Goal: Information Seeking & Learning: Learn about a topic

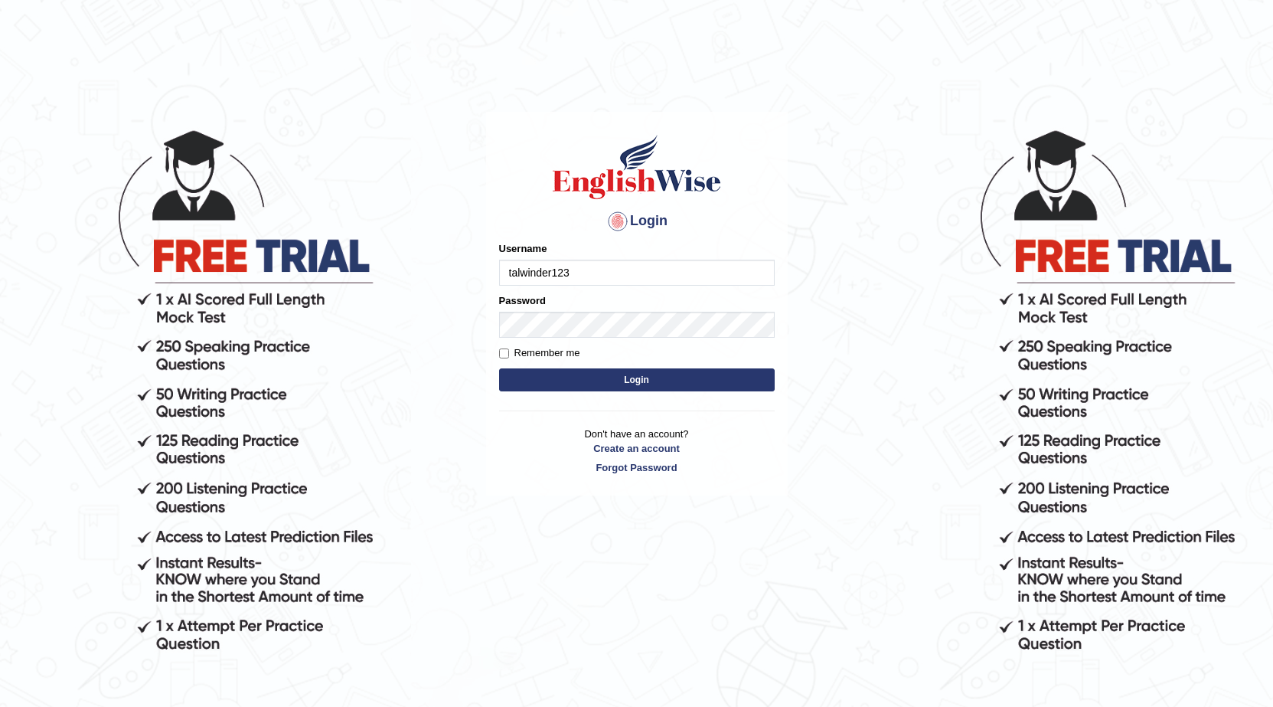
type input "talwinder123"
click at [548, 377] on button "Login" at bounding box center [637, 379] width 276 height 23
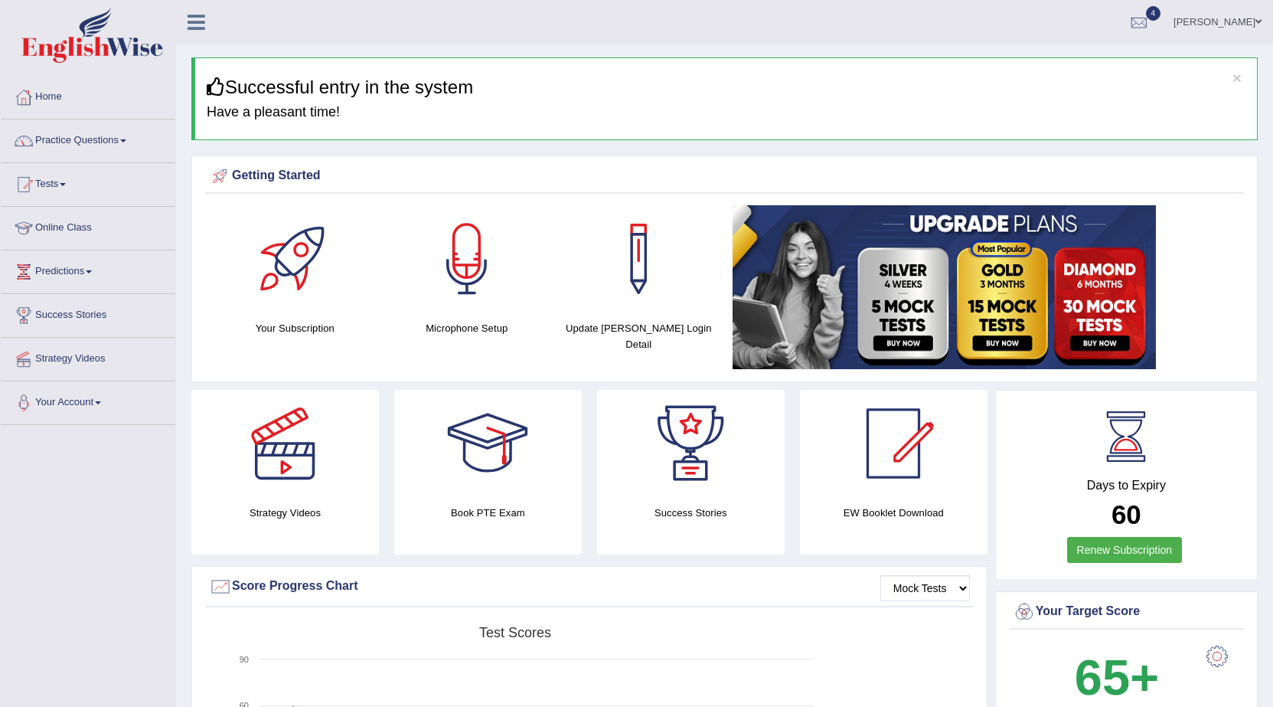
click at [83, 138] on link "Practice Questions" at bounding box center [88, 138] width 175 height 38
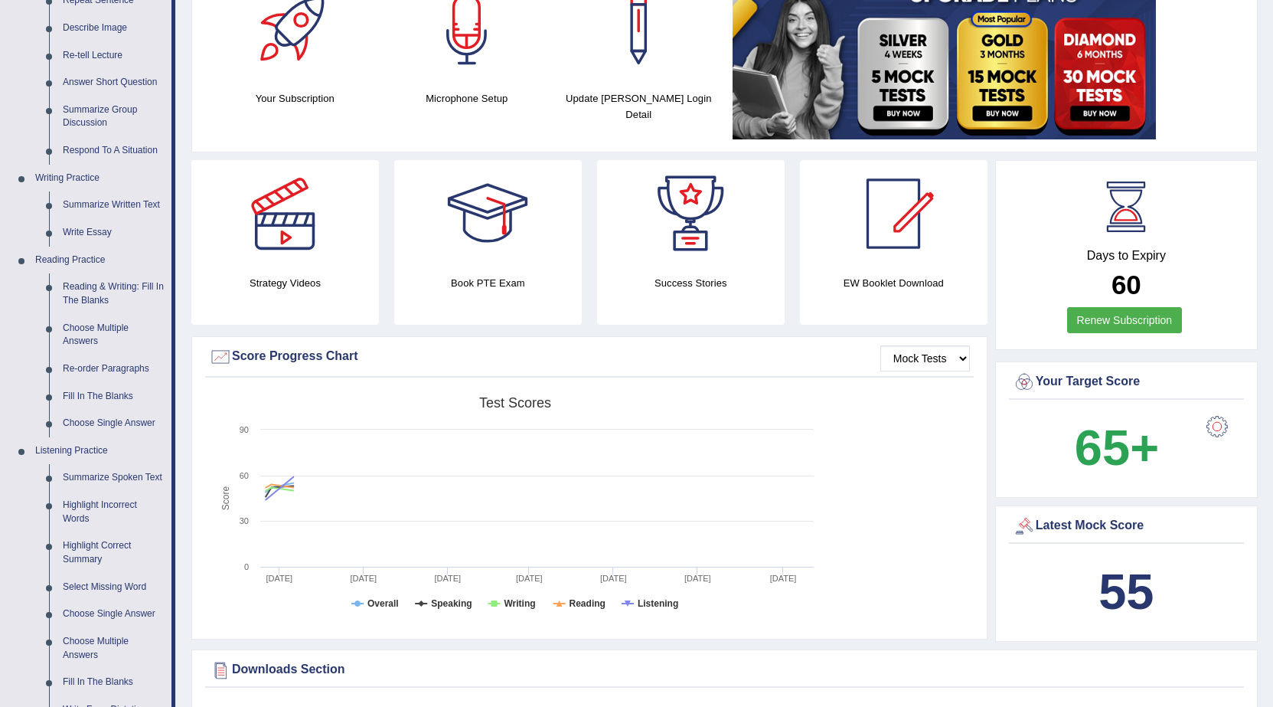
scroll to position [153, 0]
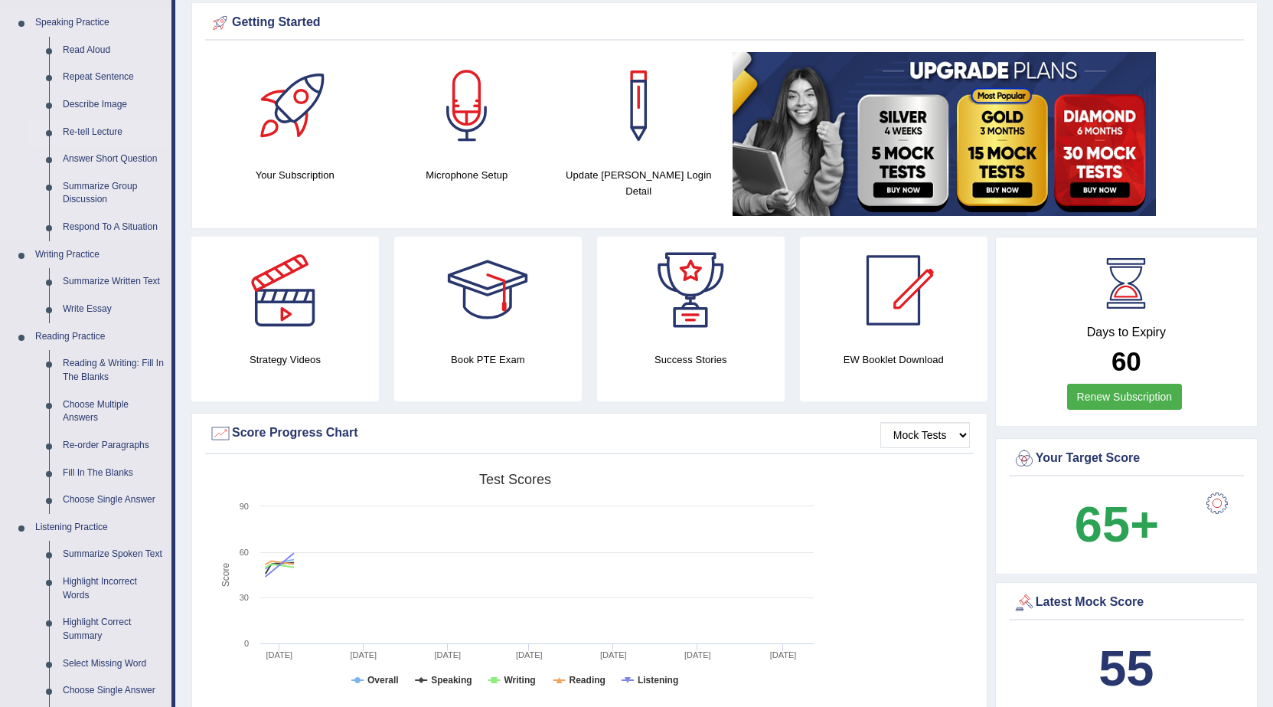
click at [126, 126] on link "Re-tell Lecture" at bounding box center [114, 133] width 116 height 28
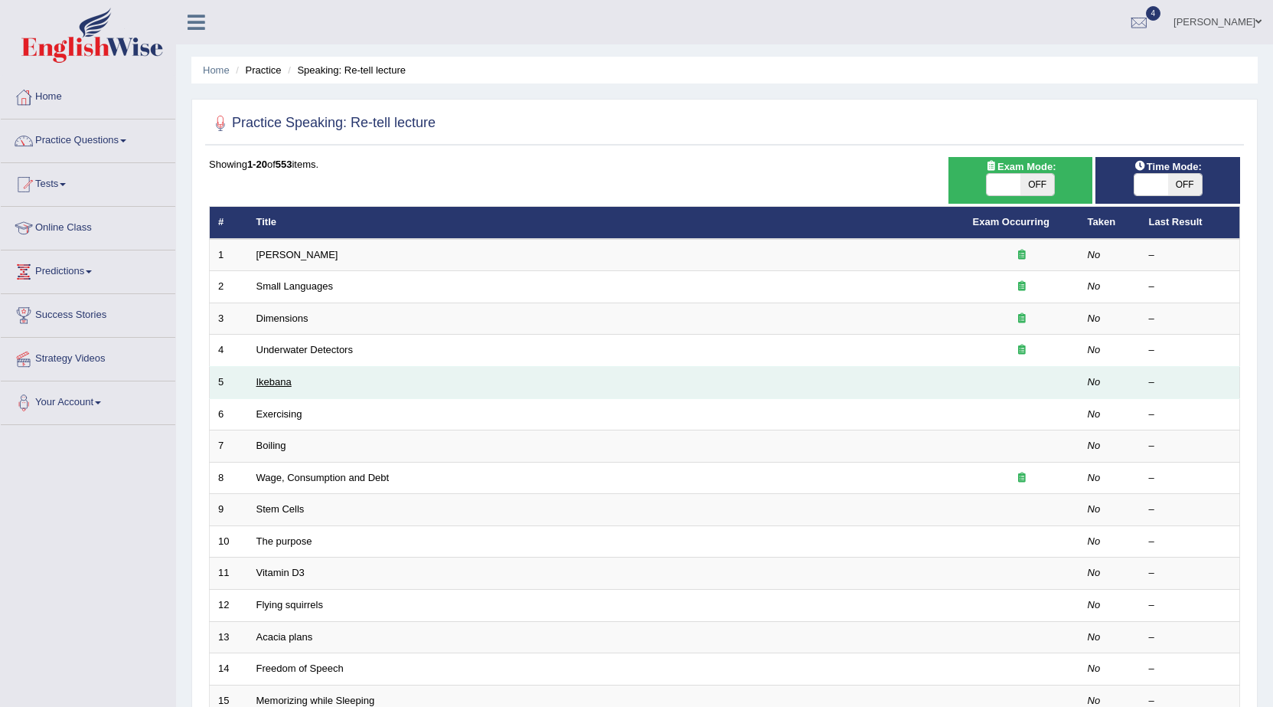
click at [274, 385] on link "Ikebana" at bounding box center [274, 381] width 35 height 11
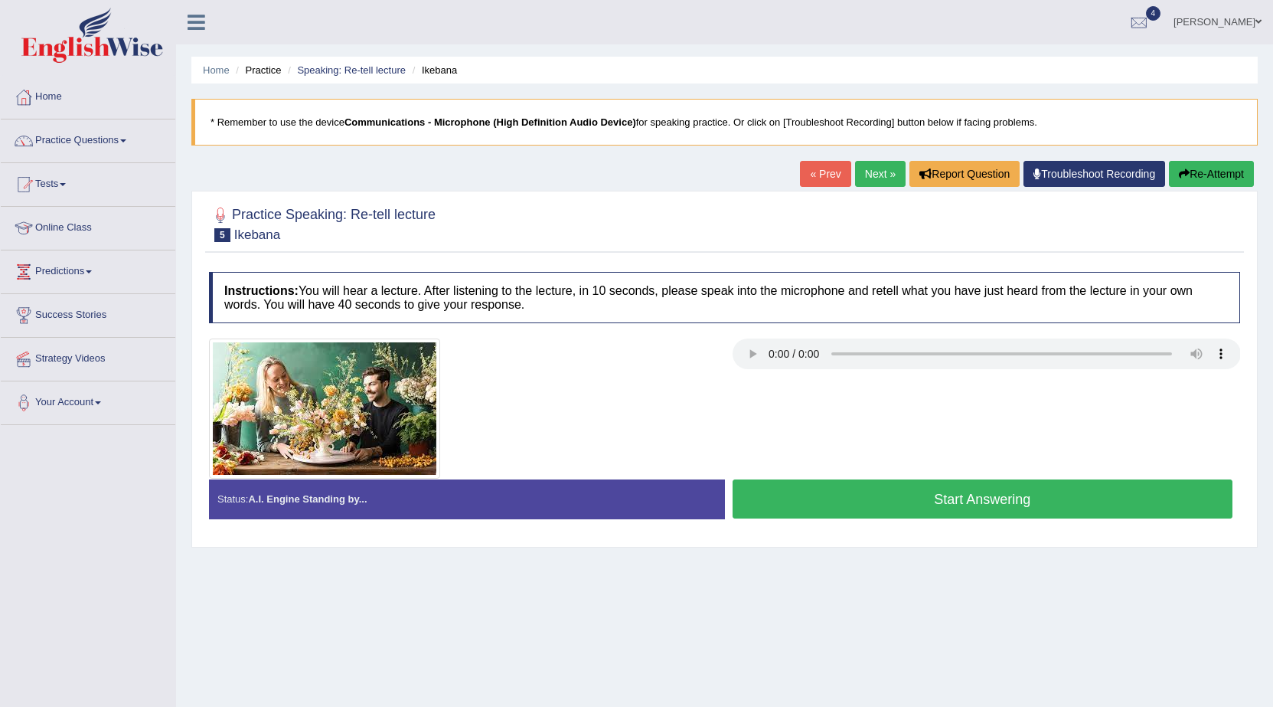
click at [1036, 176] on link "Troubleshoot Recording" at bounding box center [1095, 174] width 142 height 26
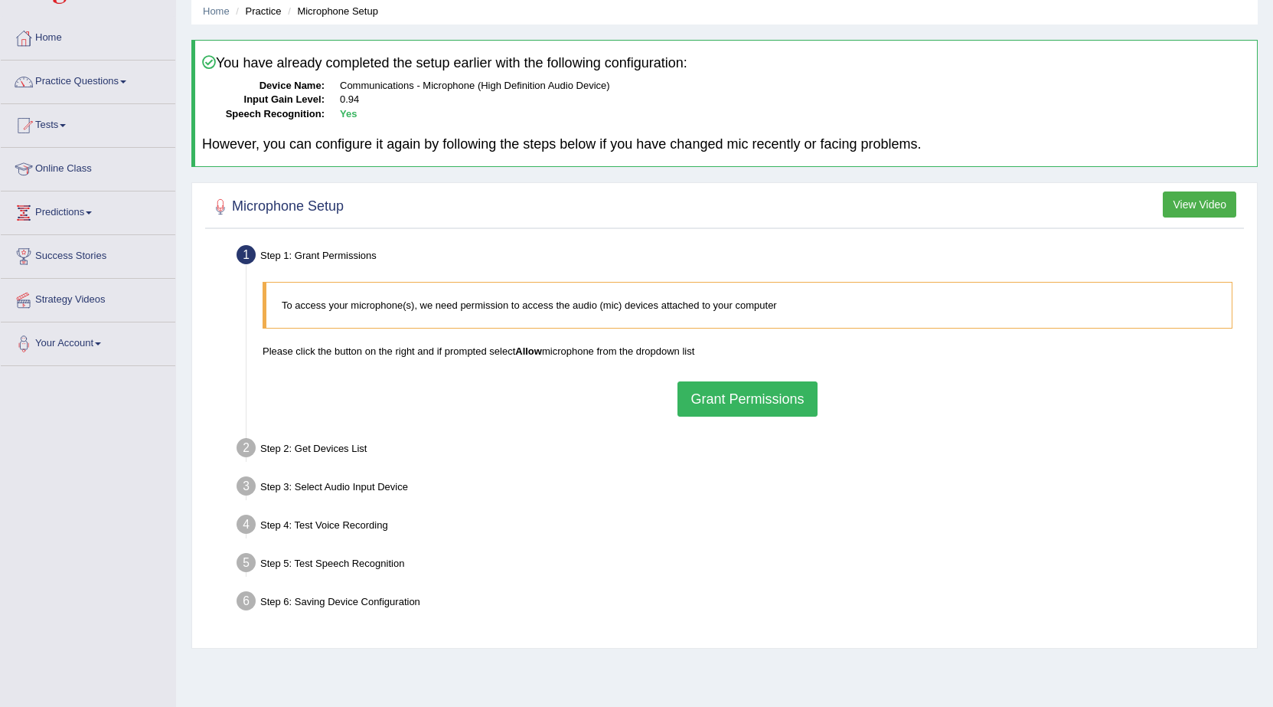
scroll to position [77, 0]
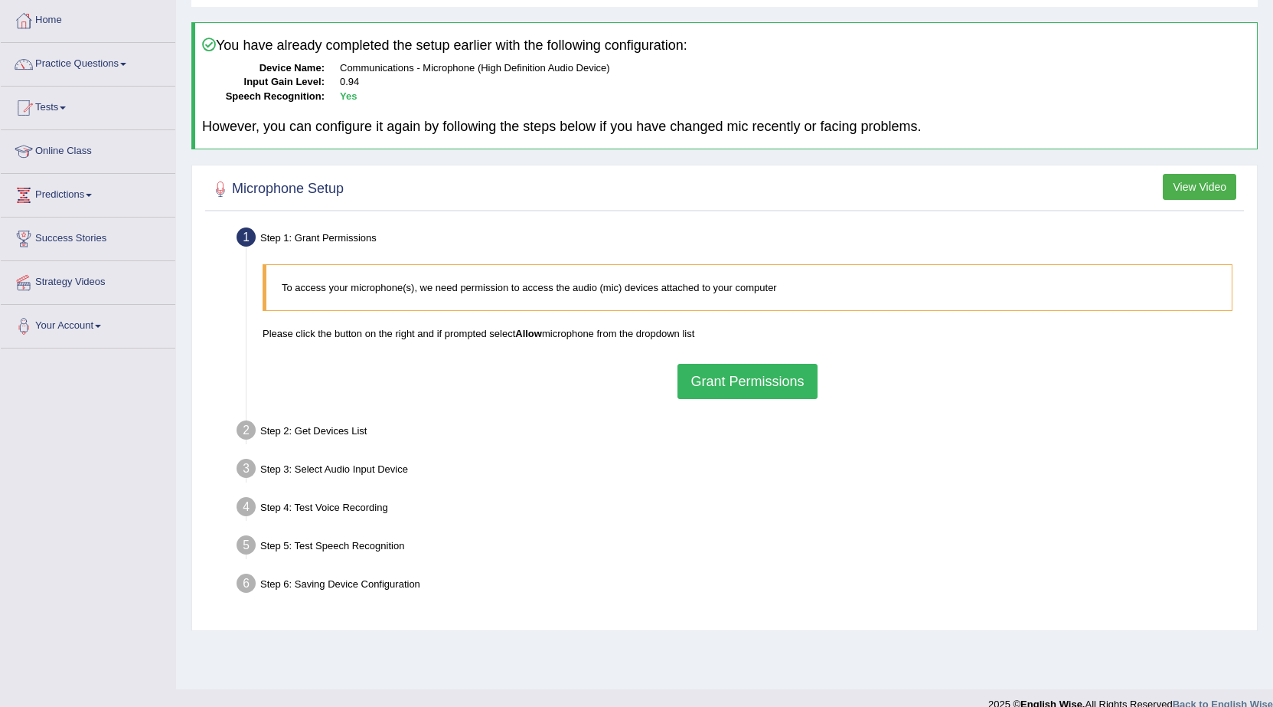
click at [742, 384] on button "Grant Permissions" at bounding box center [747, 381] width 139 height 35
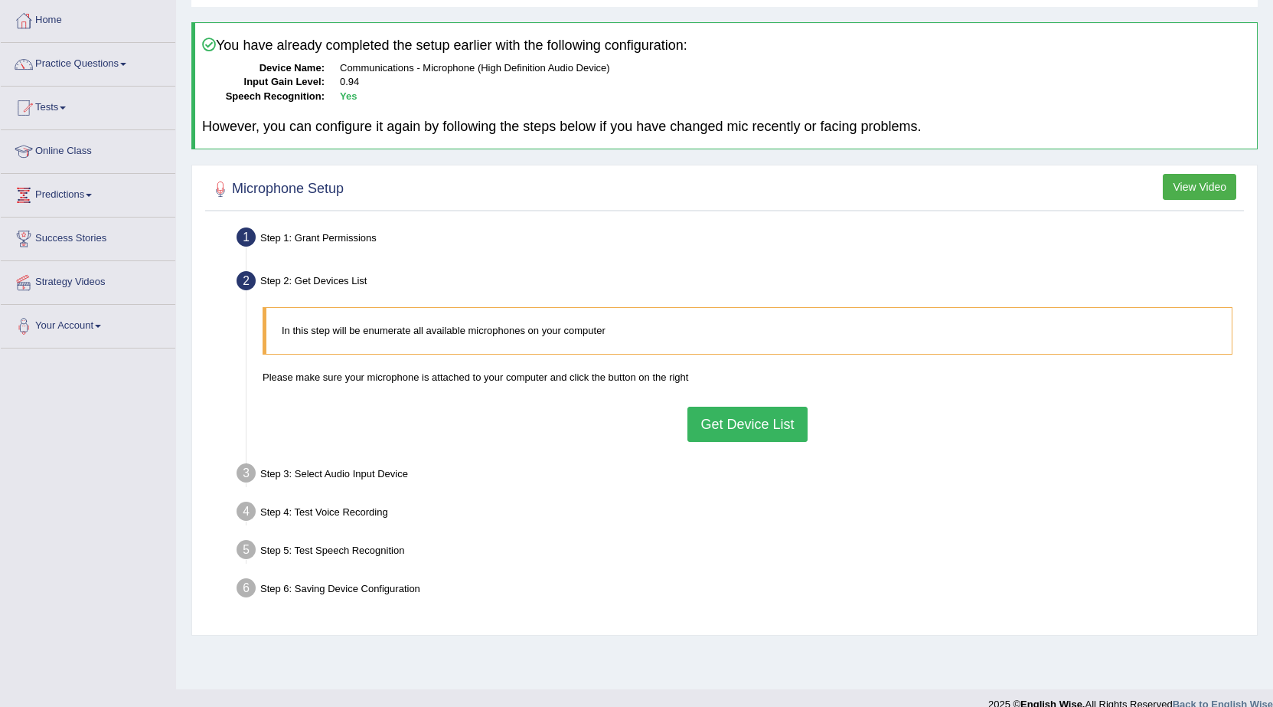
click at [755, 422] on button "Get Device List" at bounding box center [747, 424] width 119 height 35
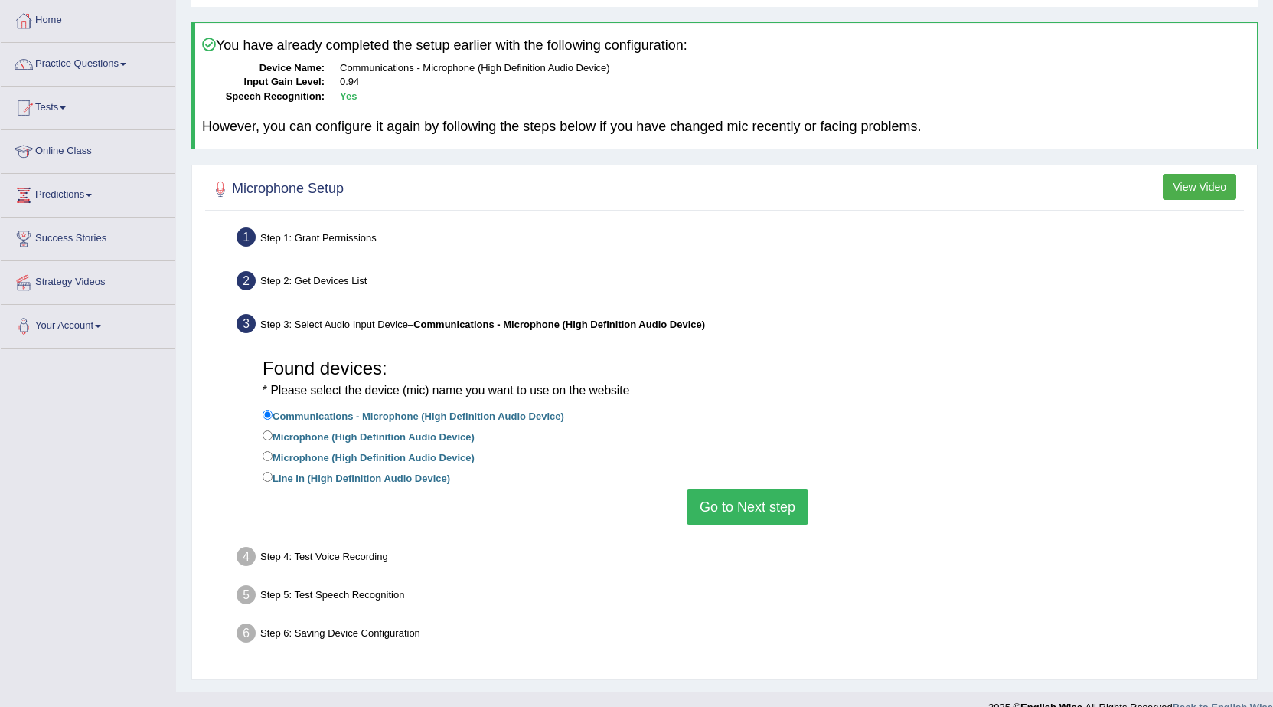
click at [751, 502] on button "Go to Next step" at bounding box center [748, 506] width 122 height 35
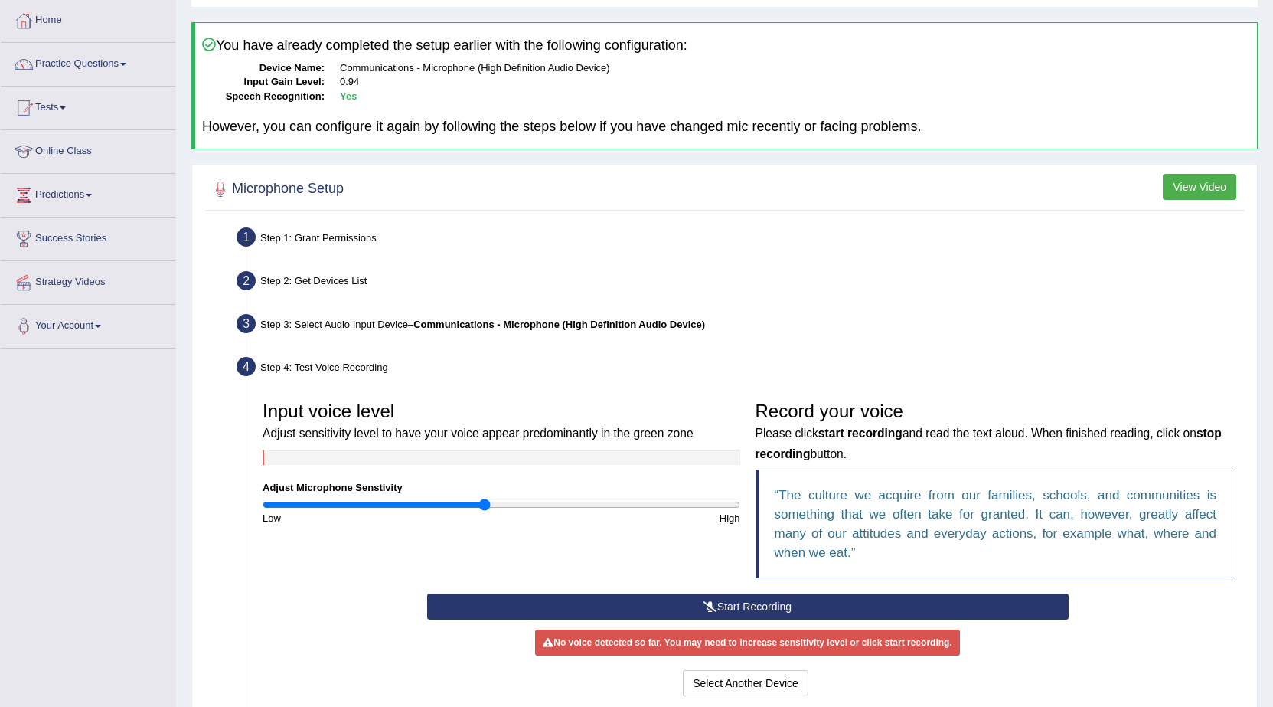
click at [498, 504] on div "Input voice level Adjust sensitivity level to have your voice appear predominan…" at bounding box center [501, 460] width 493 height 132
click at [526, 511] on div "High" at bounding box center [625, 518] width 247 height 15
click at [590, 496] on div "Input voice level Adjust sensitivity level to have your voice appear predominan…" at bounding box center [501, 460] width 493 height 132
click at [590, 501] on input "range" at bounding box center [502, 504] width 478 height 12
drag, startPoint x: 573, startPoint y: 506, endPoint x: 489, endPoint y: 510, distance: 84.3
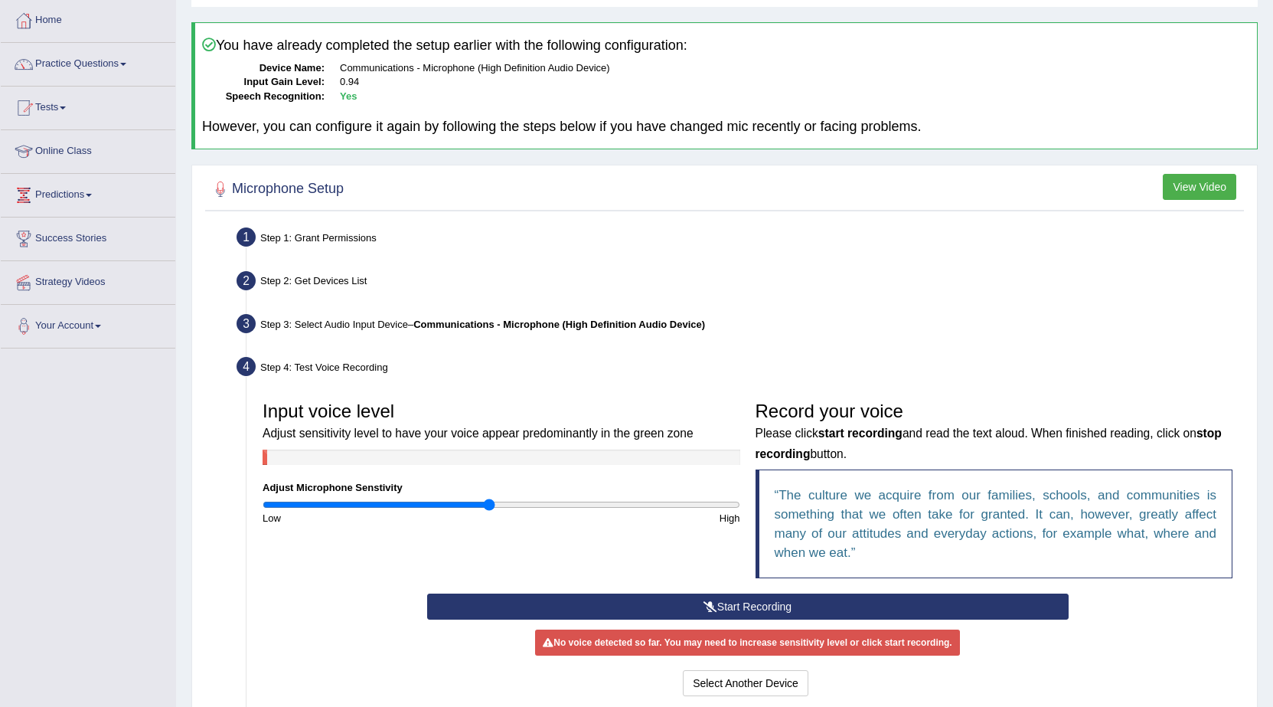
type input "0.96"
click at [489, 510] on input "range" at bounding box center [502, 504] width 478 height 12
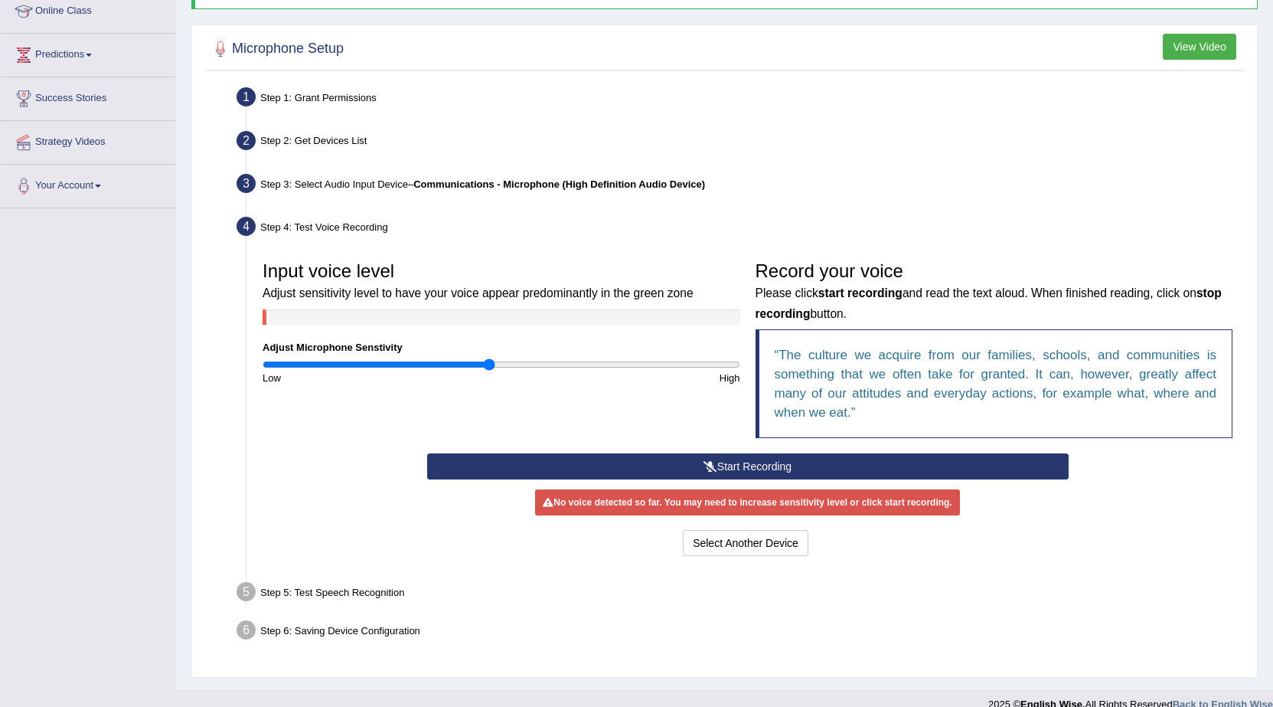
scroll to position [237, 0]
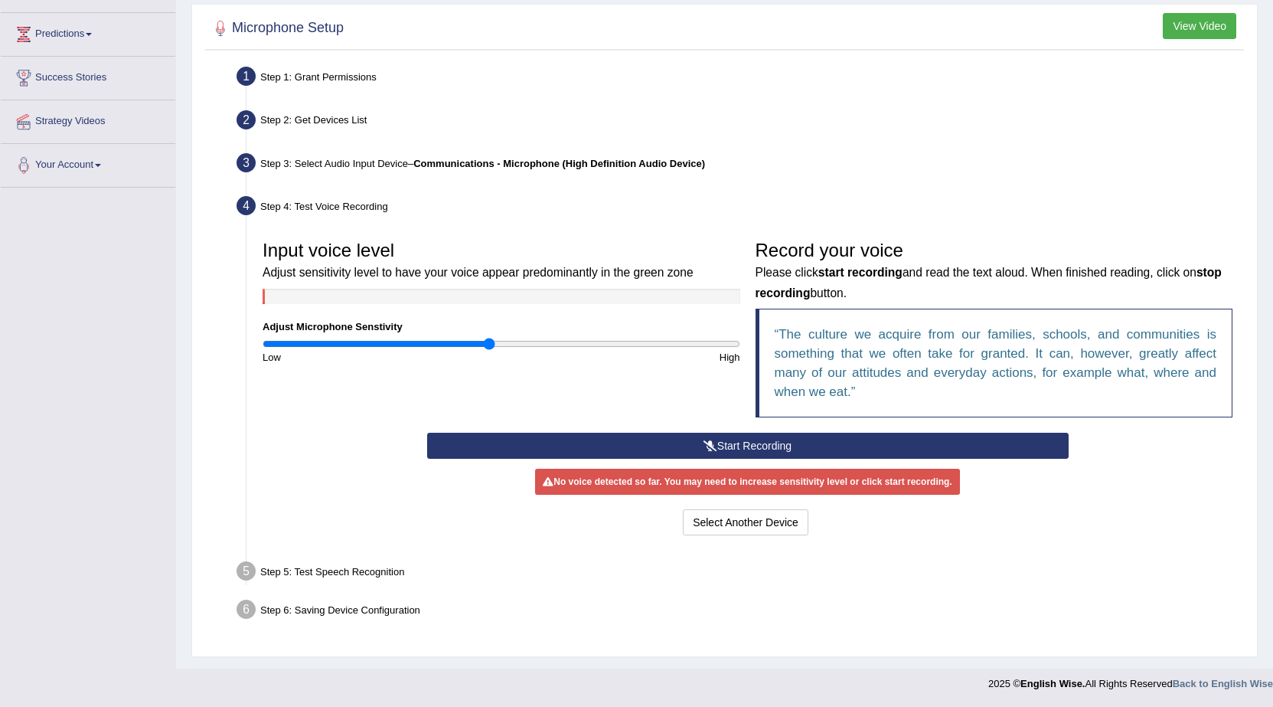
click at [689, 395] on div "Input voice level Adjust sensitivity level to have your voice appear predominan…" at bounding box center [747, 333] width 985 height 200
click at [67, 67] on link "Success Stories" at bounding box center [88, 76] width 175 height 38
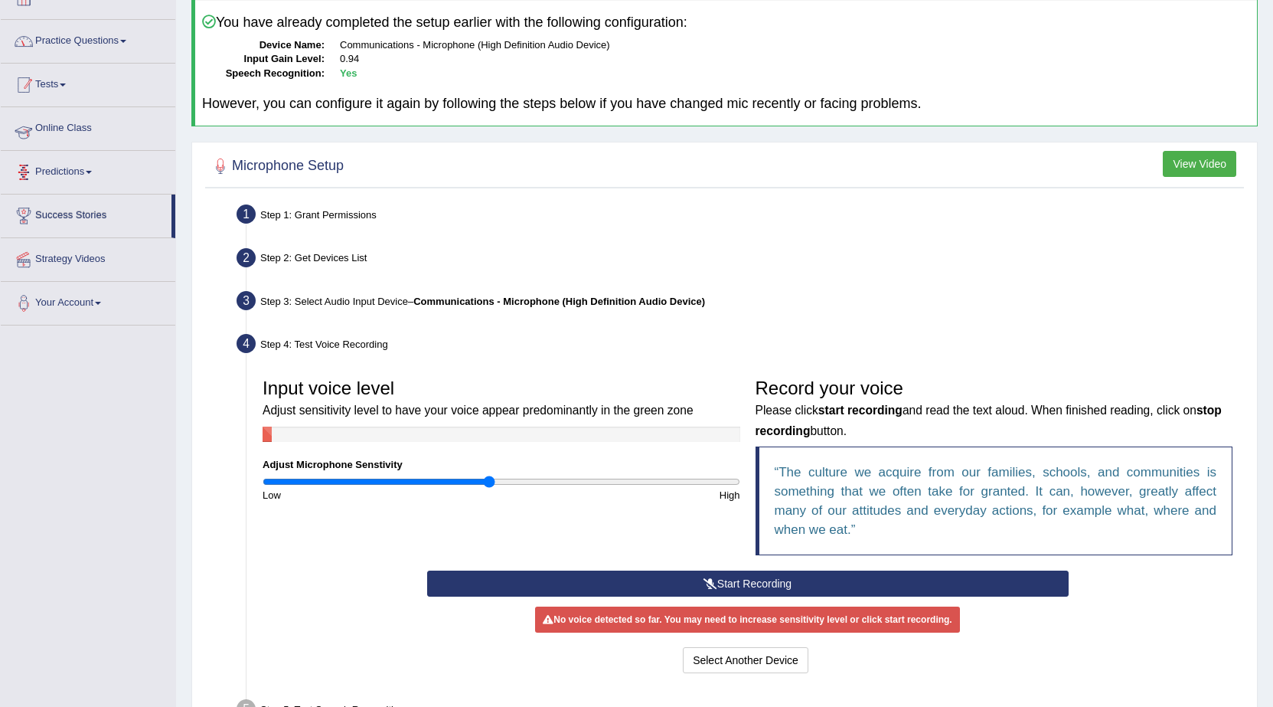
scroll to position [84, 0]
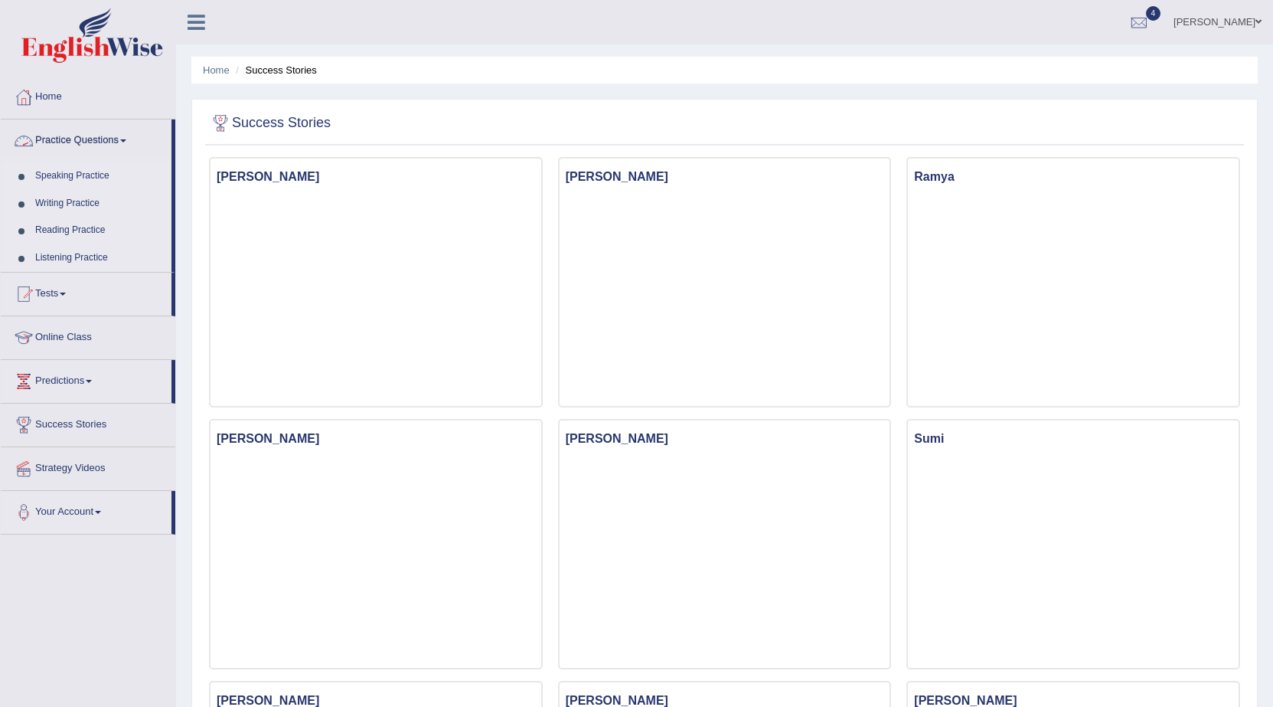
click at [113, 136] on link "Practice Questions" at bounding box center [86, 138] width 171 height 38
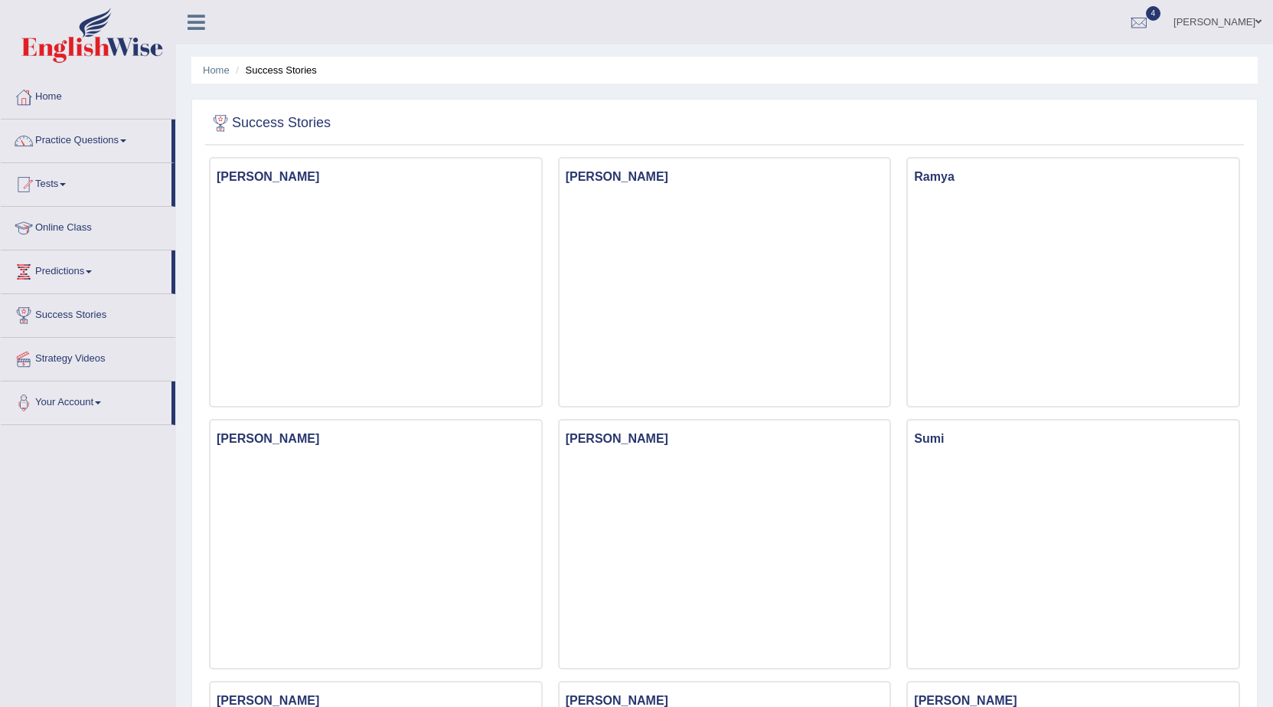
click at [116, 137] on link "Practice Questions" at bounding box center [86, 138] width 171 height 38
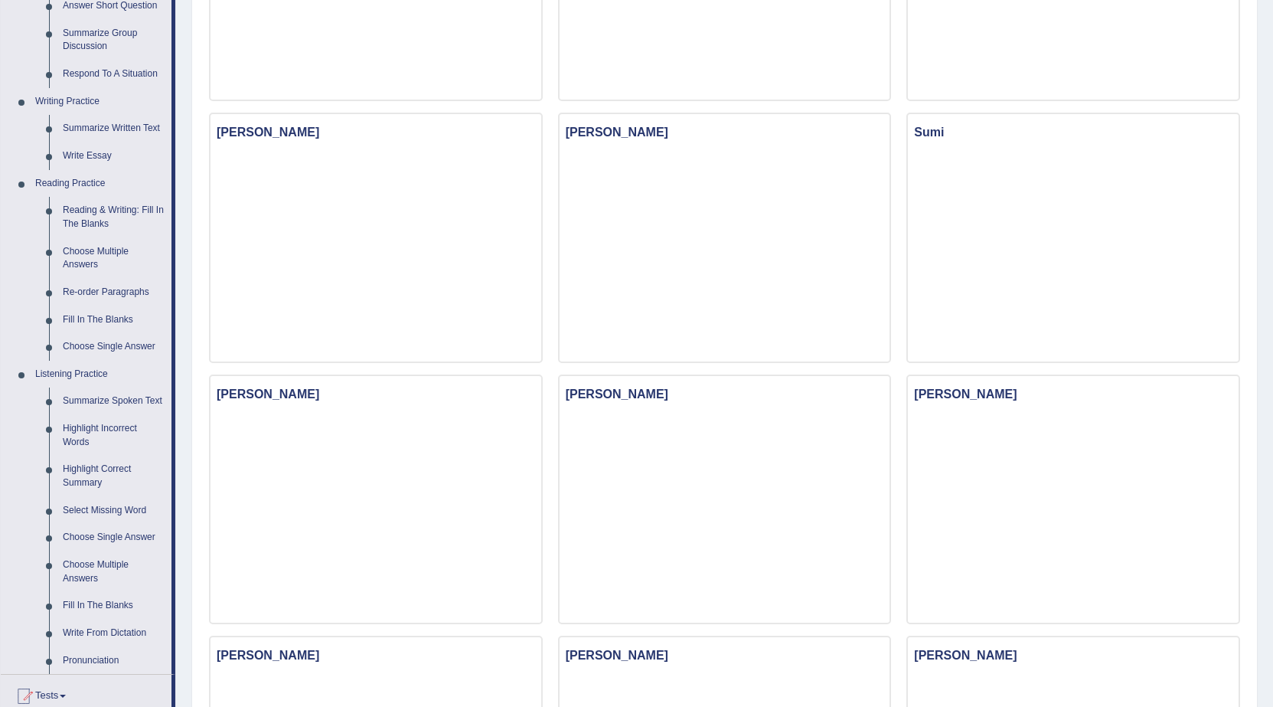
scroll to position [77, 0]
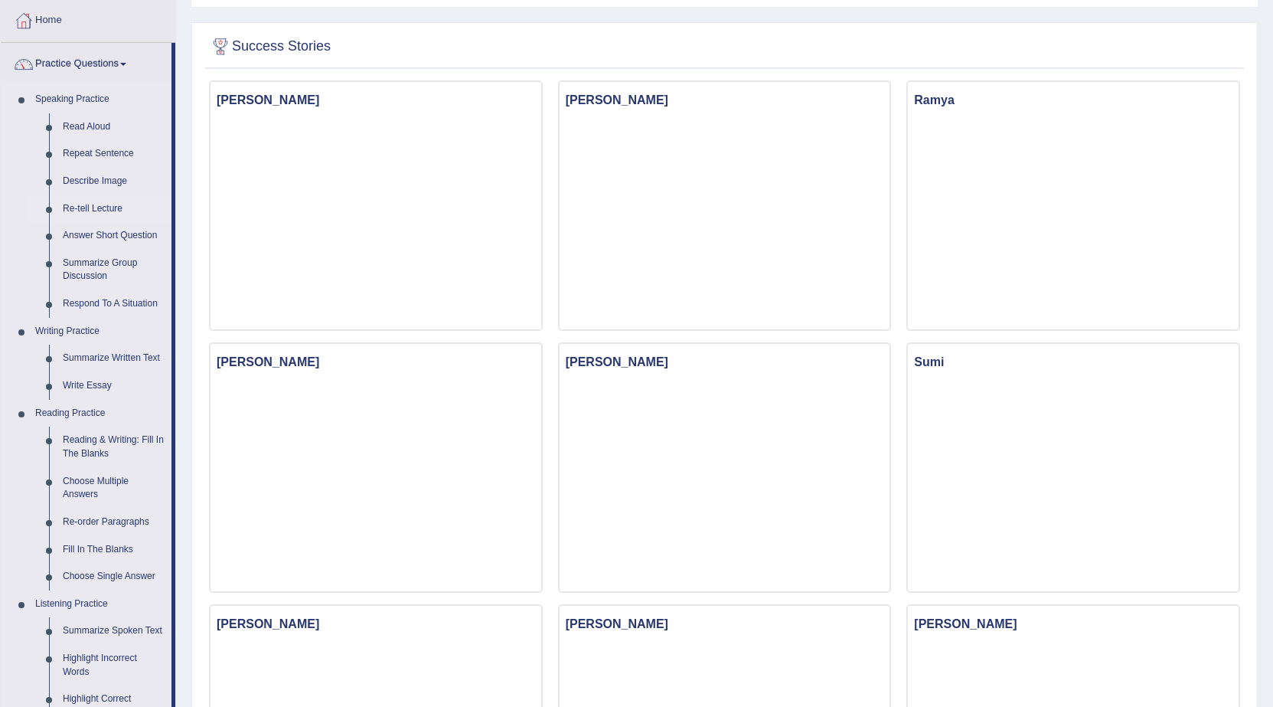
click at [90, 206] on link "Re-tell Lecture" at bounding box center [114, 209] width 116 height 28
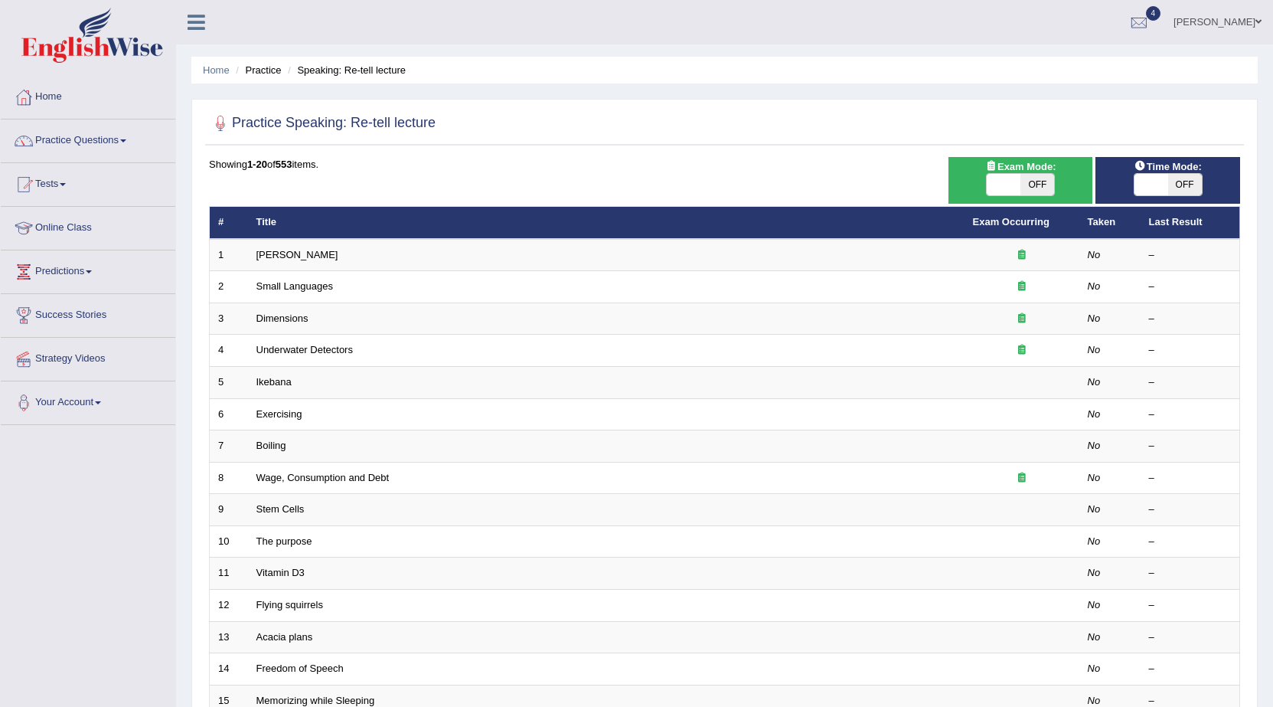
click at [1175, 179] on span "OFF" at bounding box center [1185, 184] width 34 height 21
checkbox input "true"
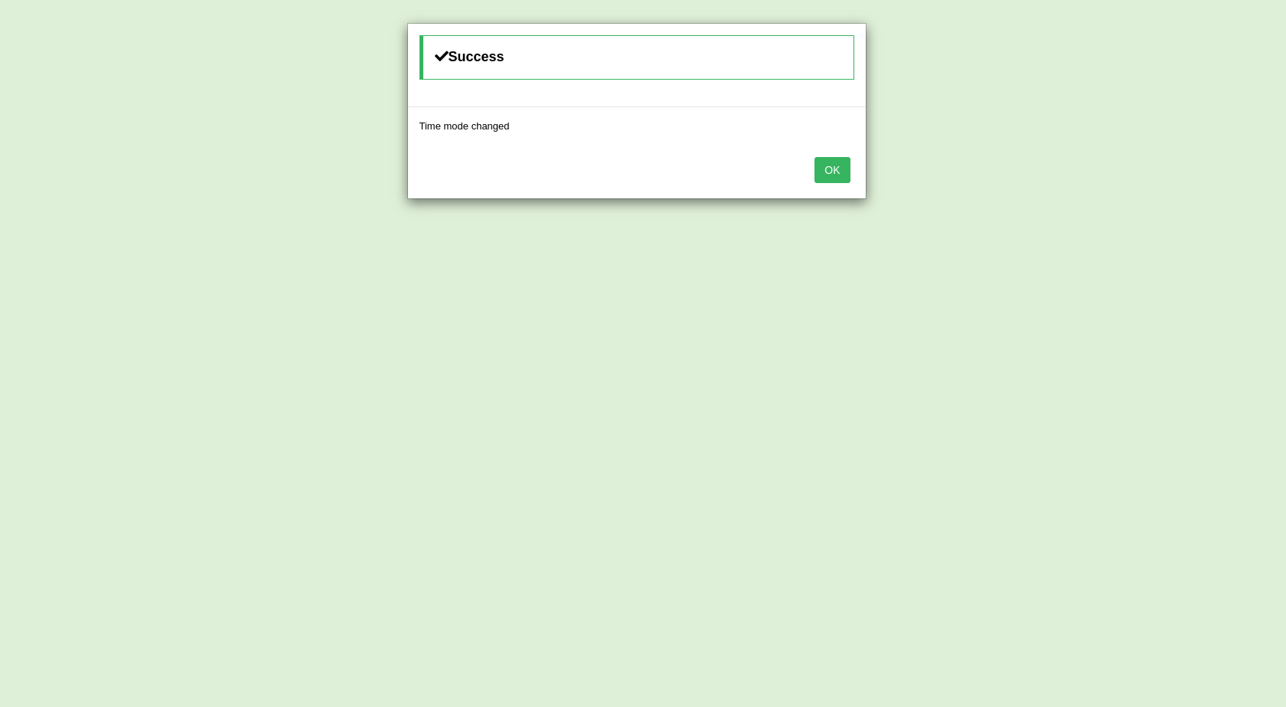
click at [834, 174] on button "OK" at bounding box center [832, 170] width 35 height 26
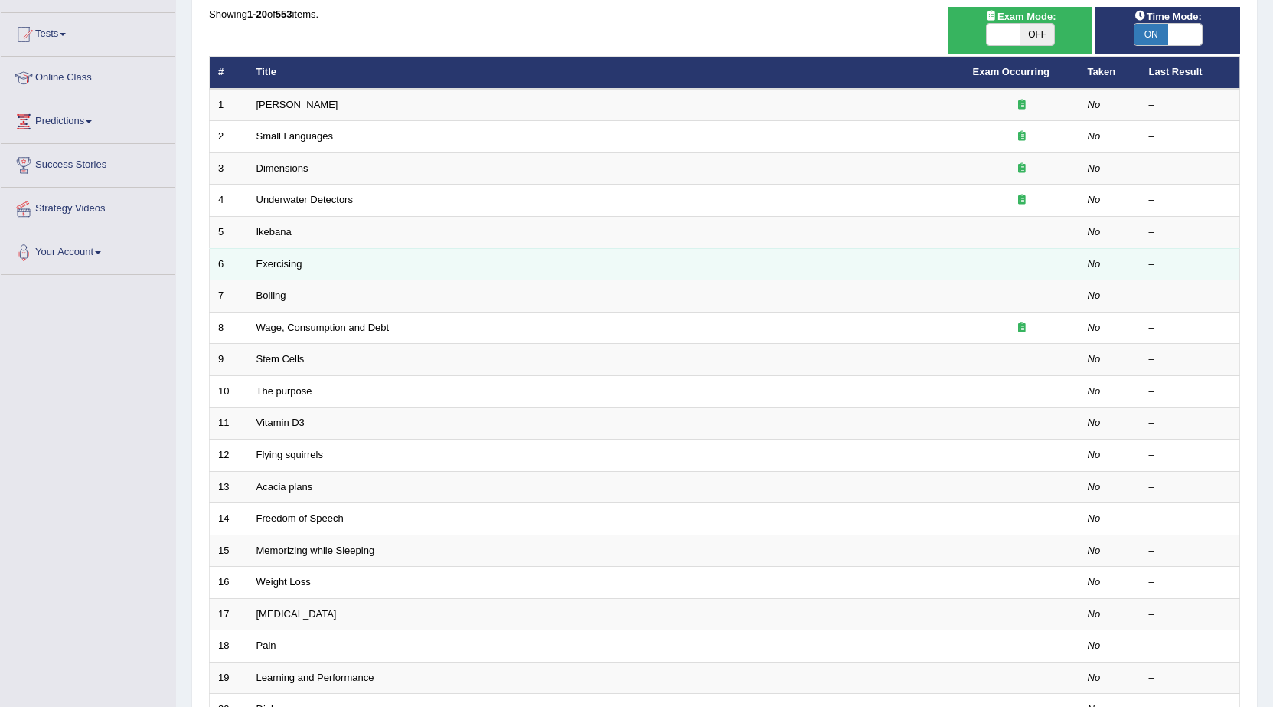
scroll to position [153, 0]
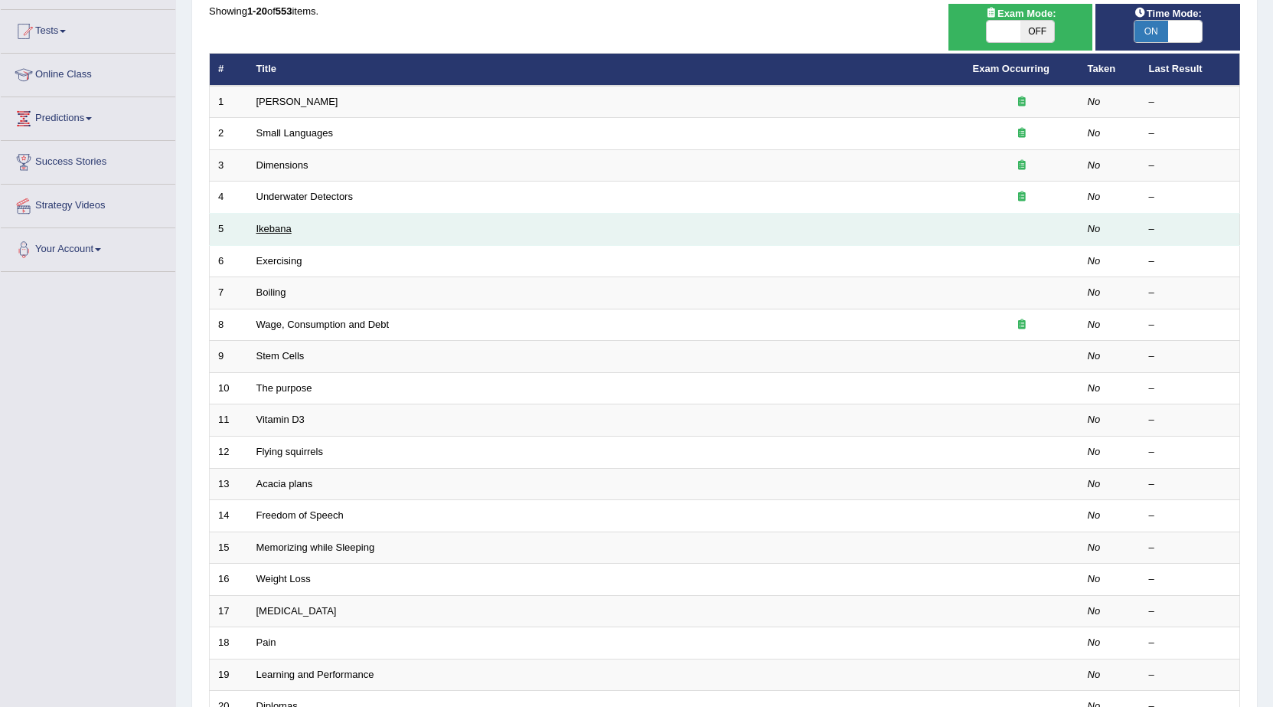
click at [283, 224] on link "Ikebana" at bounding box center [274, 228] width 35 height 11
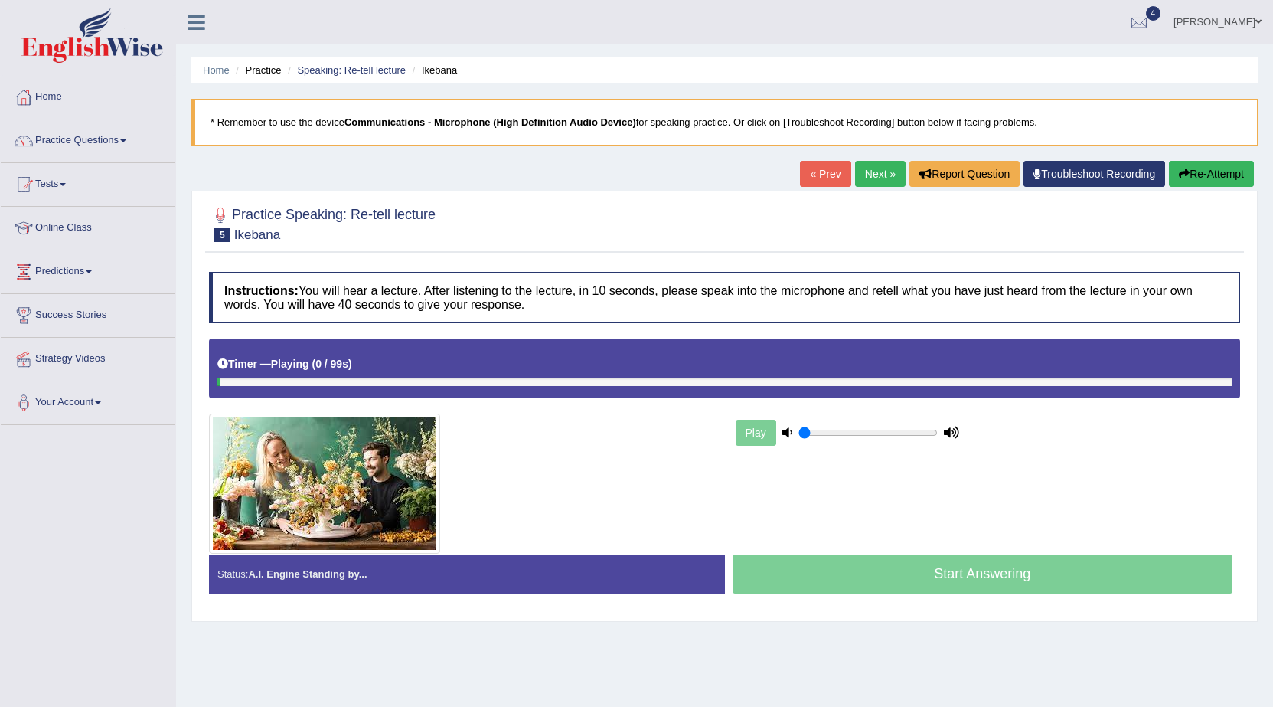
drag, startPoint x: 818, startPoint y: 436, endPoint x: 799, endPoint y: 443, distance: 19.6
type input "0.05"
click at [799, 439] on input "range" at bounding box center [868, 432] width 139 height 12
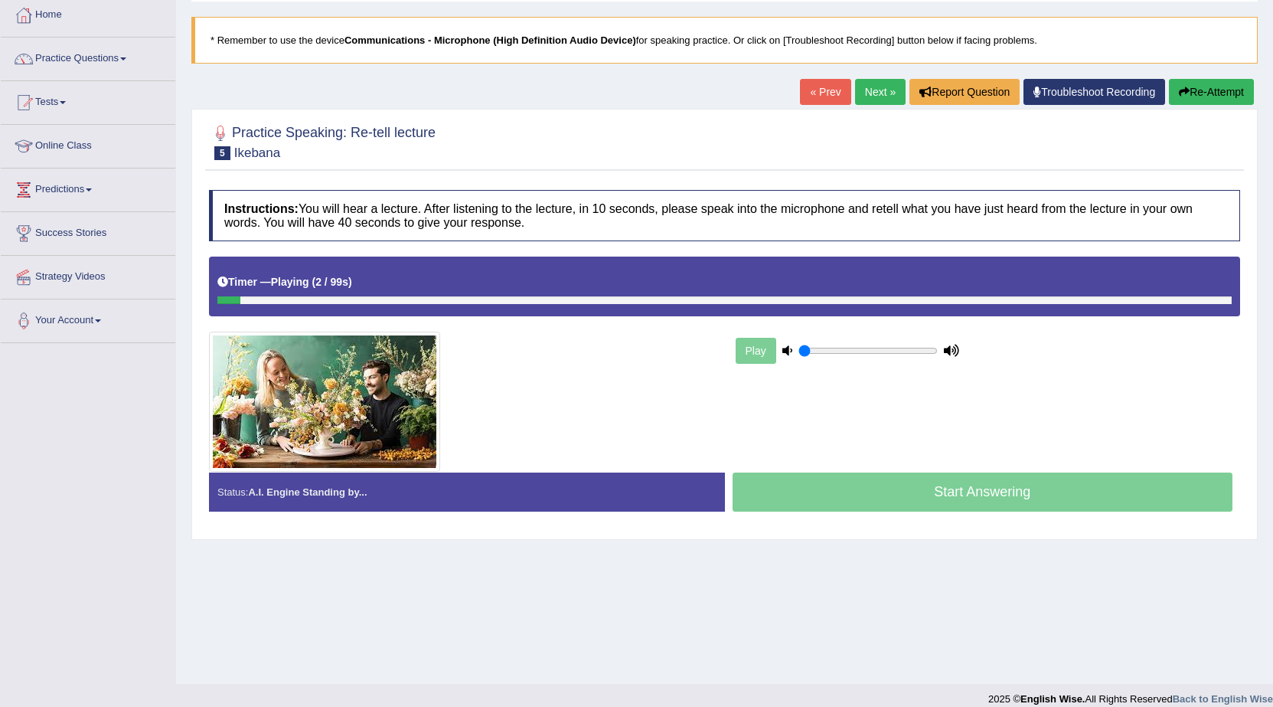
scroll to position [97, 0]
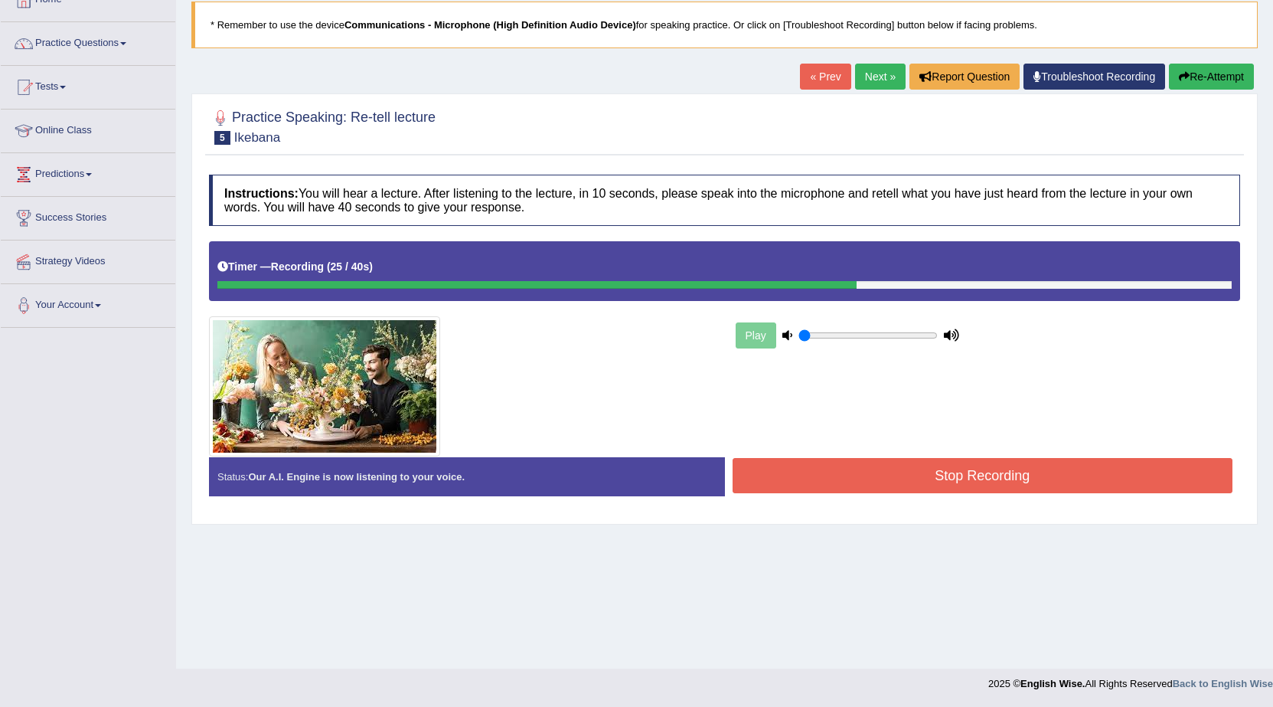
click at [772, 480] on button "Stop Recording" at bounding box center [983, 475] width 501 height 35
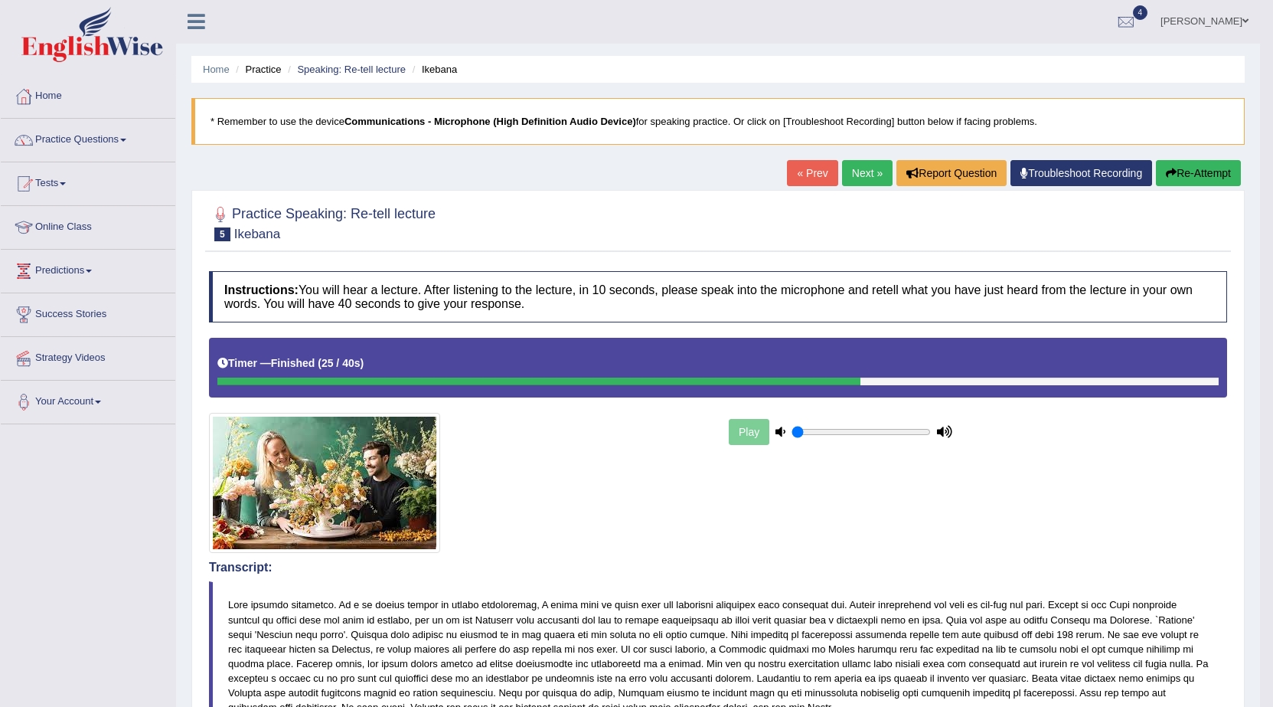
scroll to position [0, 0]
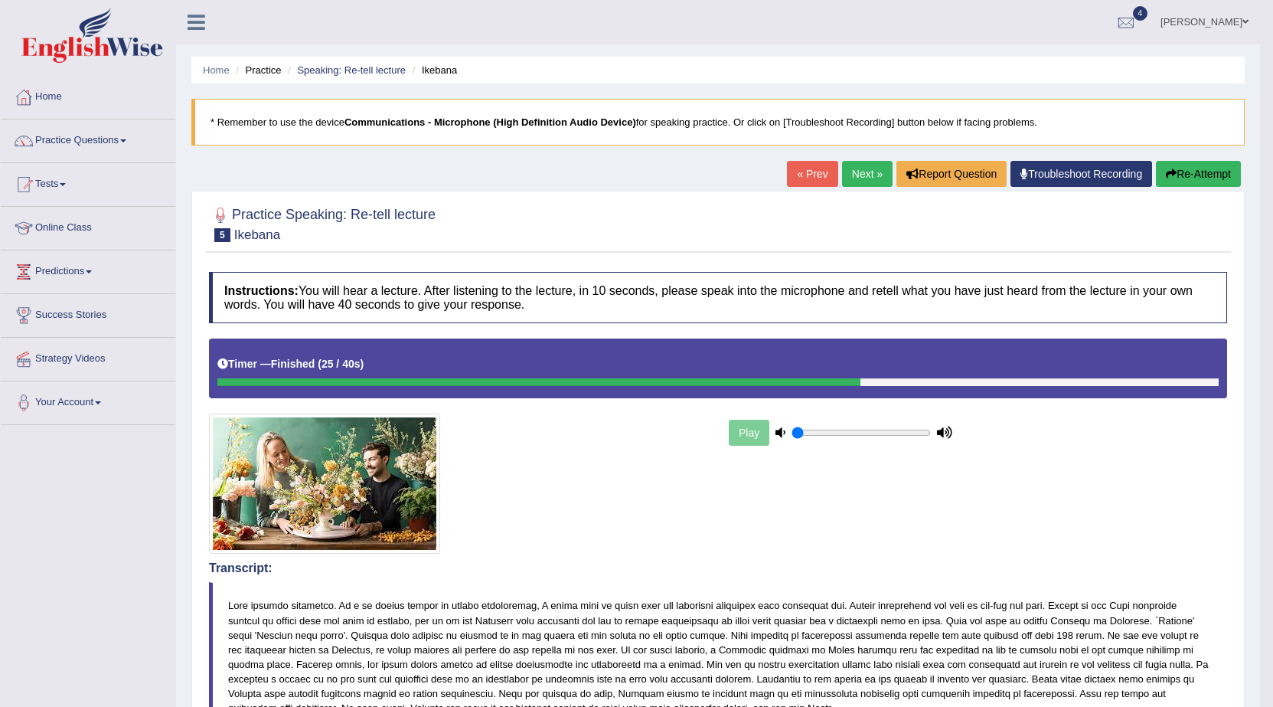
click at [845, 170] on link "Next »" at bounding box center [867, 174] width 51 height 26
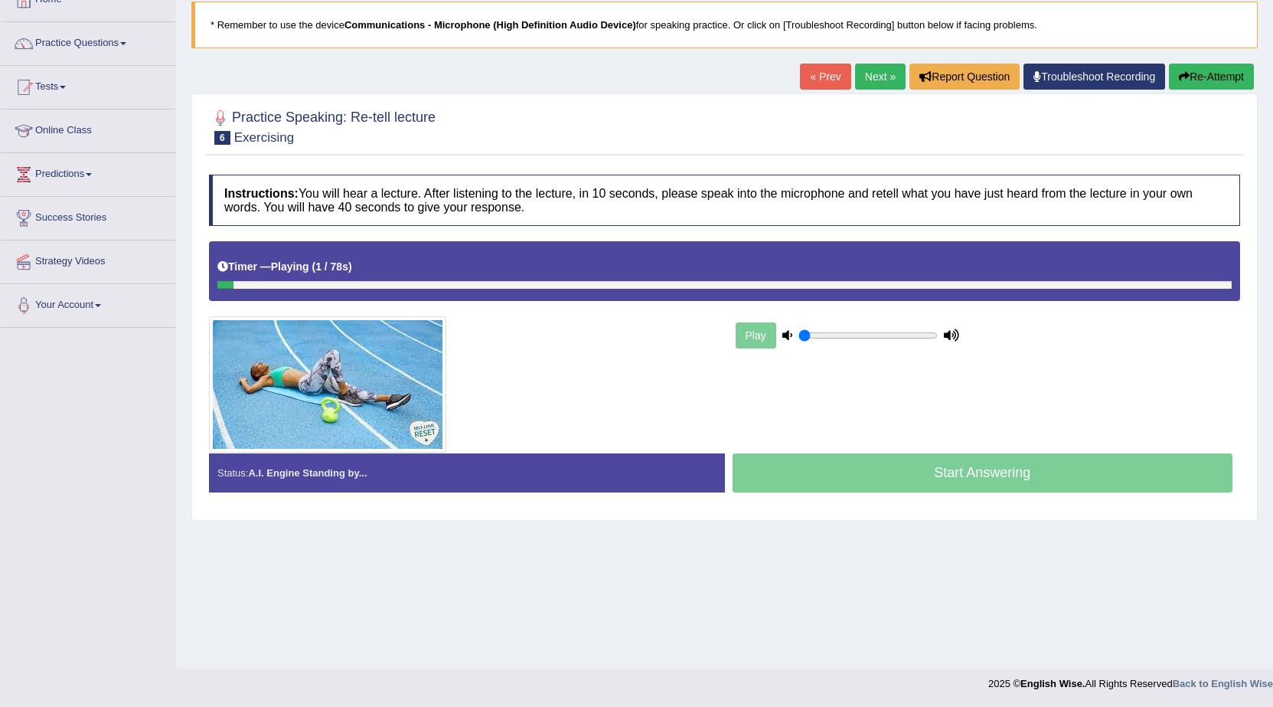
click at [865, 75] on link "Next »" at bounding box center [880, 77] width 51 height 26
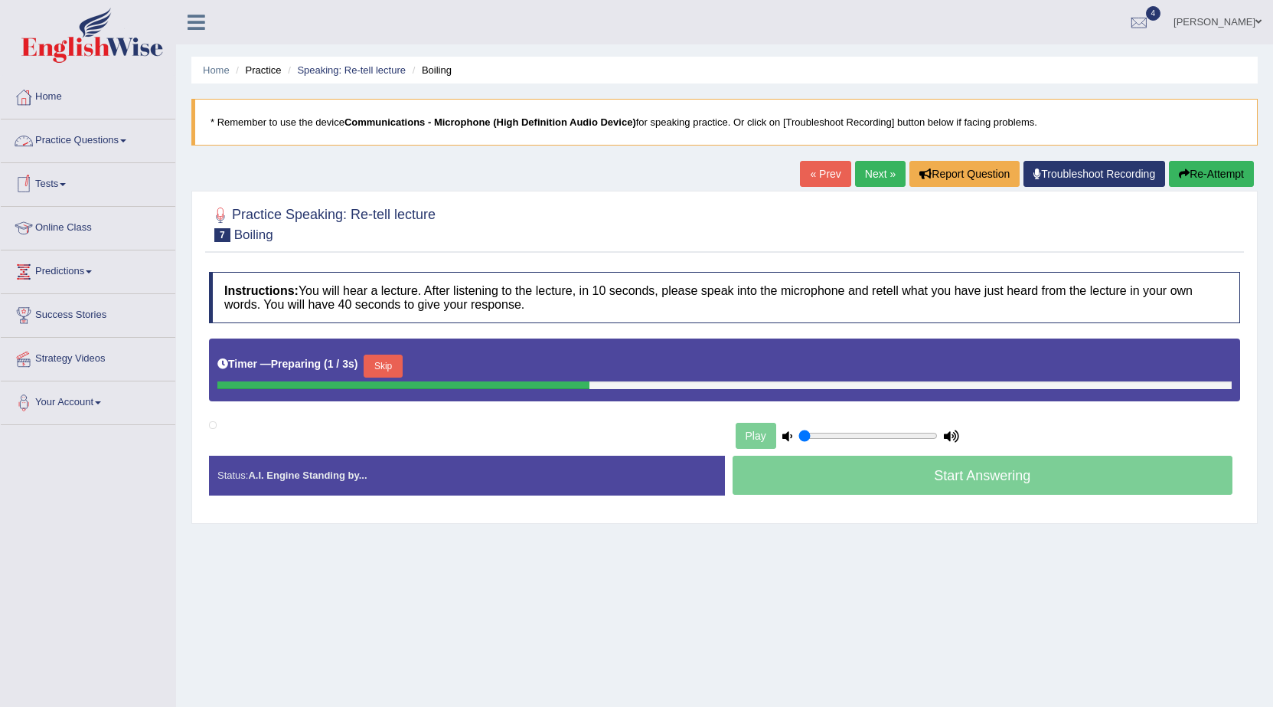
click at [126, 137] on link "Practice Questions" at bounding box center [88, 138] width 175 height 38
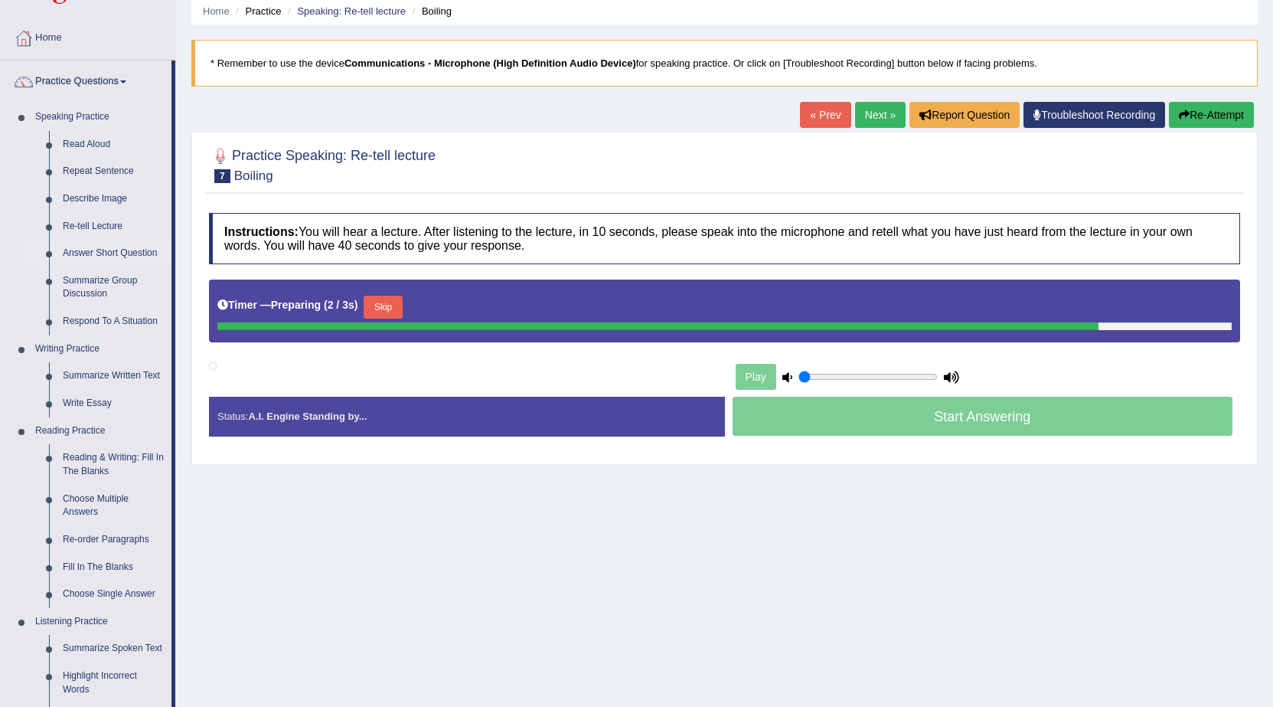
scroll to position [77, 0]
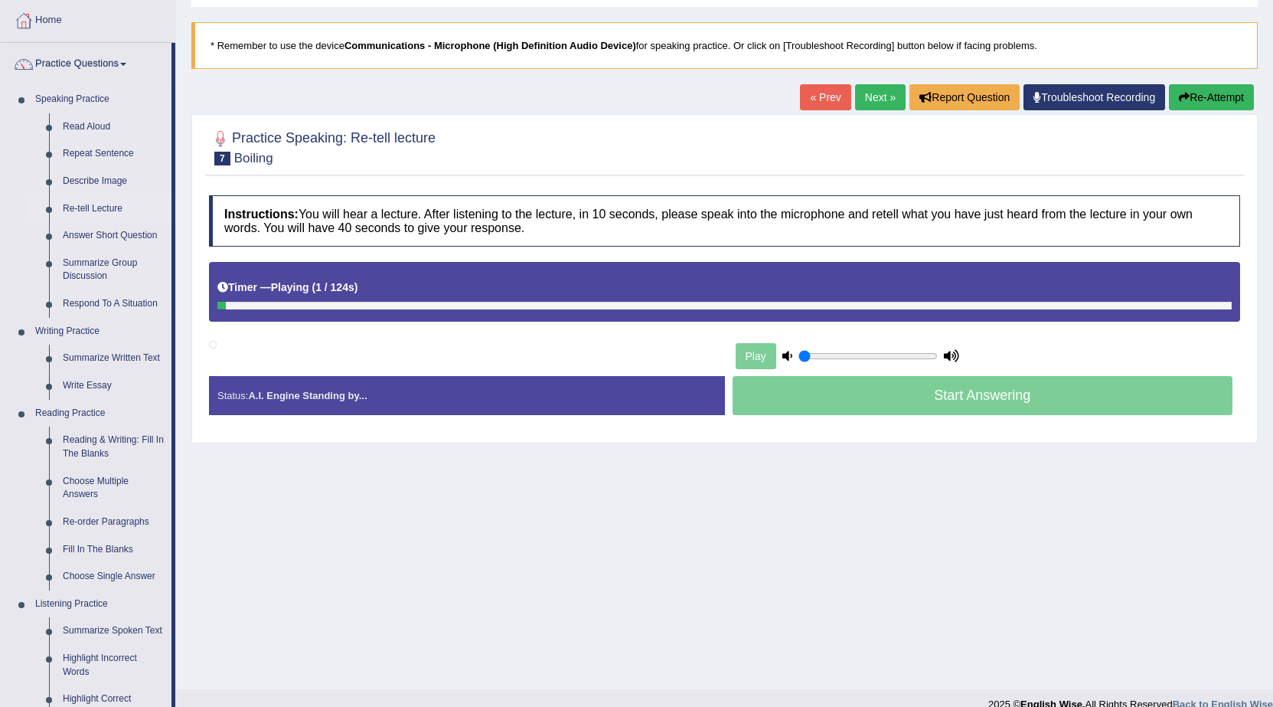
click at [89, 213] on link "Re-tell Lecture" at bounding box center [114, 209] width 116 height 28
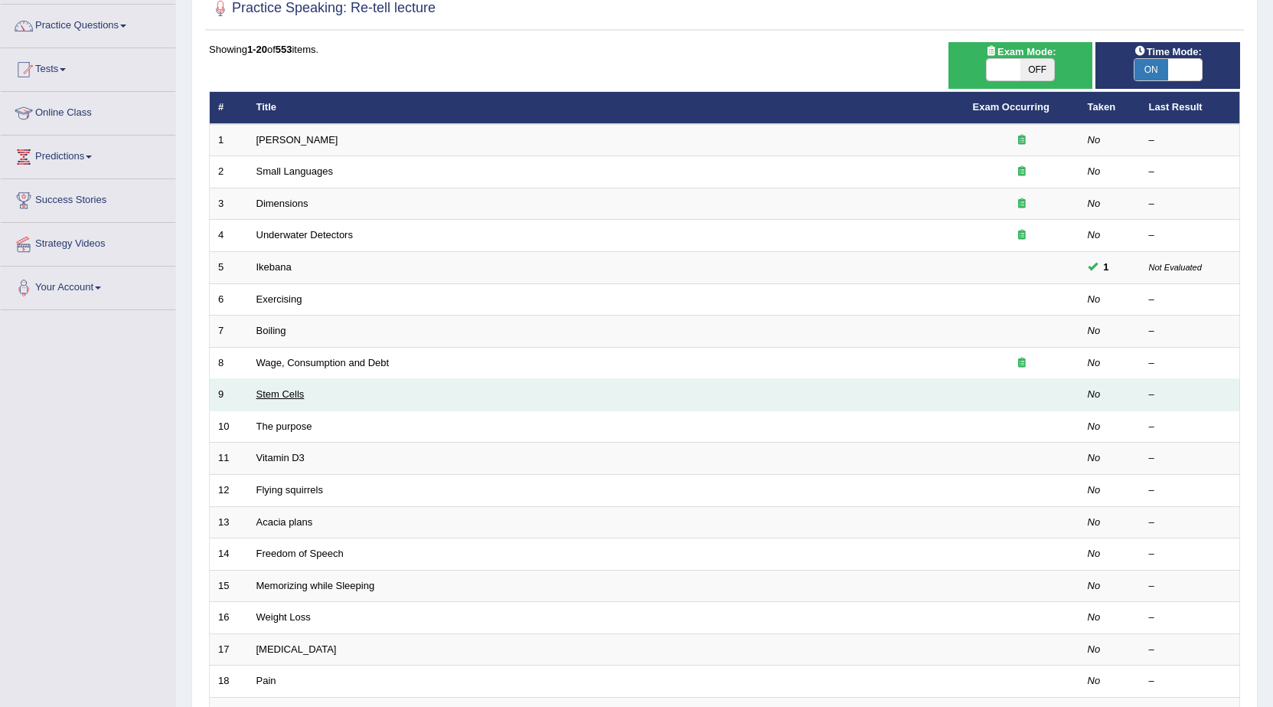
scroll to position [153, 0]
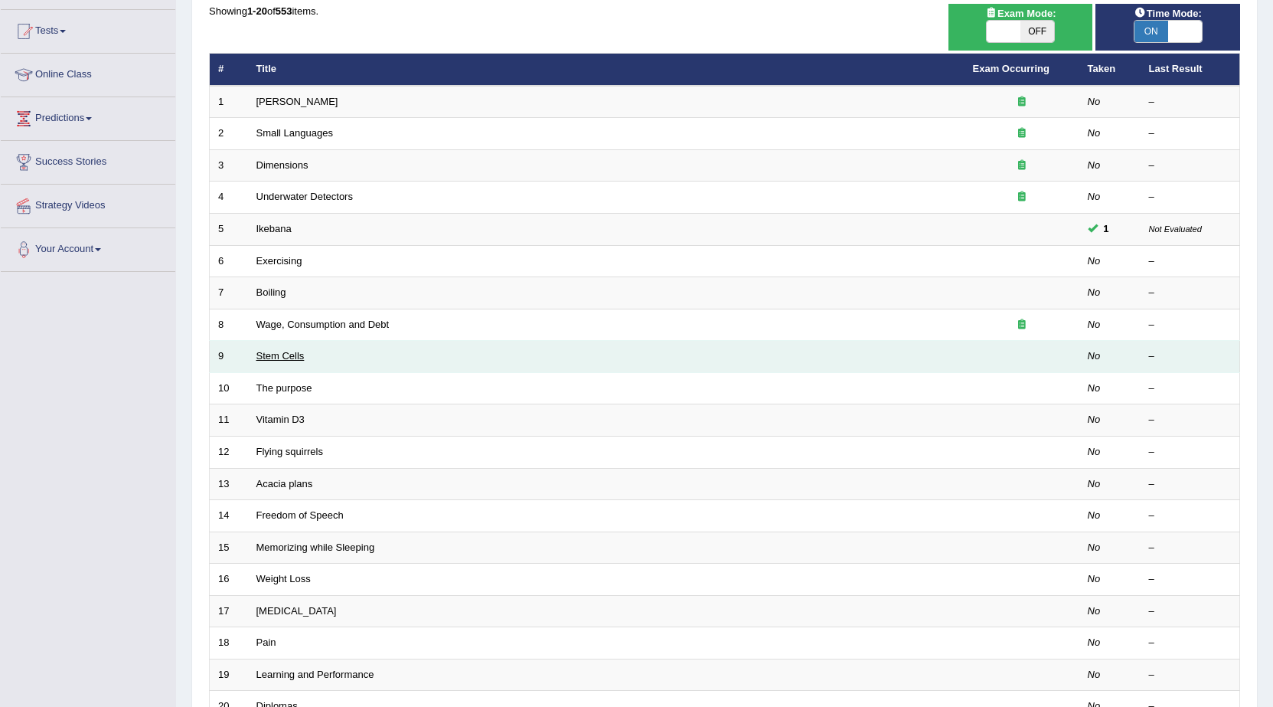
click at [281, 434] on tbody "1 Amory Lovins No – 2 Small Languages No – 3 Dimensions No – 4 Underwater Detec…" at bounding box center [725, 404] width 1031 height 637
click at [264, 356] on link "Stem Cells" at bounding box center [281, 355] width 48 height 11
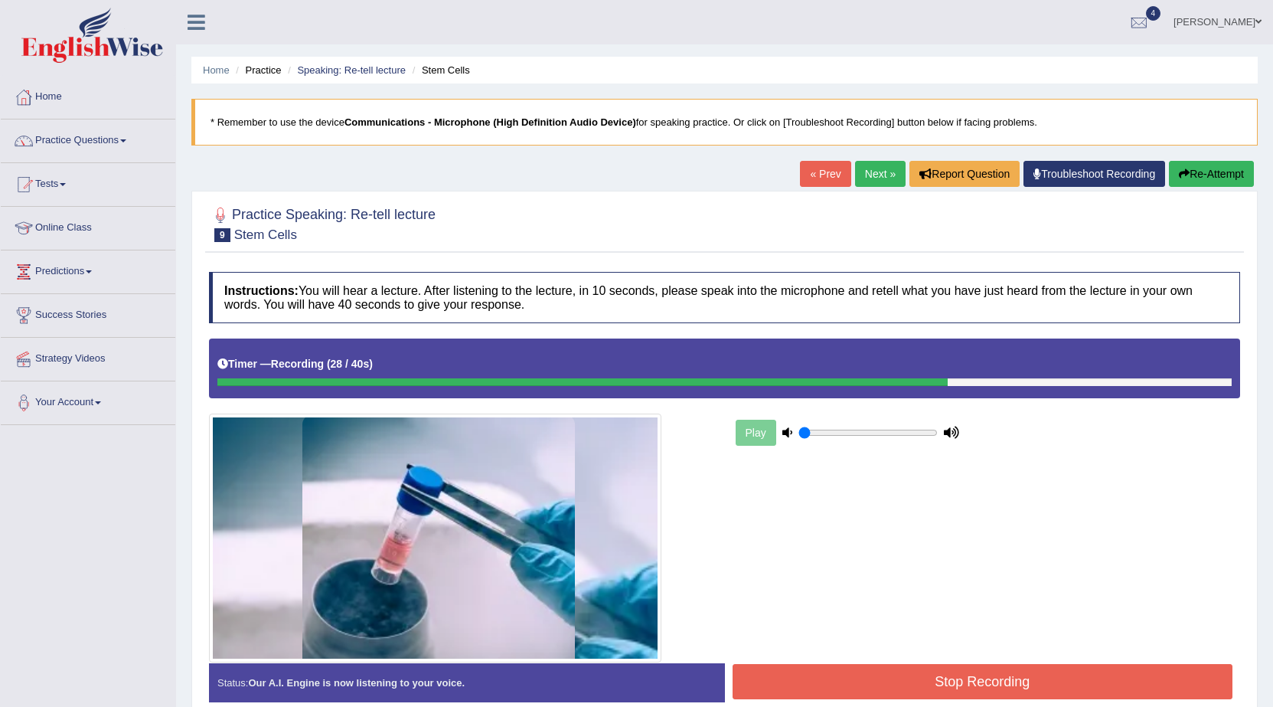
click at [1039, 672] on button "Stop Recording" at bounding box center [983, 681] width 501 height 35
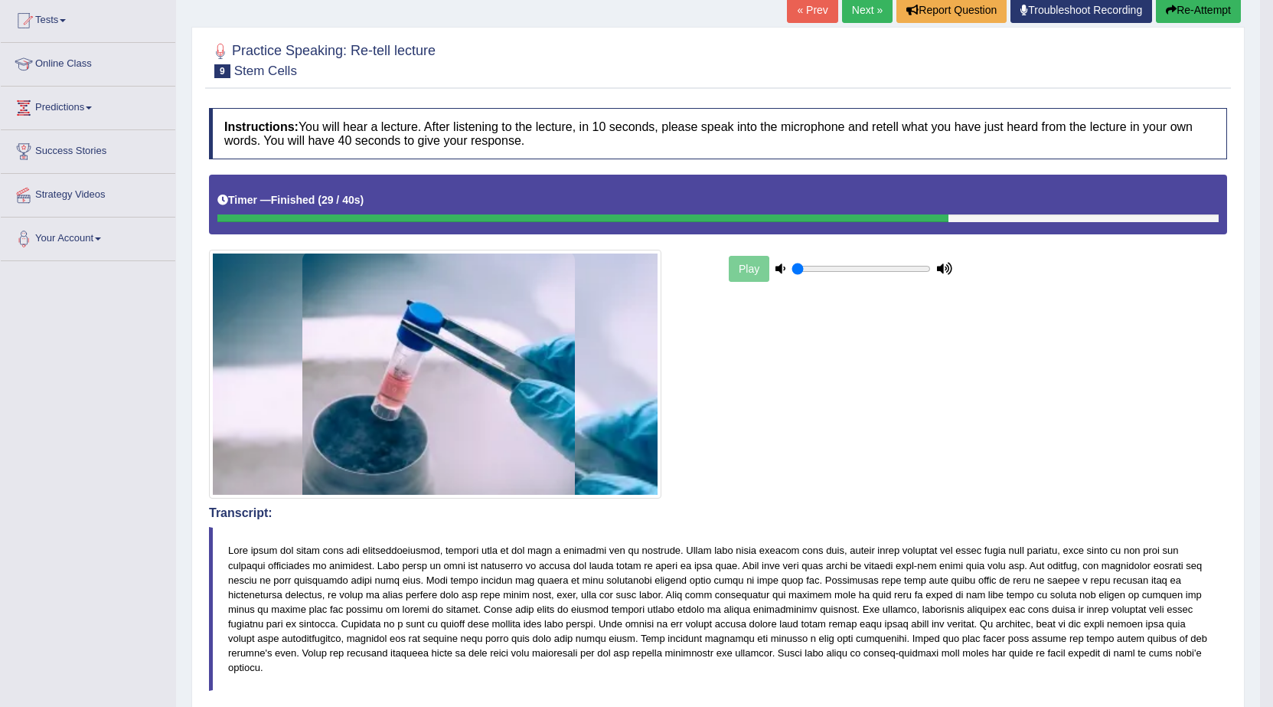
scroll to position [153, 0]
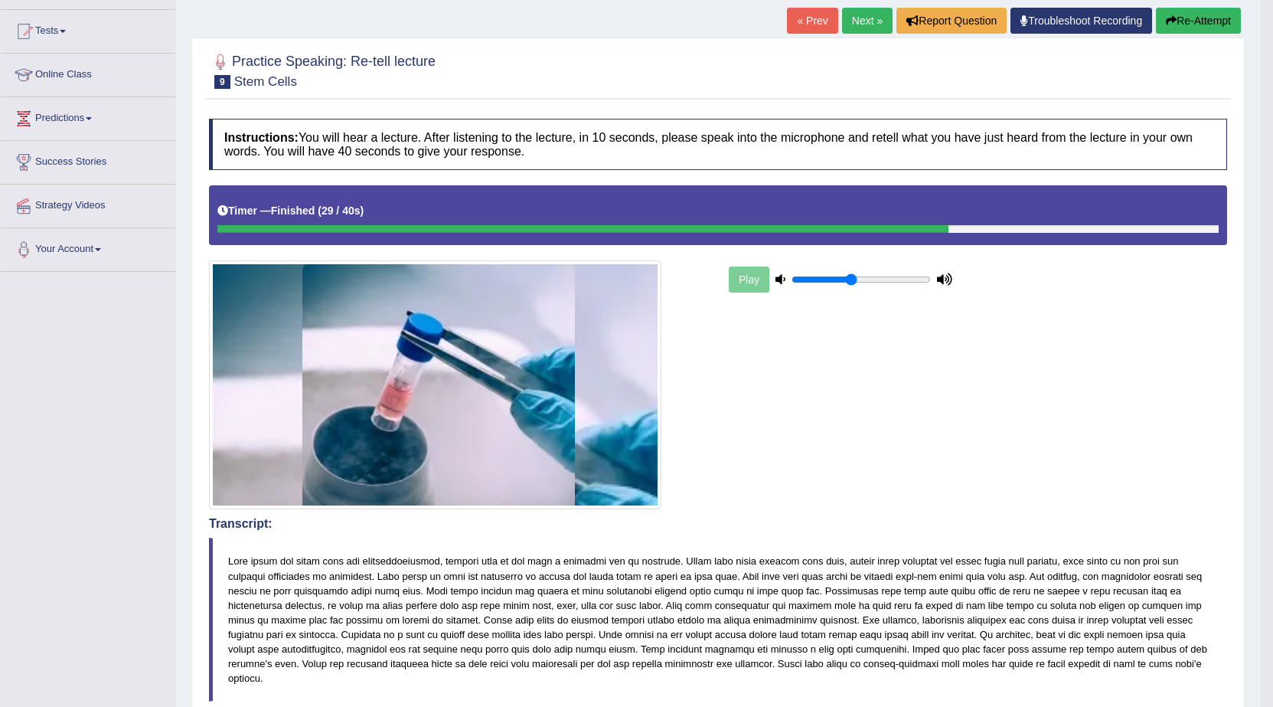
drag, startPoint x: 797, startPoint y: 281, endPoint x: 855, endPoint y: 294, distance: 58.9
type input "0.45"
click at [855, 286] on input "range" at bounding box center [861, 279] width 139 height 12
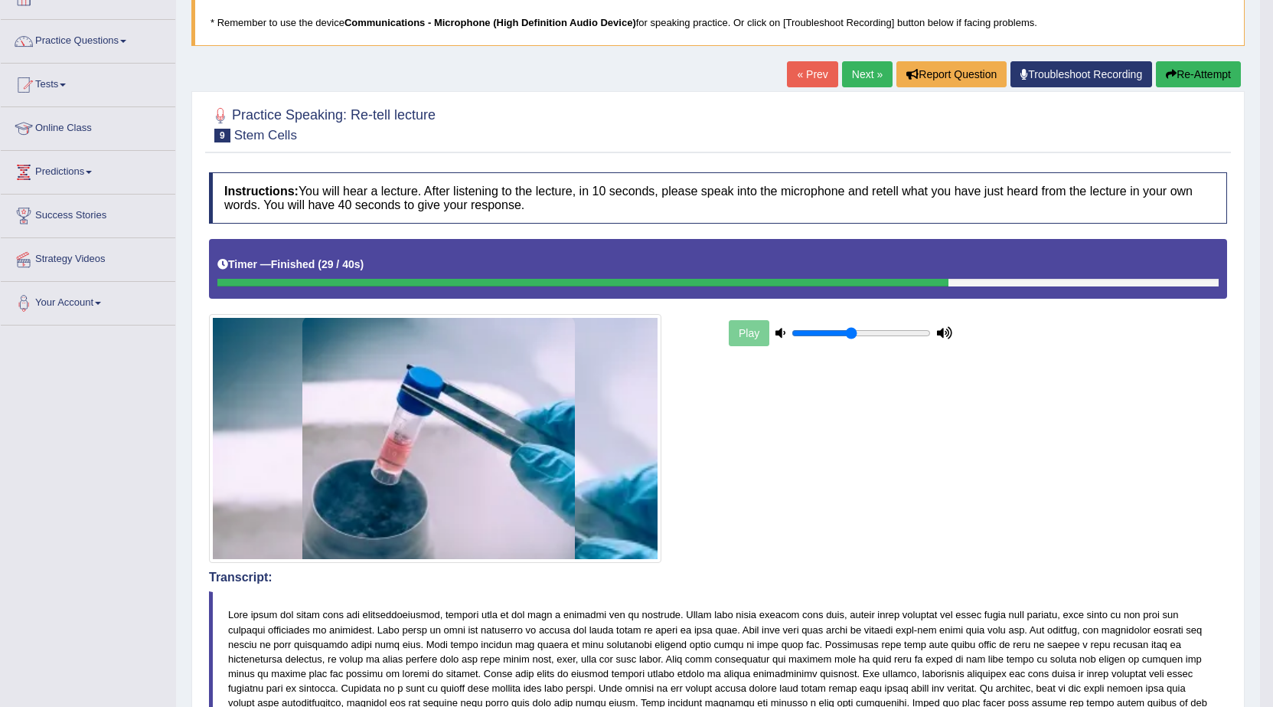
scroll to position [0, 0]
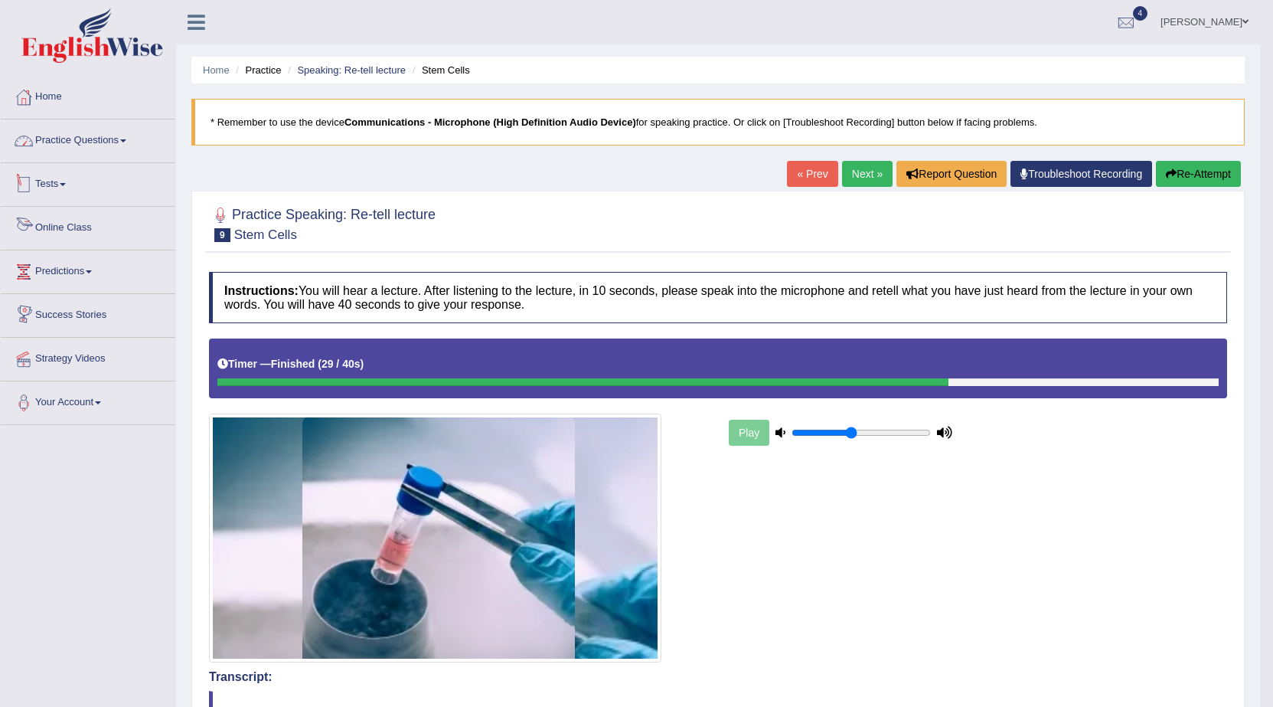
click at [83, 147] on link "Practice Questions" at bounding box center [88, 138] width 175 height 38
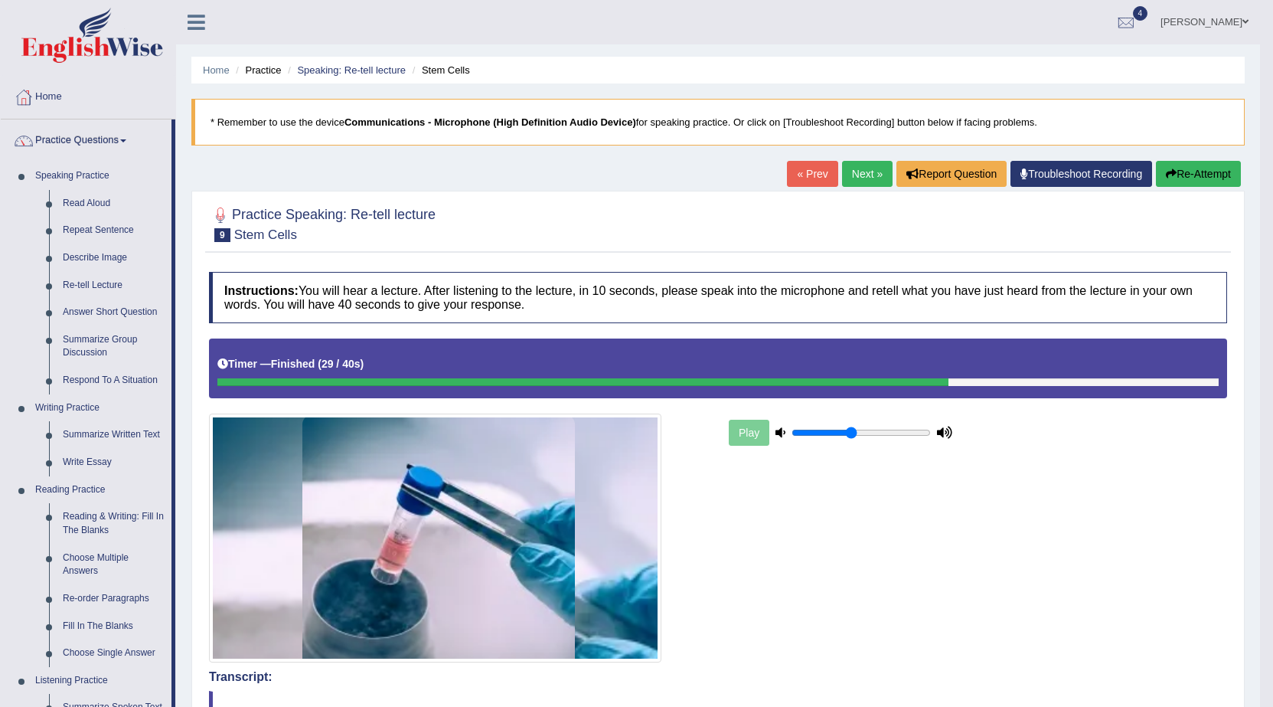
click at [621, 274] on h4 "Instructions: You will hear a lecture. After listening to the lecture, in 10 se…" at bounding box center [718, 297] width 1018 height 51
click at [851, 178] on link "Next »" at bounding box center [867, 174] width 51 height 26
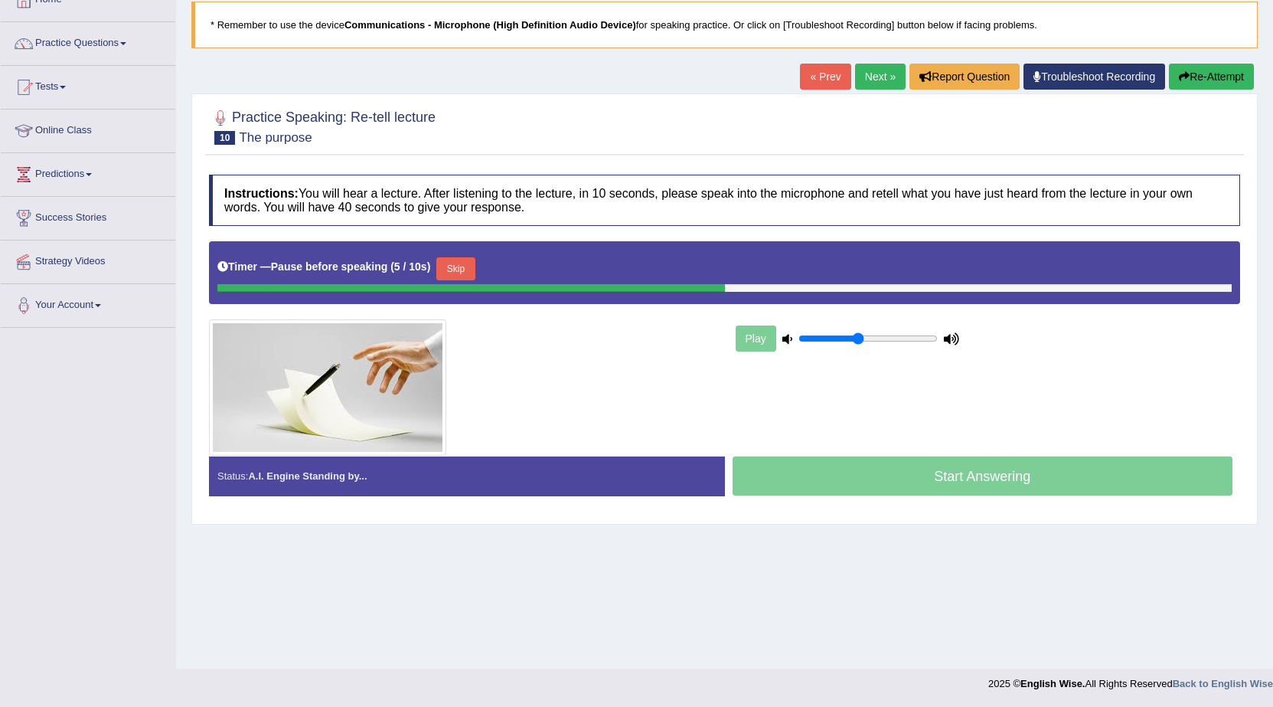
click at [873, 70] on link "Next »" at bounding box center [880, 77] width 51 height 26
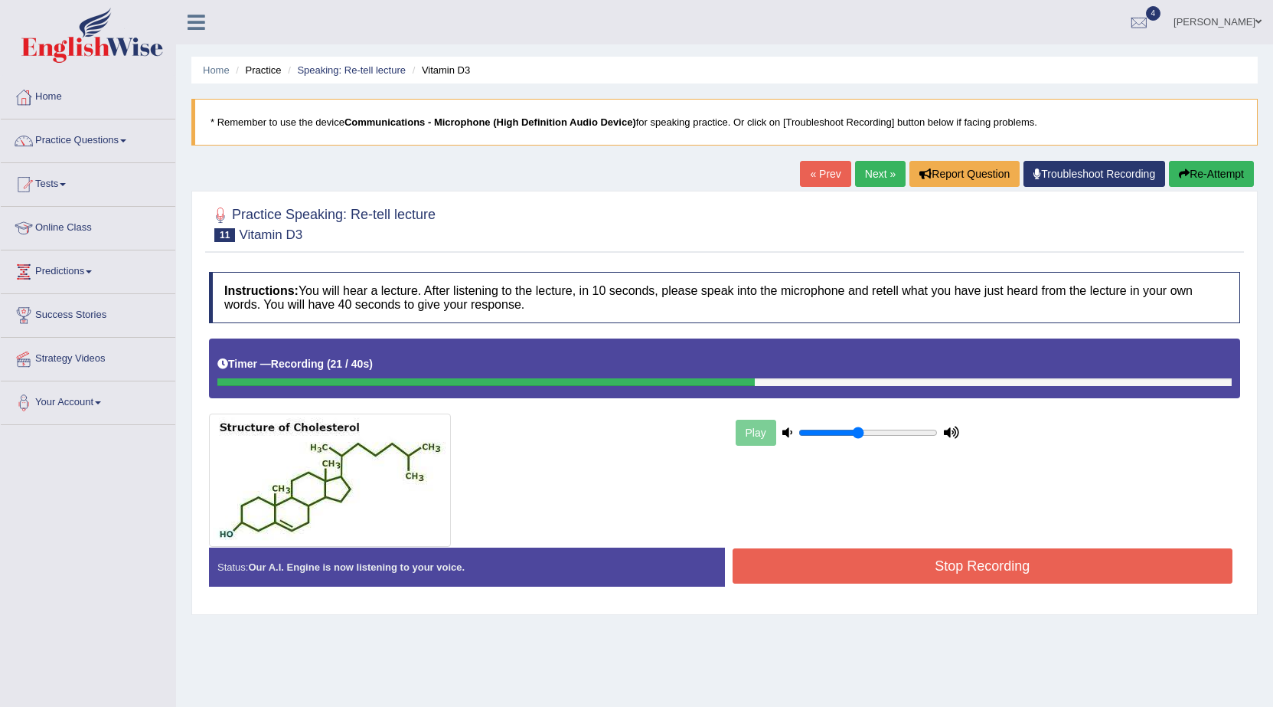
click at [1067, 574] on button "Stop Recording" at bounding box center [983, 565] width 501 height 35
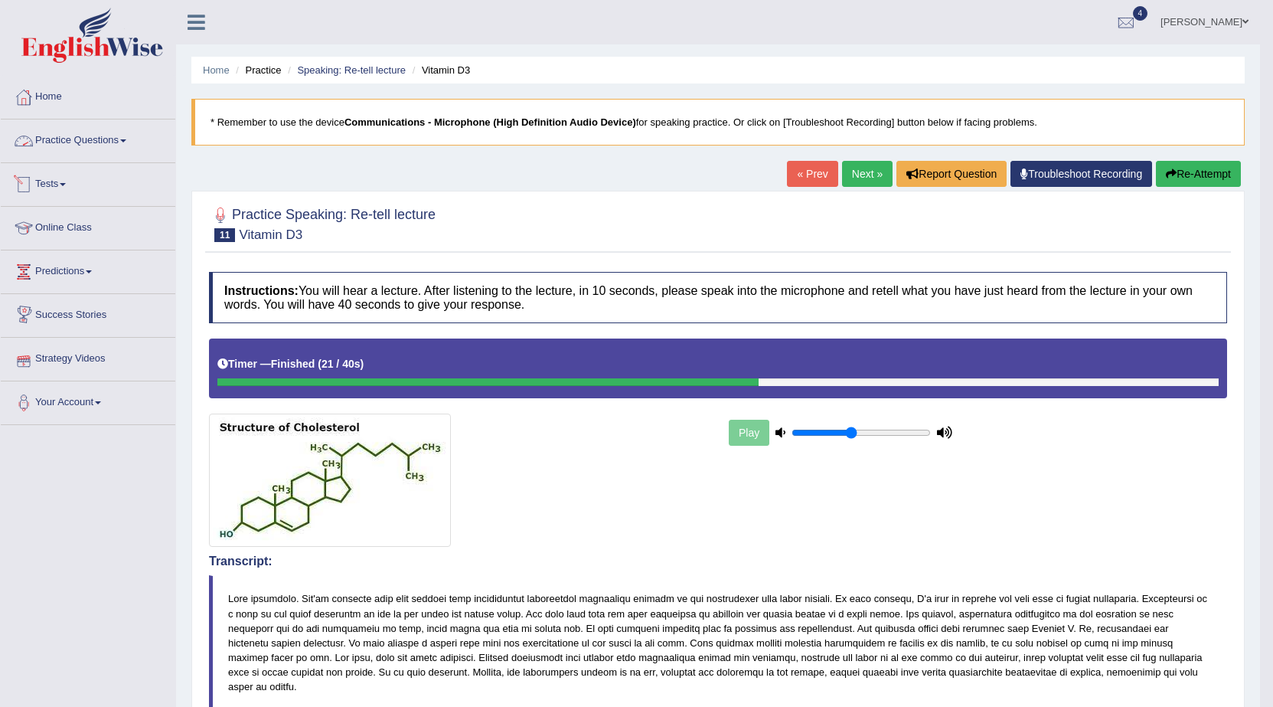
click at [126, 129] on link "Practice Questions" at bounding box center [88, 138] width 175 height 38
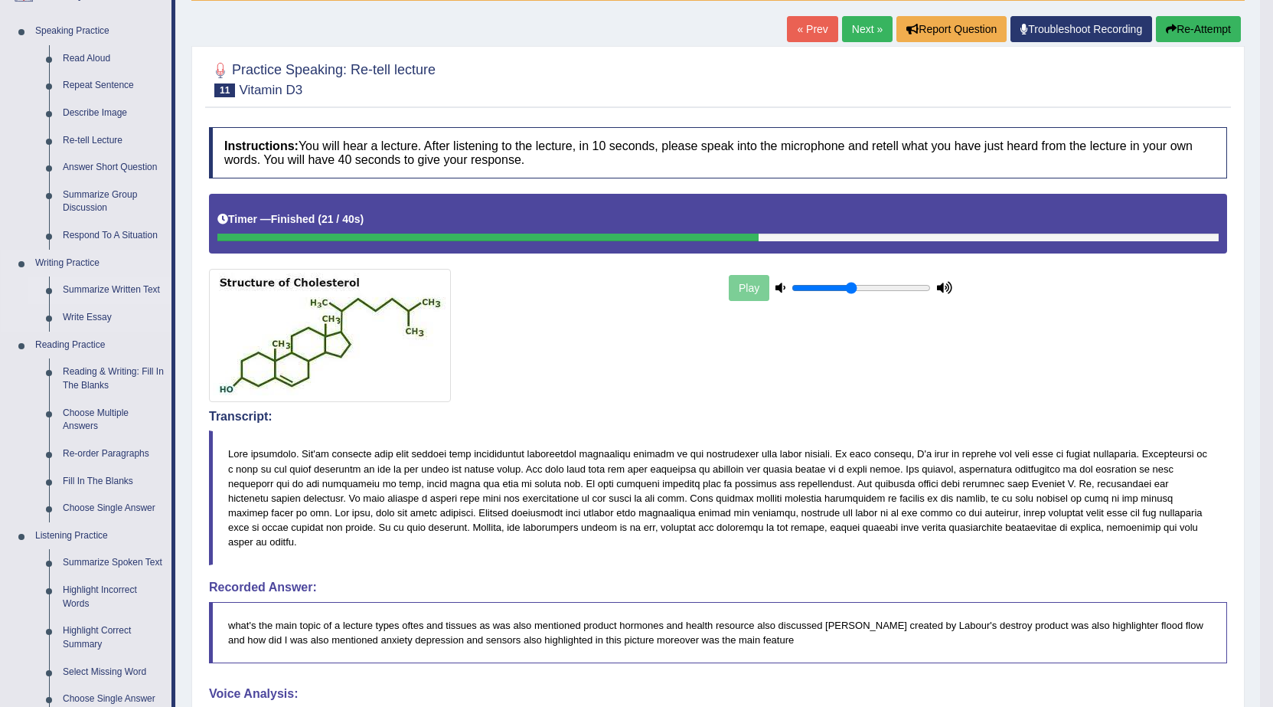
scroll to position [153, 0]
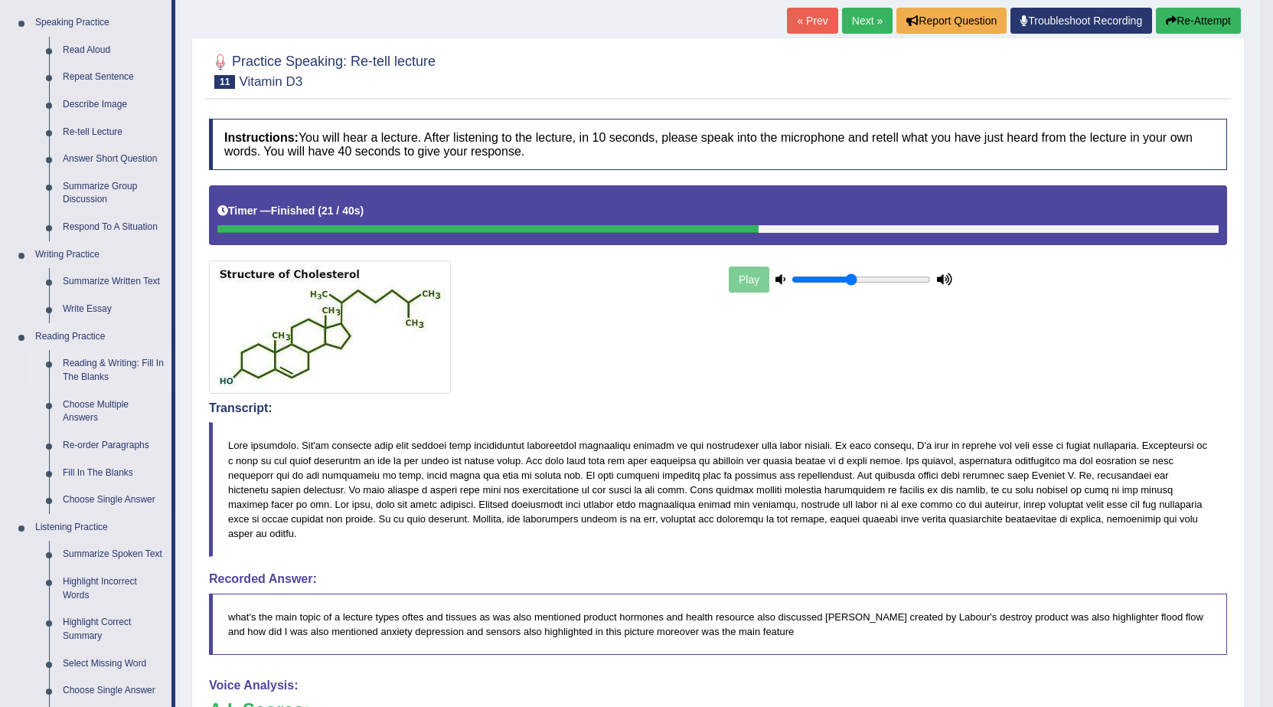
click at [99, 365] on link "Reading & Writing: Fill In The Blanks" at bounding box center [114, 370] width 116 height 41
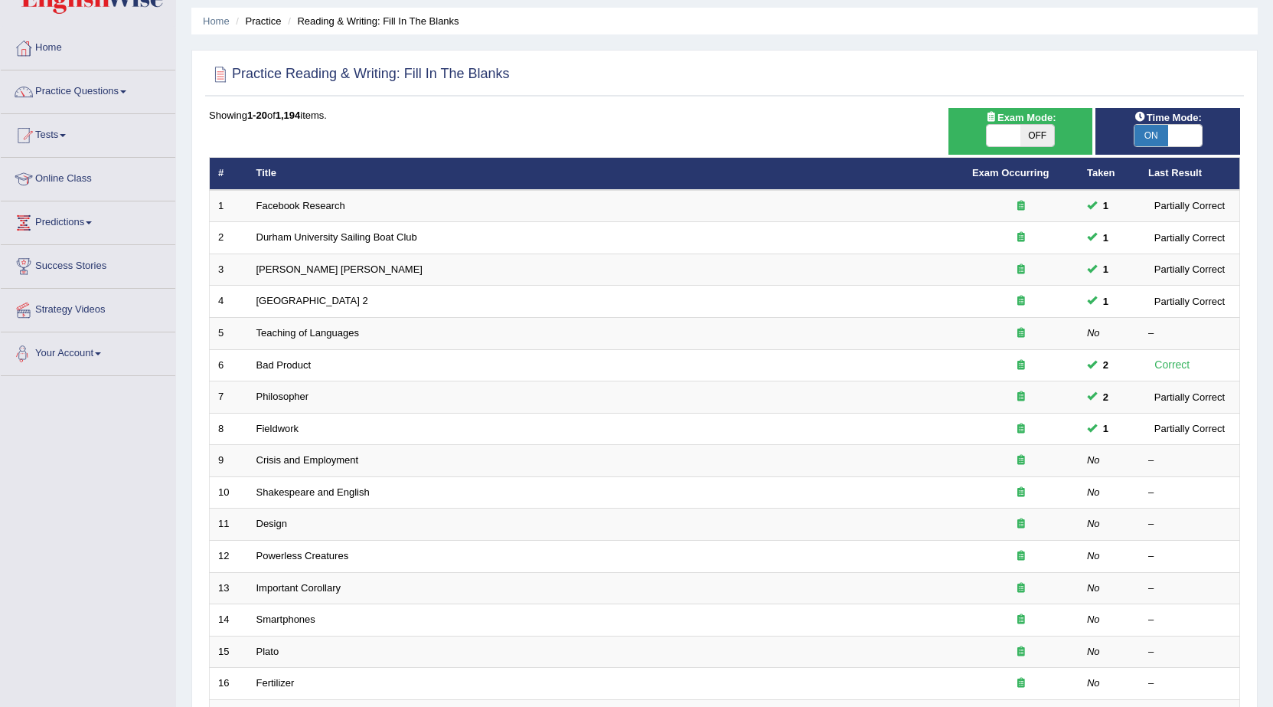
scroll to position [77, 0]
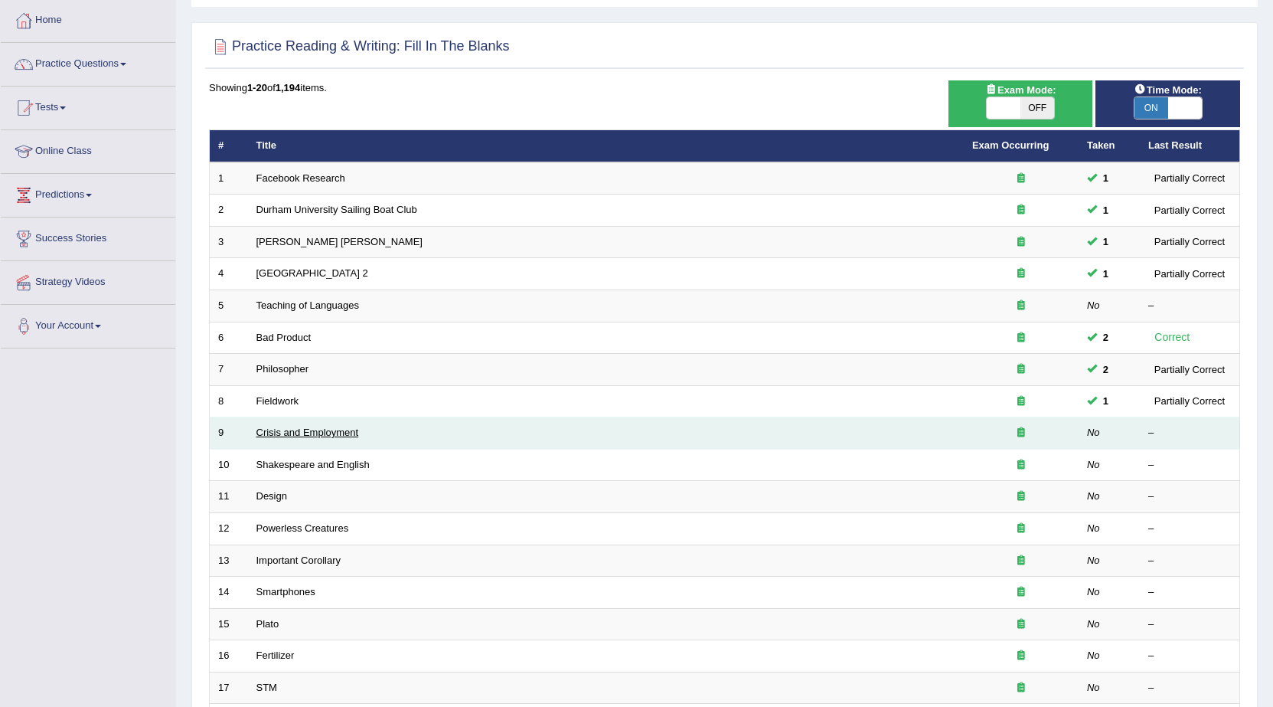
click at [276, 430] on link "Crisis and Employment" at bounding box center [308, 431] width 103 height 11
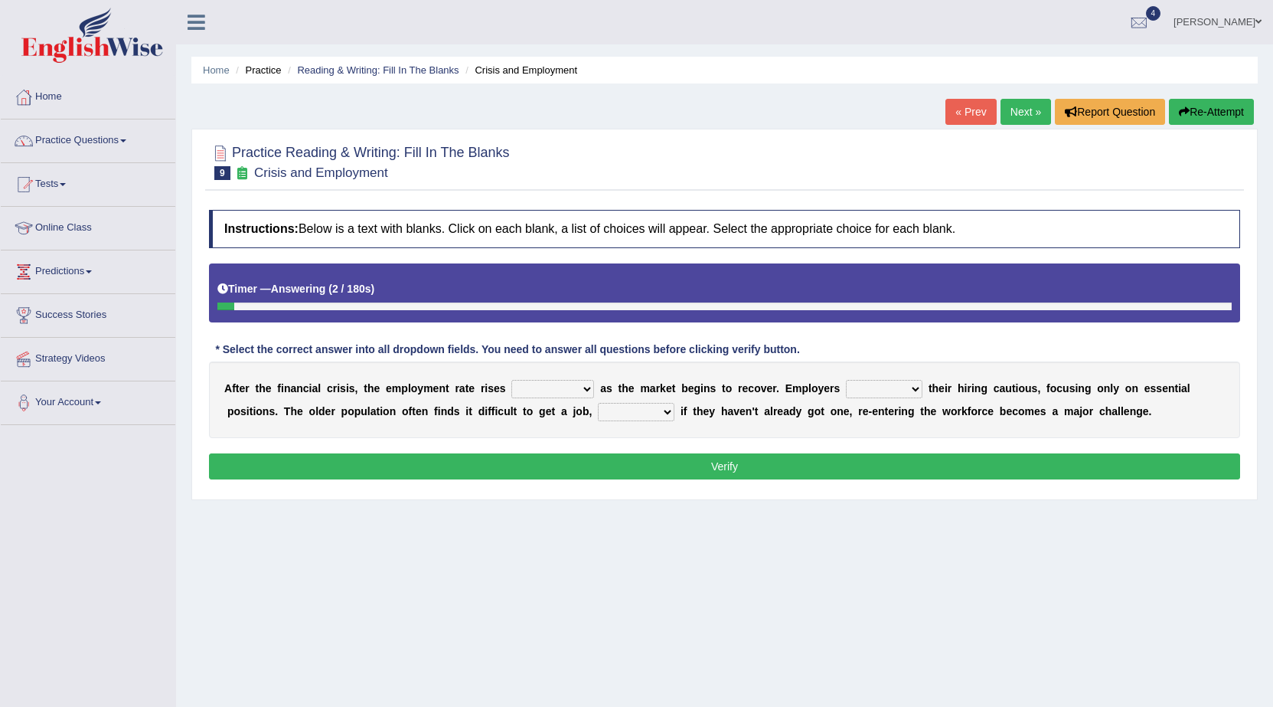
click at [534, 389] on select "normally conversely strenuously sharply" at bounding box center [552, 389] width 83 height 18
click at [896, 391] on select "keeping kept keep are kept" at bounding box center [884, 389] width 77 height 18
select select "kept"
click at [848, 380] on select "keeping kept keep are kept" at bounding box center [884, 389] width 77 height 18
click at [619, 414] on select "although while then because" at bounding box center [636, 412] width 77 height 18
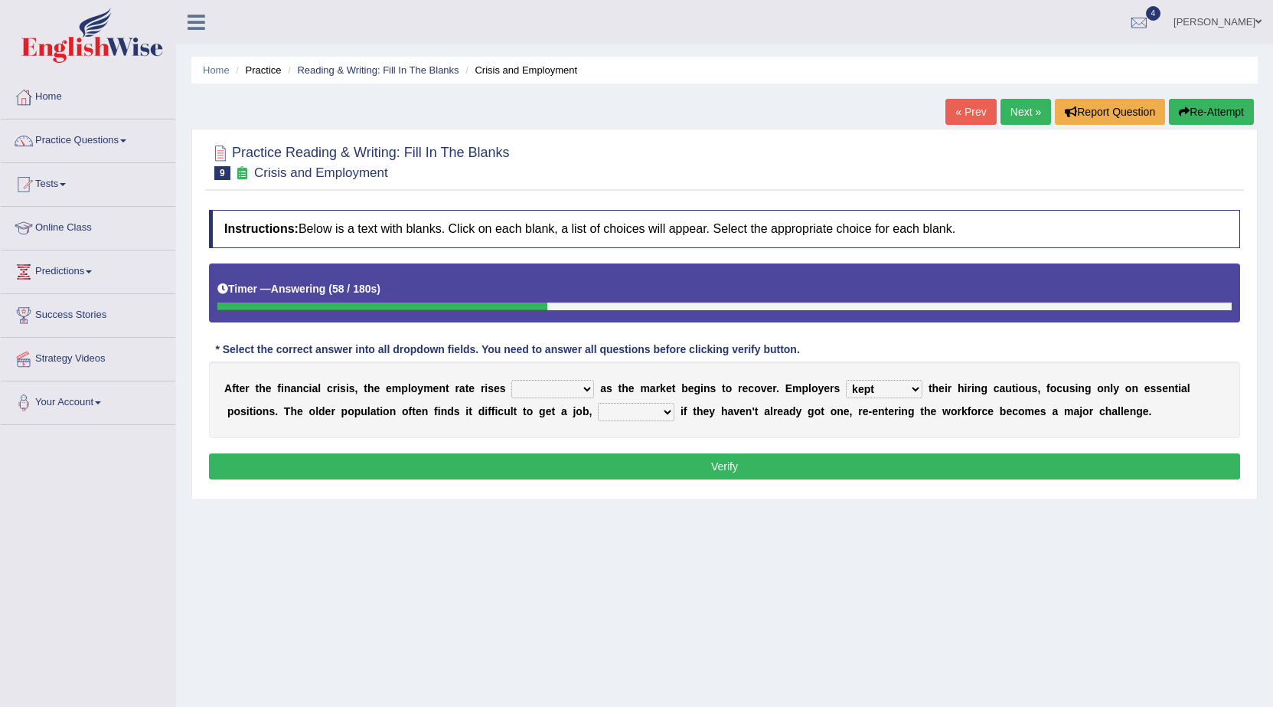
click at [645, 413] on select "although while then because" at bounding box center [636, 412] width 77 height 18
click at [646, 413] on select "although while then because" at bounding box center [636, 412] width 77 height 18
select select "although"
click at [598, 403] on select "although while then because" at bounding box center [636, 412] width 77 height 18
click at [587, 386] on select "normally conversely strenuously sharply" at bounding box center [552, 389] width 83 height 18
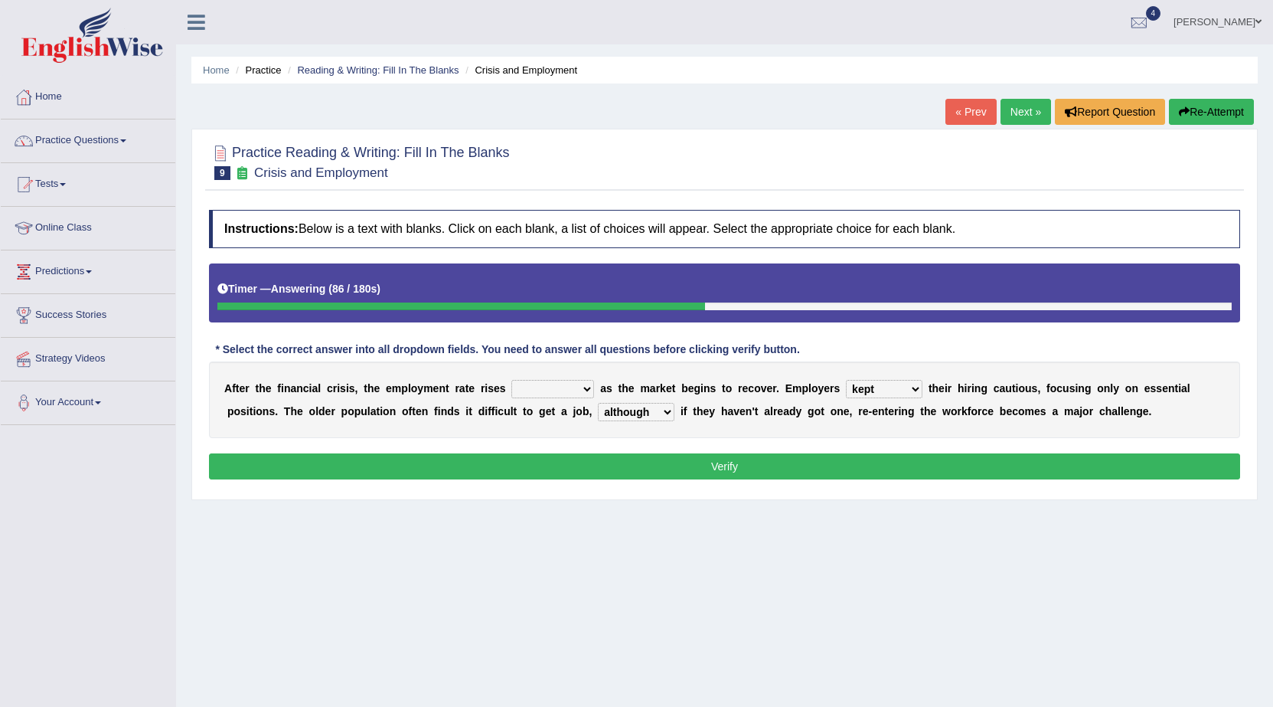
click at [511, 380] on select "normally conversely strenuously sharply" at bounding box center [552, 389] width 83 height 18
click at [557, 400] on div "A f t e r t h e f i n a n c i a l c r i s i s , t h e e m p l o y m e n t r a t…" at bounding box center [724, 399] width 1031 height 77
click at [557, 399] on div "A f t e r t h e f i n a n c i a l c r i s i s , t h e e m p l o y m e n t r a t…" at bounding box center [724, 399] width 1031 height 77
click at [560, 384] on select "normally conversely strenuously sharply" at bounding box center [552, 389] width 83 height 18
select select "normally"
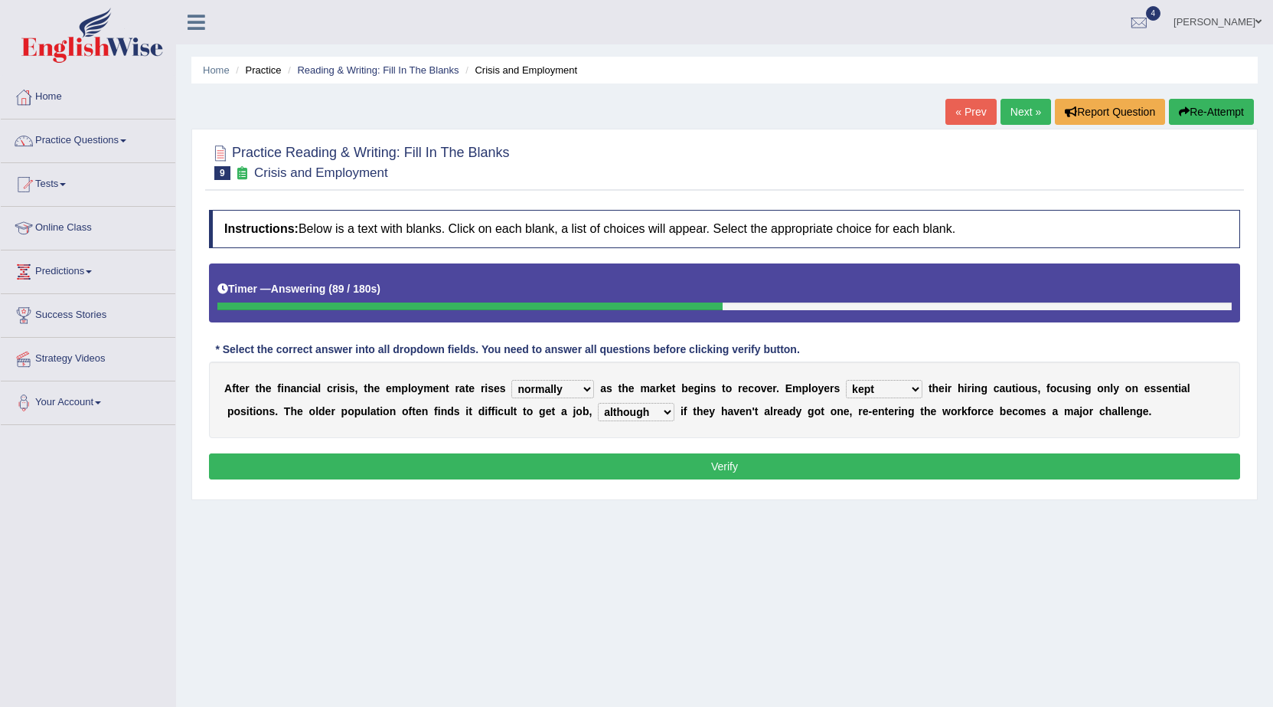
click at [511, 380] on select "normally conversely strenuously sharply" at bounding box center [552, 389] width 83 height 18
click at [566, 473] on button "Verify" at bounding box center [724, 466] width 1031 height 26
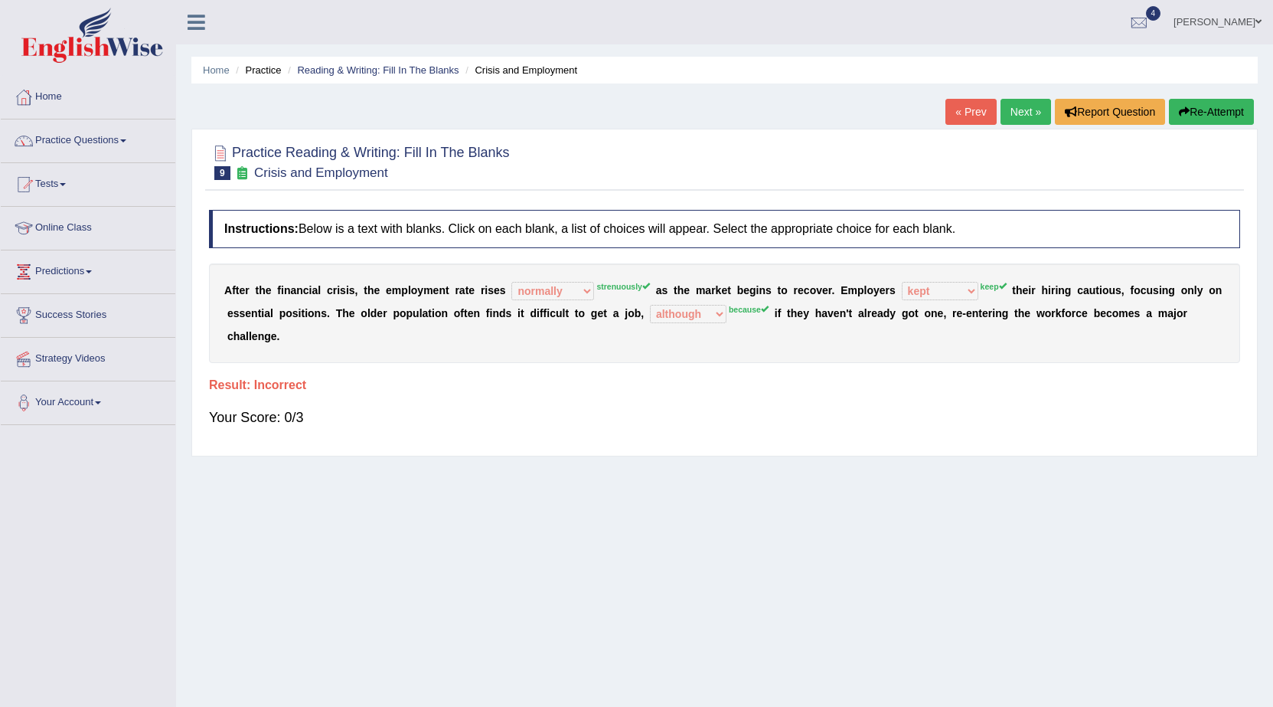
click at [1038, 120] on link "Next »" at bounding box center [1026, 112] width 51 height 26
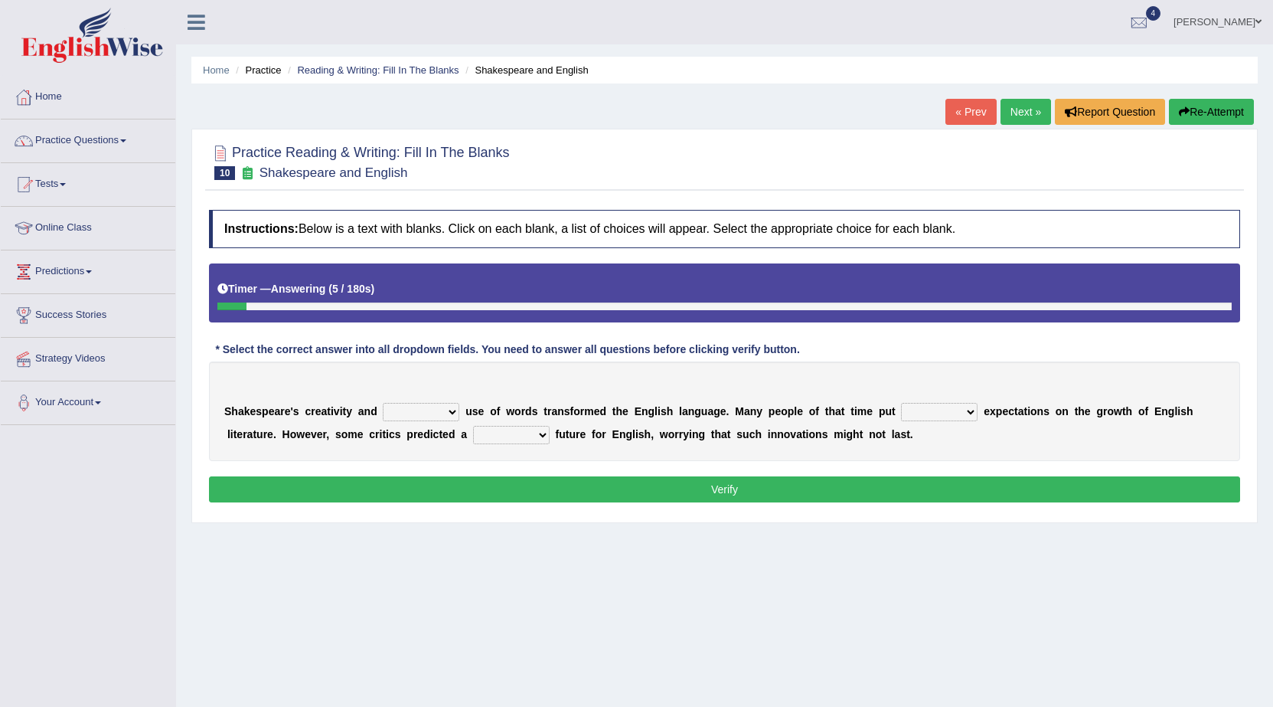
scroll to position [77, 0]
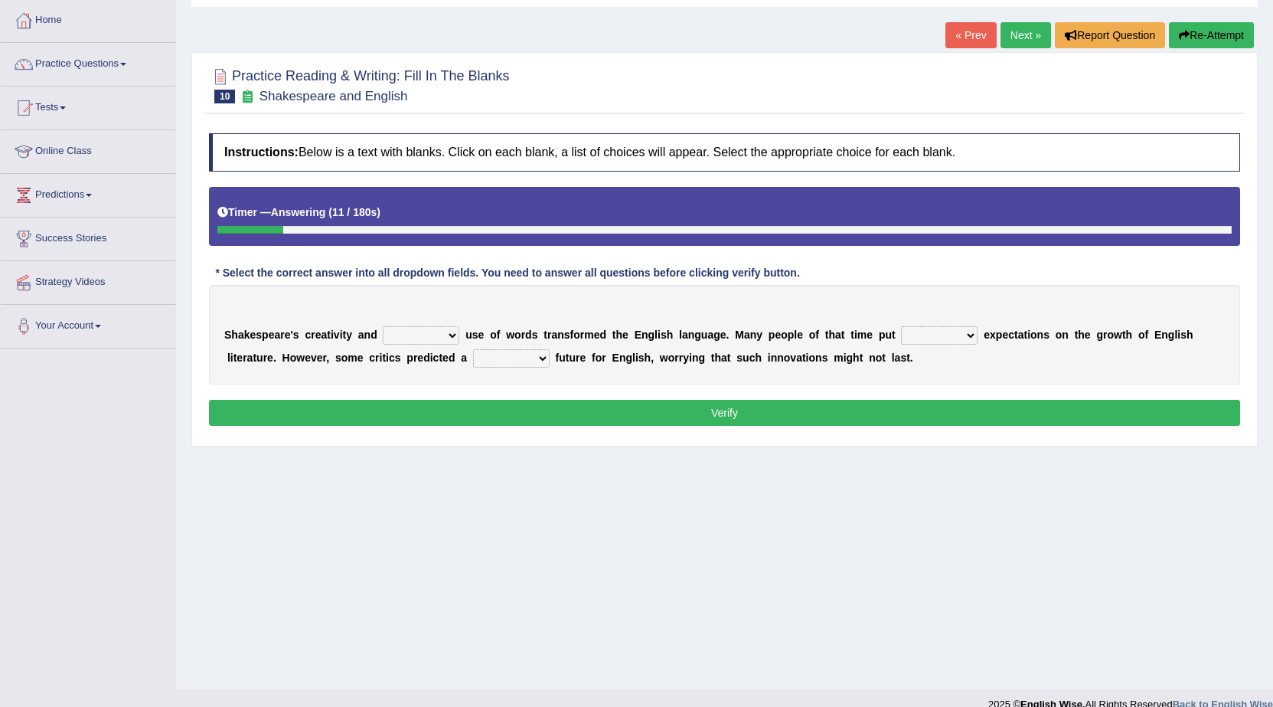
click at [423, 335] on select "idealized intensive fancied inventive" at bounding box center [421, 335] width 77 height 18
click at [915, 335] on select "wide much high more" at bounding box center [939, 335] width 77 height 18
click at [388, 330] on select "idealized intensive fancied inventive" at bounding box center [421, 335] width 77 height 18
select select "inventive"
click at [383, 326] on select "idealized intensive fancied inventive" at bounding box center [421, 335] width 77 height 18
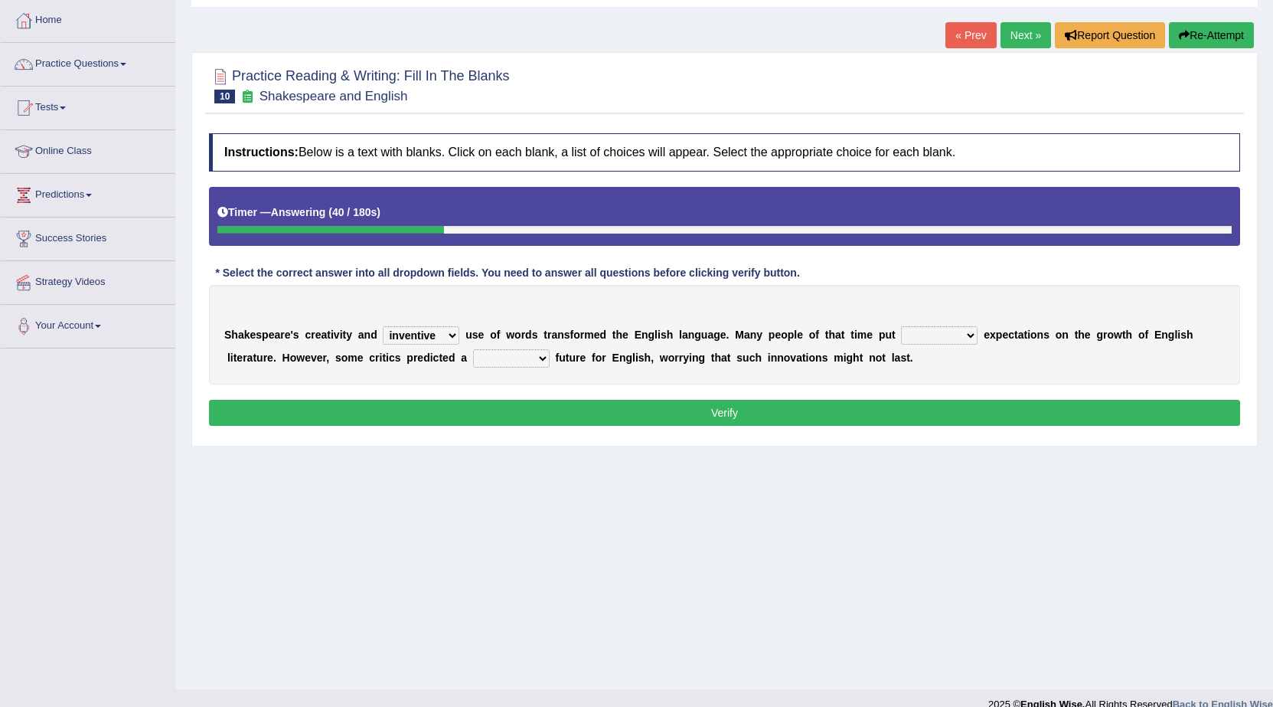
click at [917, 338] on select "wide much high more" at bounding box center [939, 335] width 77 height 18
click at [901, 326] on select "wide much high more" at bounding box center [939, 335] width 77 height 18
click at [965, 337] on select "wide much high more" at bounding box center [939, 335] width 77 height 18
select select "much"
click at [901, 326] on select "wide much high more" at bounding box center [939, 335] width 77 height 18
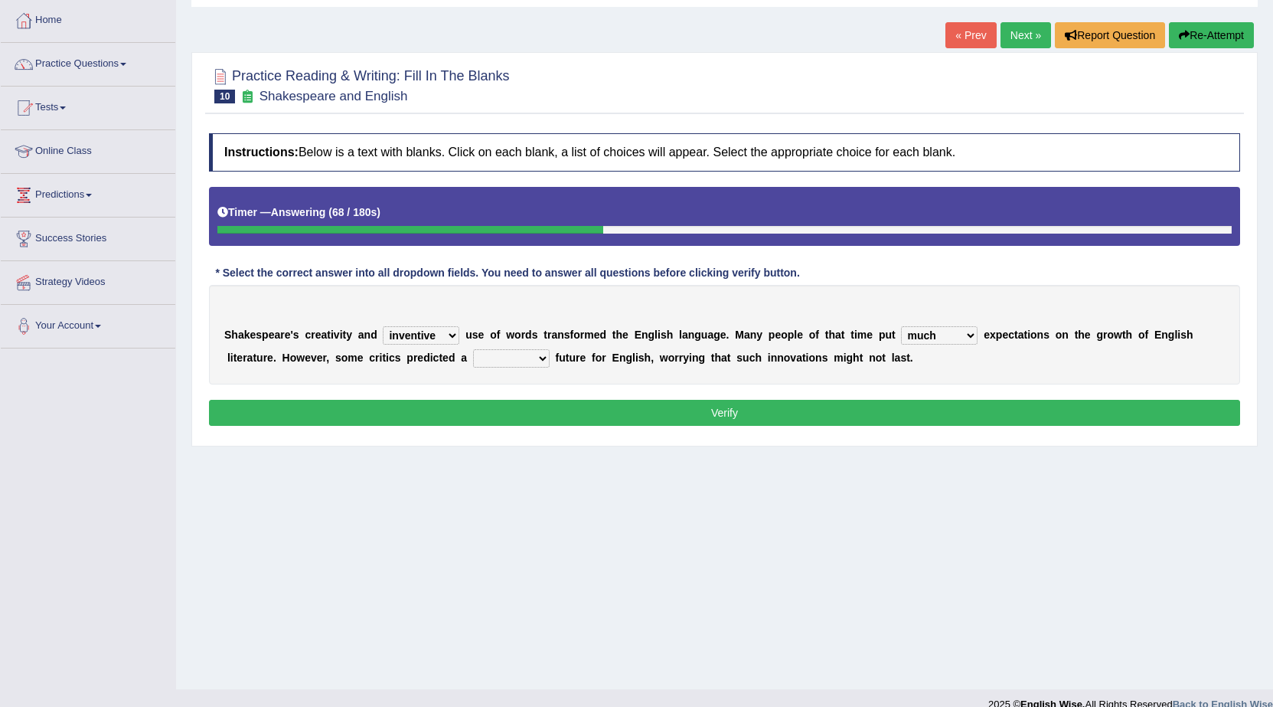
click at [511, 365] on select "monetary promising irresistible daunting" at bounding box center [511, 358] width 77 height 18
select select "monetary"
click at [473, 349] on select "monetary promising irresistible daunting" at bounding box center [511, 358] width 77 height 18
click at [528, 412] on button "Verify" at bounding box center [724, 413] width 1031 height 26
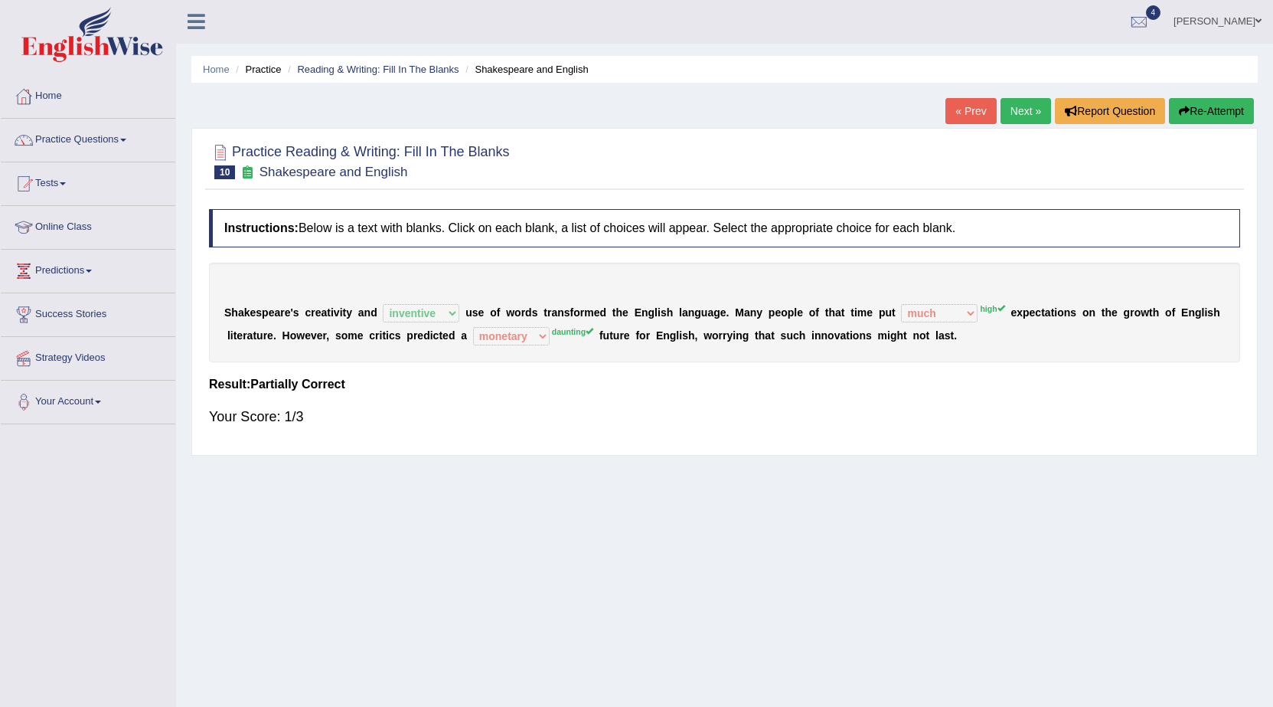
scroll to position [0, 0]
click at [123, 133] on link "Practice Questions" at bounding box center [88, 138] width 175 height 38
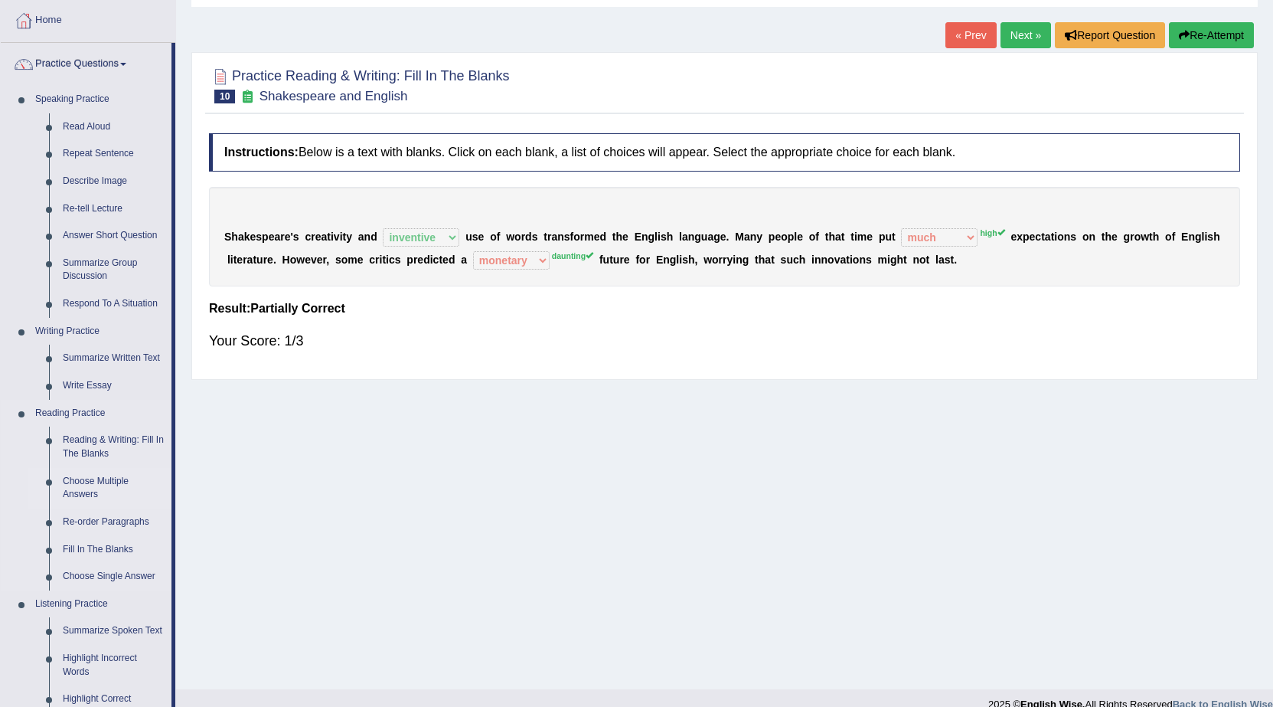
scroll to position [153, 0]
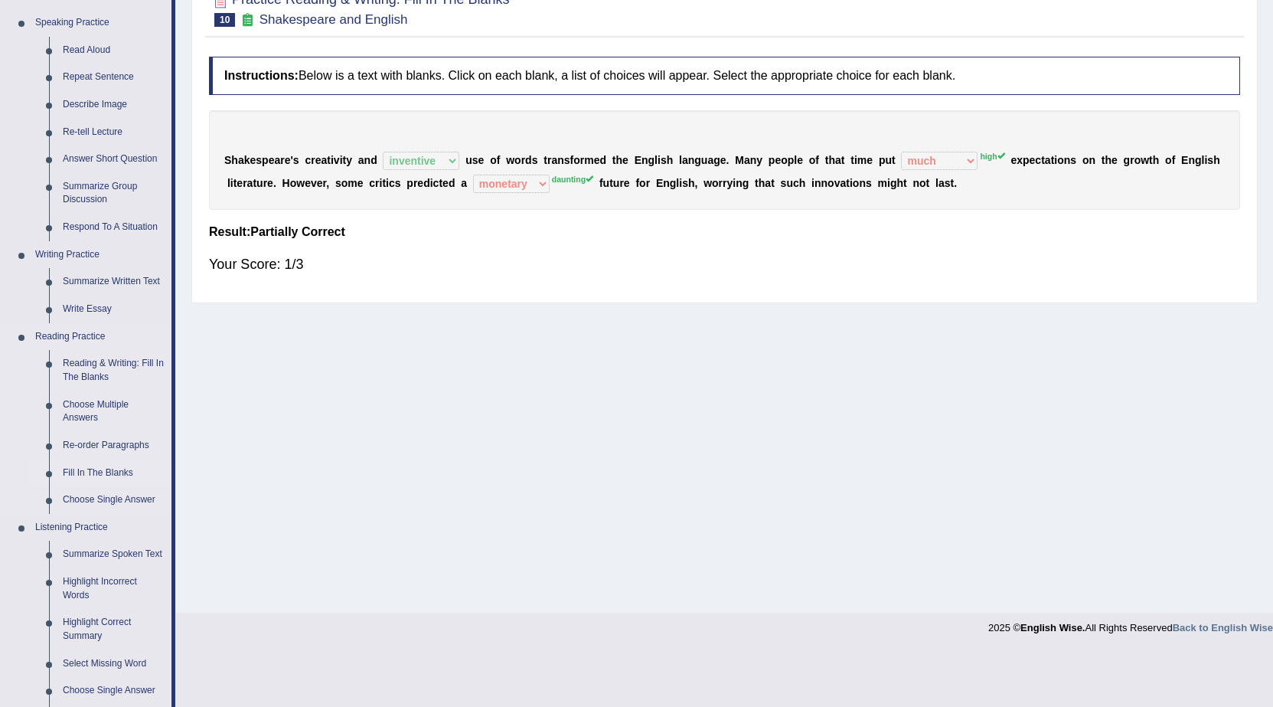
click at [120, 471] on link "Fill In The Blanks" at bounding box center [114, 473] width 116 height 28
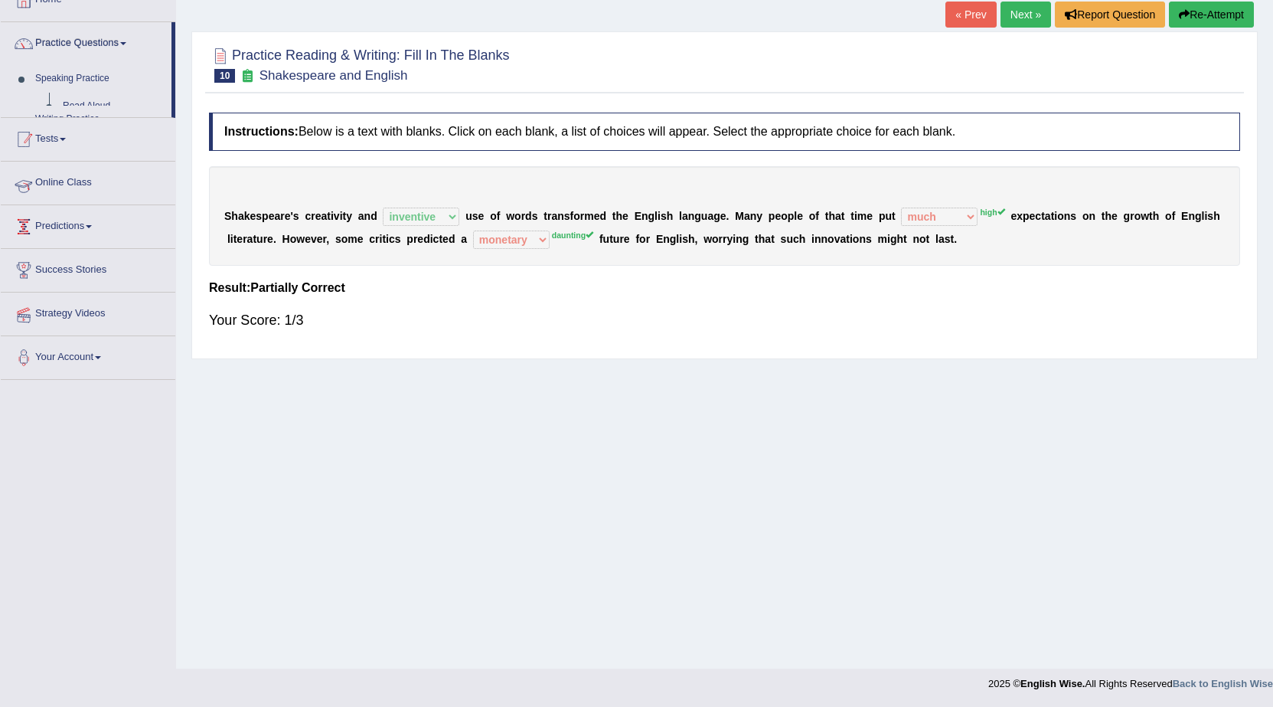
scroll to position [97, 0]
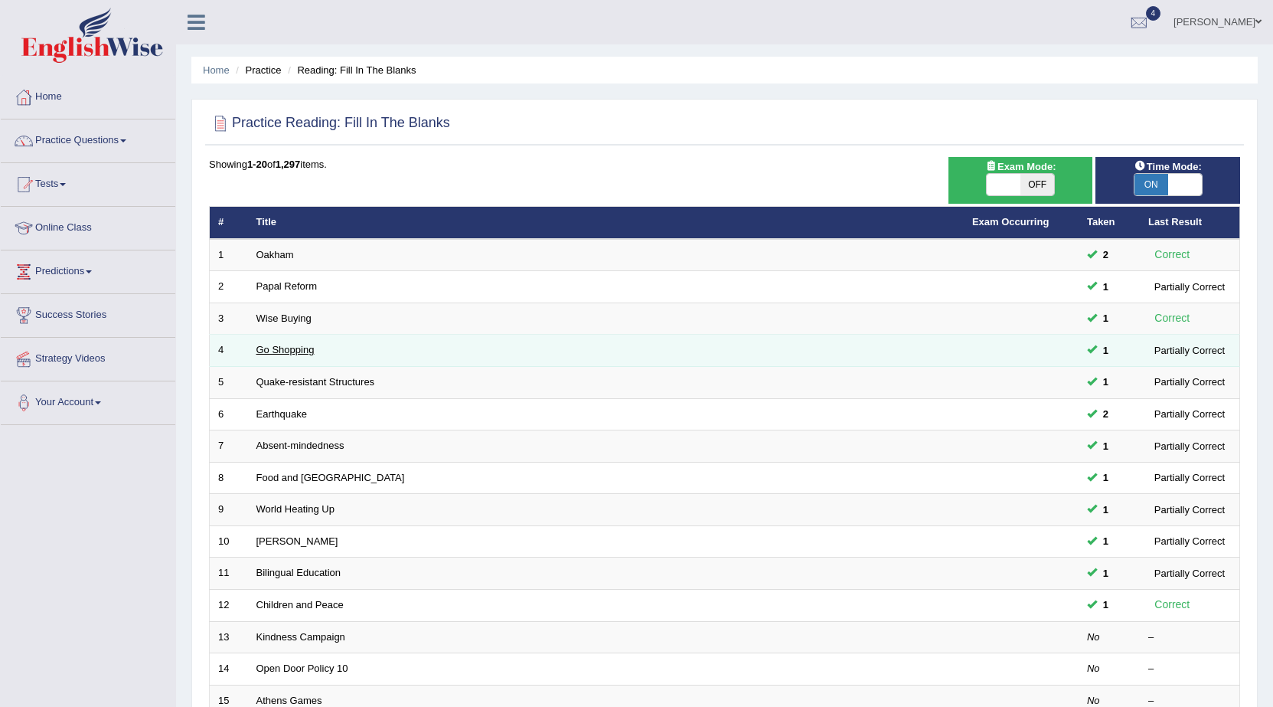
click at [276, 350] on link "Go Shopping" at bounding box center [286, 349] width 58 height 11
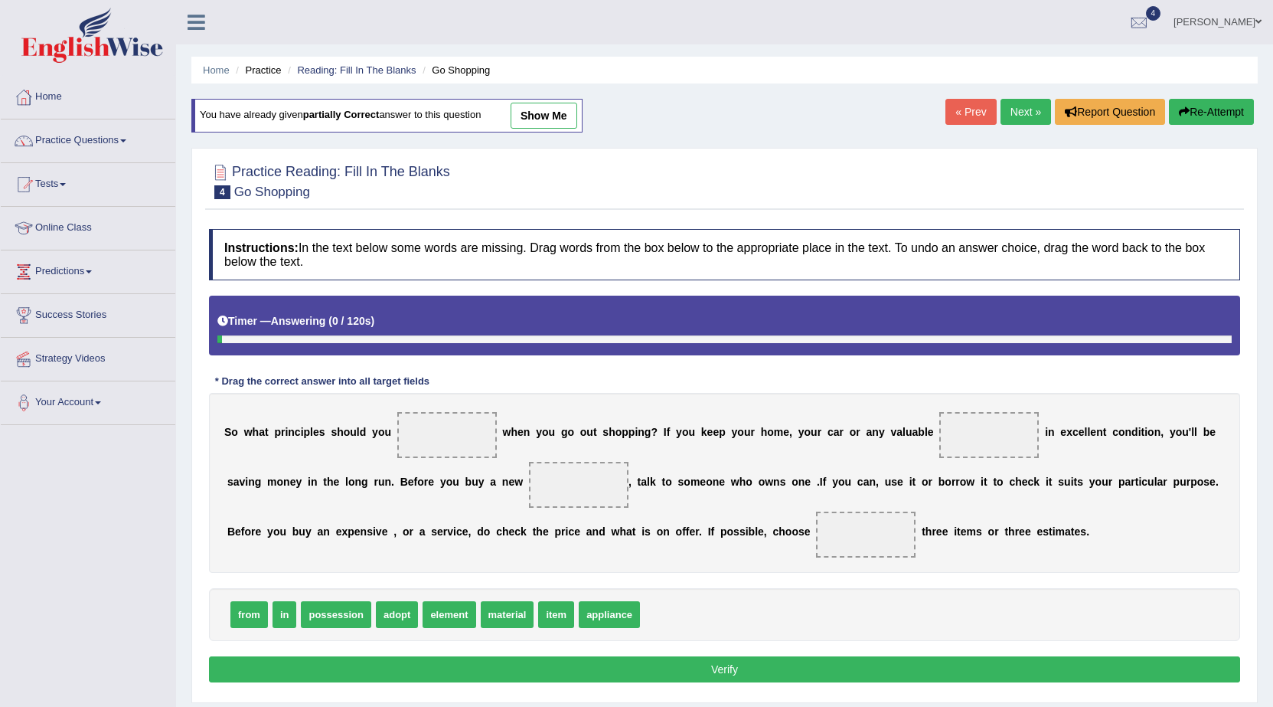
scroll to position [77, 0]
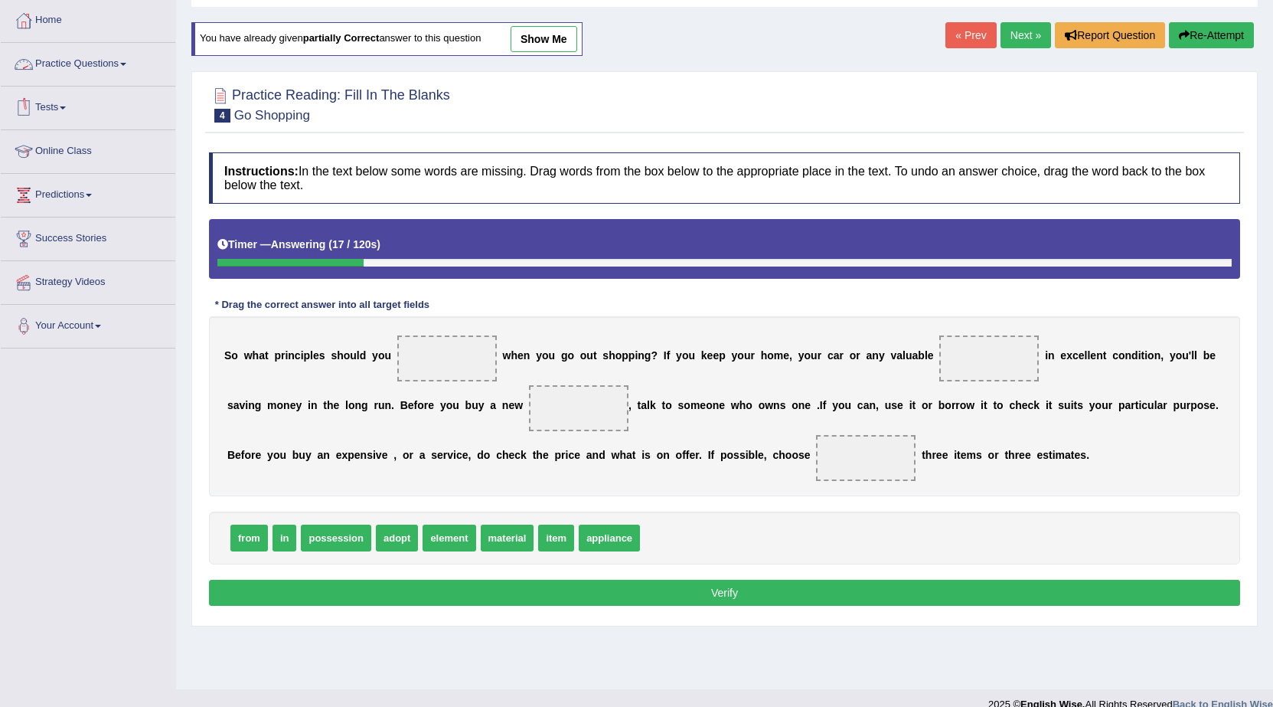
click at [77, 49] on link "Practice Questions" at bounding box center [88, 62] width 175 height 38
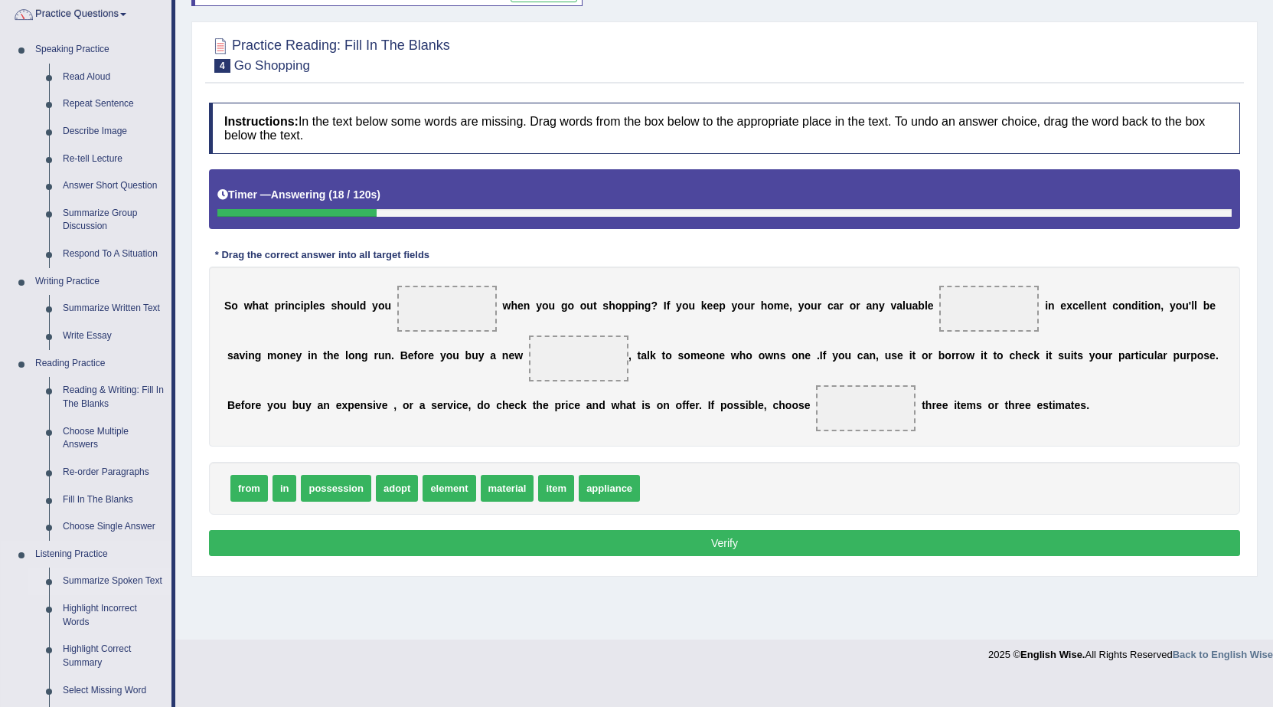
scroll to position [153, 0]
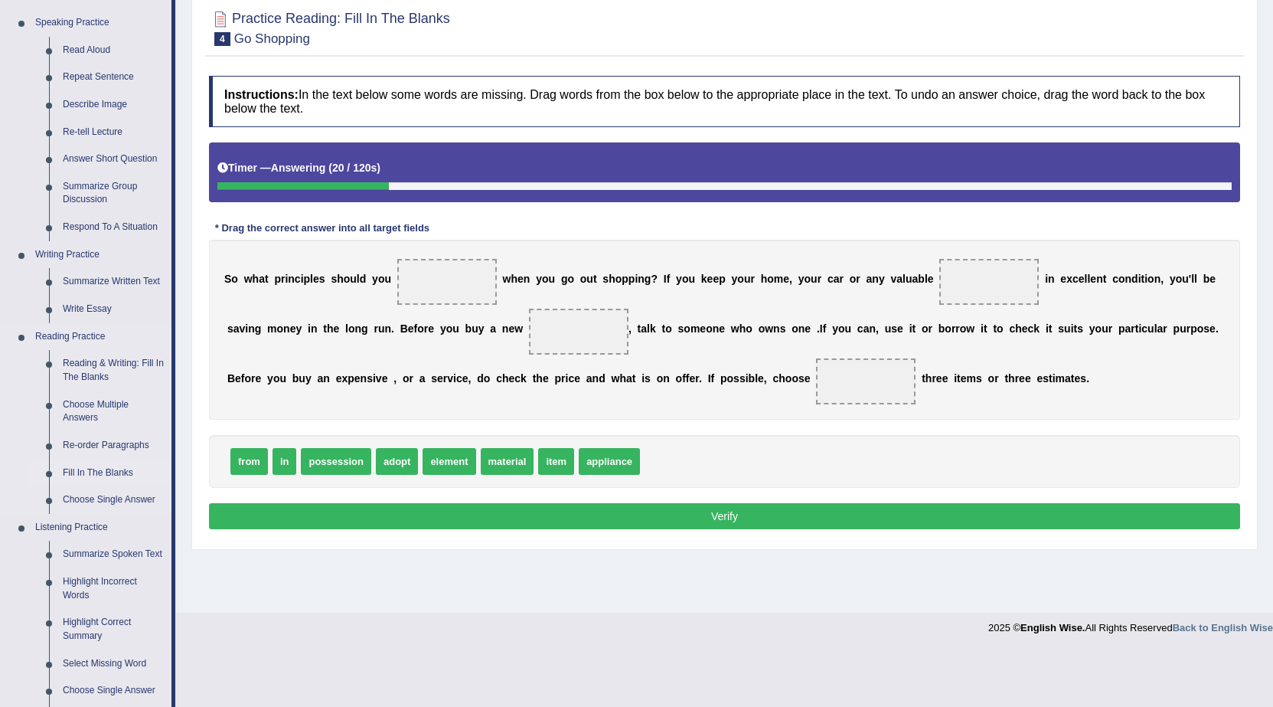
click at [111, 471] on link "Fill In The Blanks" at bounding box center [114, 473] width 116 height 28
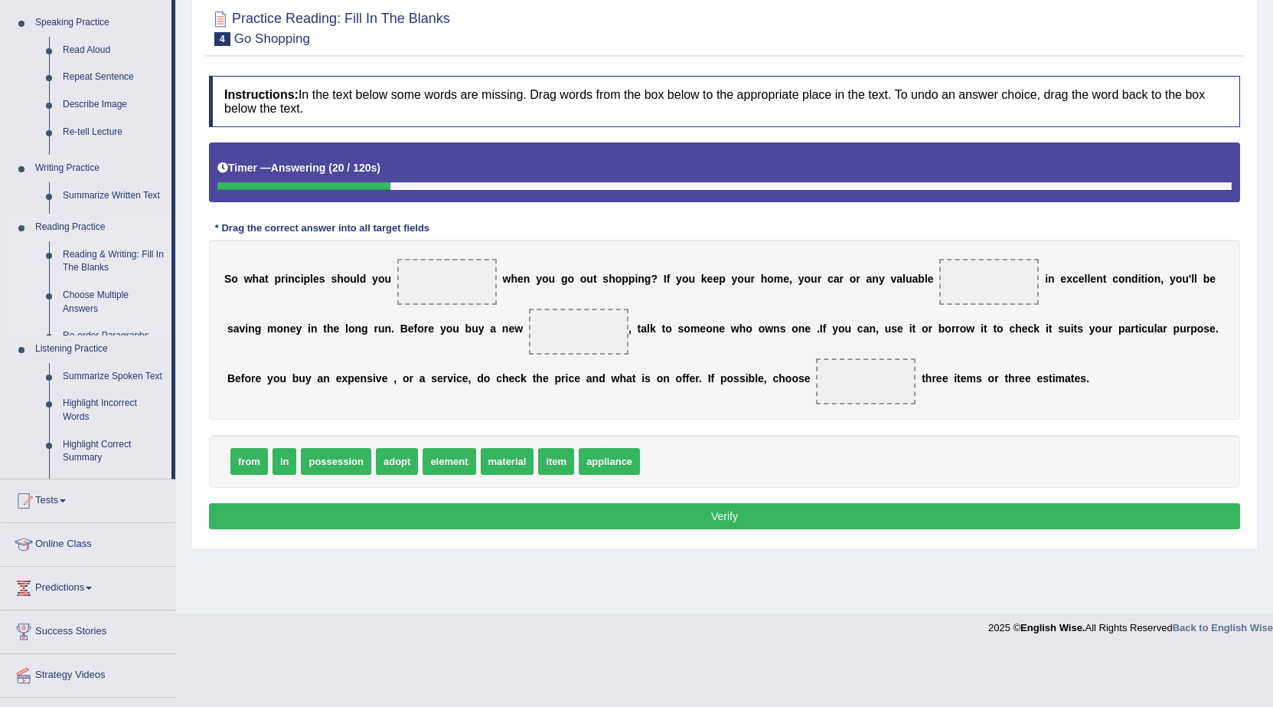
scroll to position [97, 0]
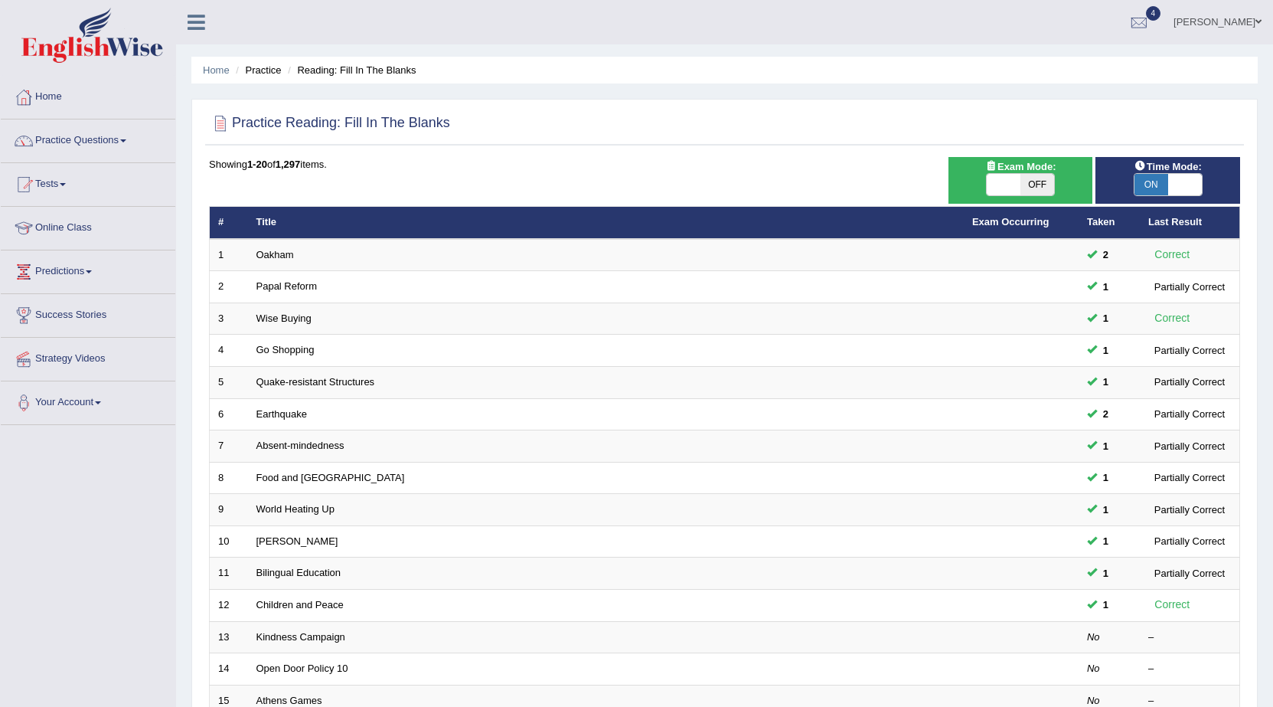
click at [1147, 189] on span "ON" at bounding box center [1152, 184] width 34 height 21
checkbox input "false"
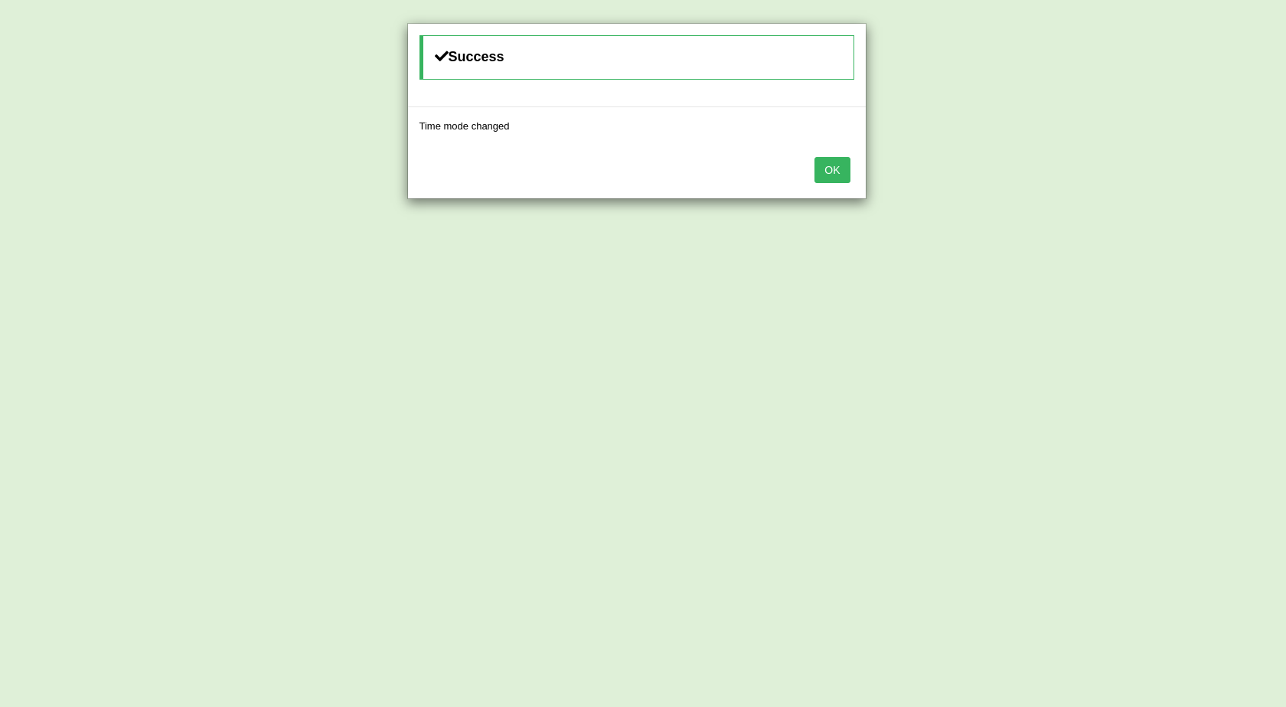
click at [843, 166] on button "OK" at bounding box center [832, 170] width 35 height 26
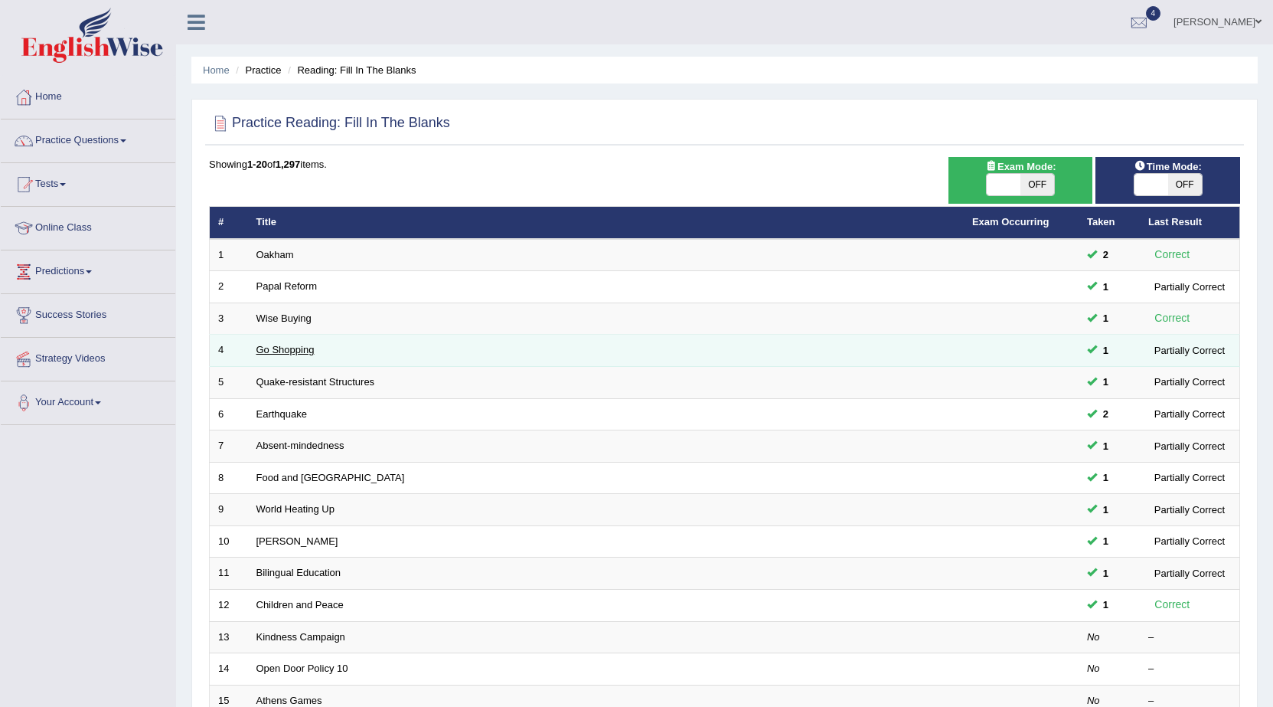
click at [290, 348] on link "Go Shopping" at bounding box center [286, 349] width 58 height 11
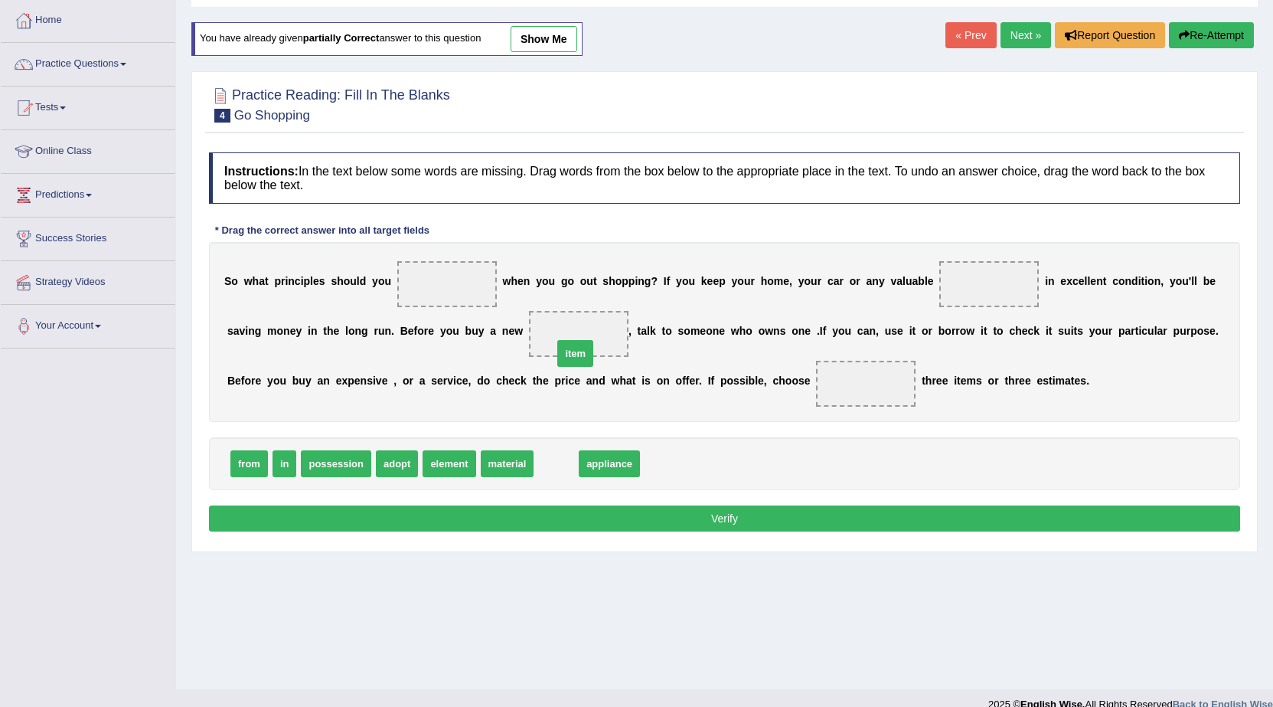
drag, startPoint x: 567, startPoint y: 460, endPoint x: 590, endPoint y: 338, distance: 124.5
drag, startPoint x: 254, startPoint y: 456, endPoint x: 876, endPoint y: 374, distance: 627.1
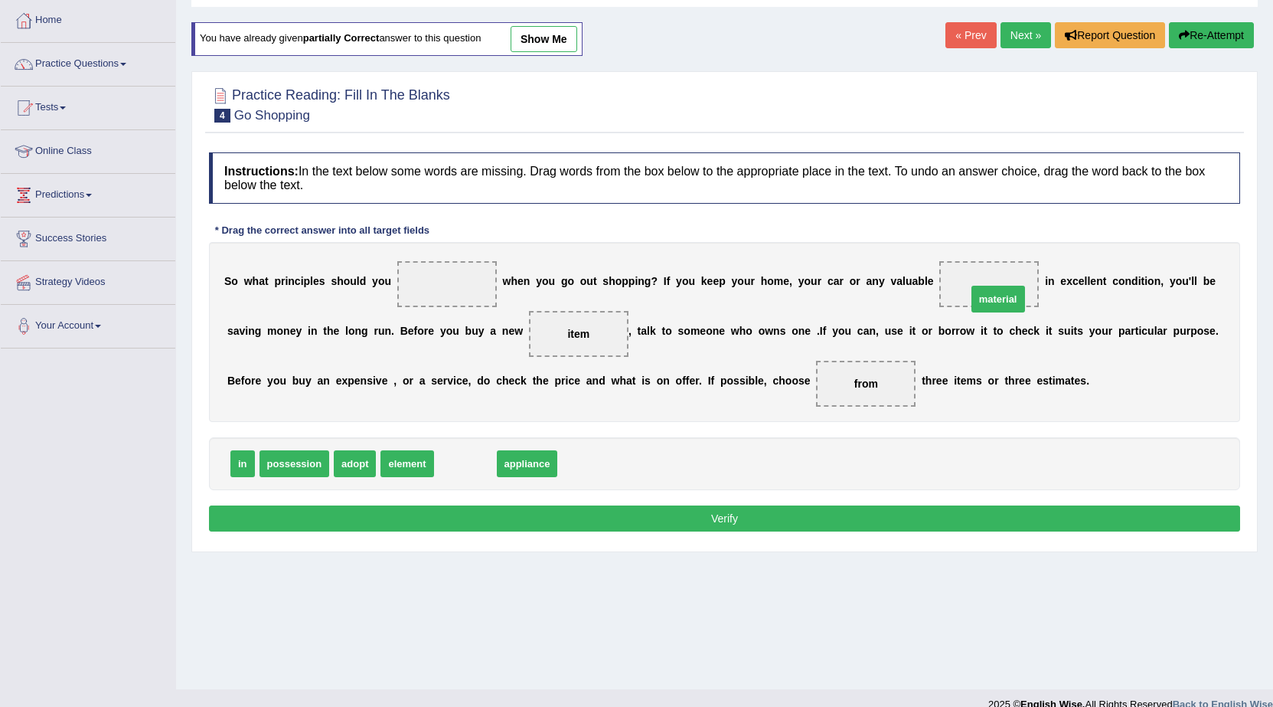
drag, startPoint x: 456, startPoint y: 466, endPoint x: 989, endPoint y: 302, distance: 557.8
drag, startPoint x: 469, startPoint y: 462, endPoint x: 430, endPoint y: 253, distance: 212.5
click at [565, 530] on button "Verify" at bounding box center [724, 518] width 1031 height 26
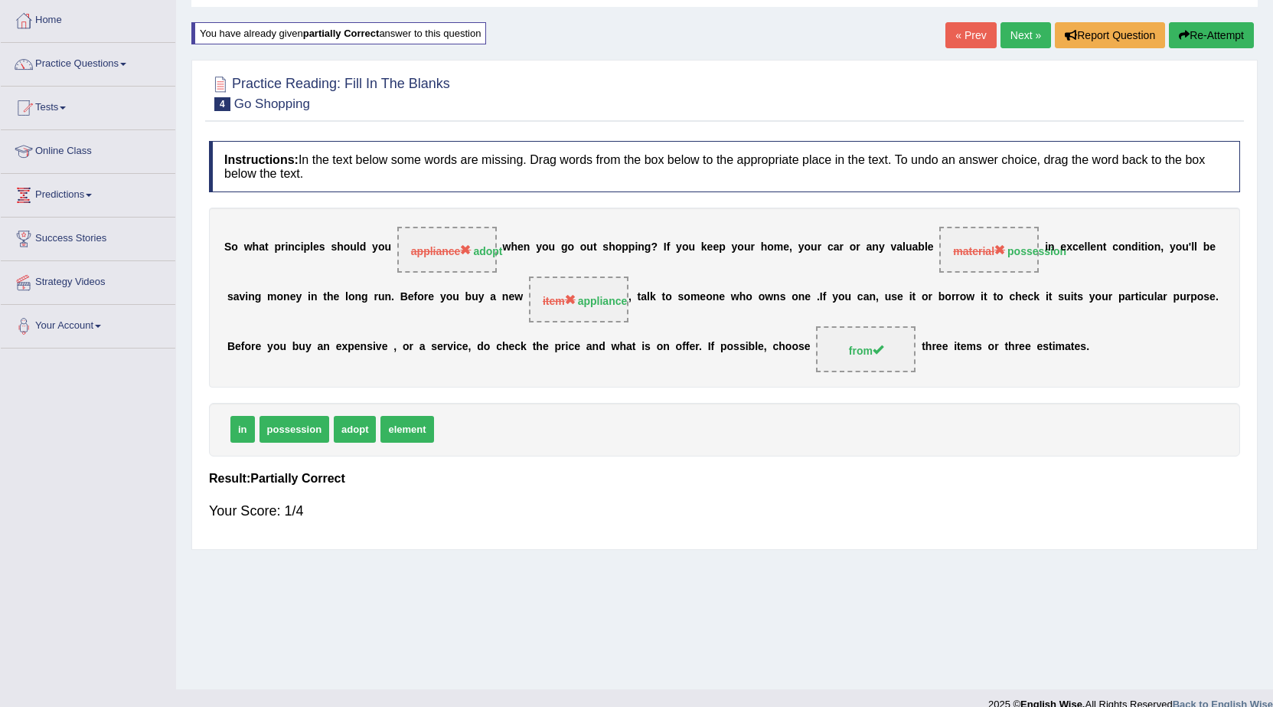
click at [1003, 43] on link "Next »" at bounding box center [1026, 35] width 51 height 26
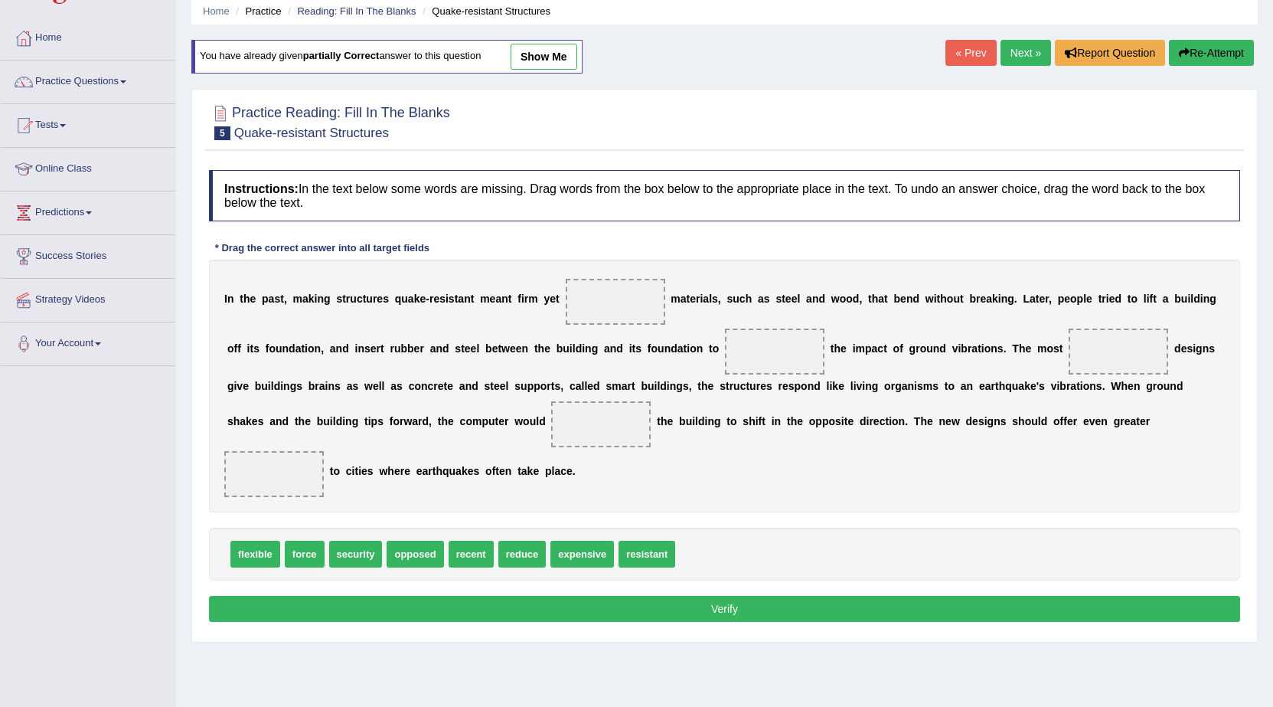
scroll to position [77, 0]
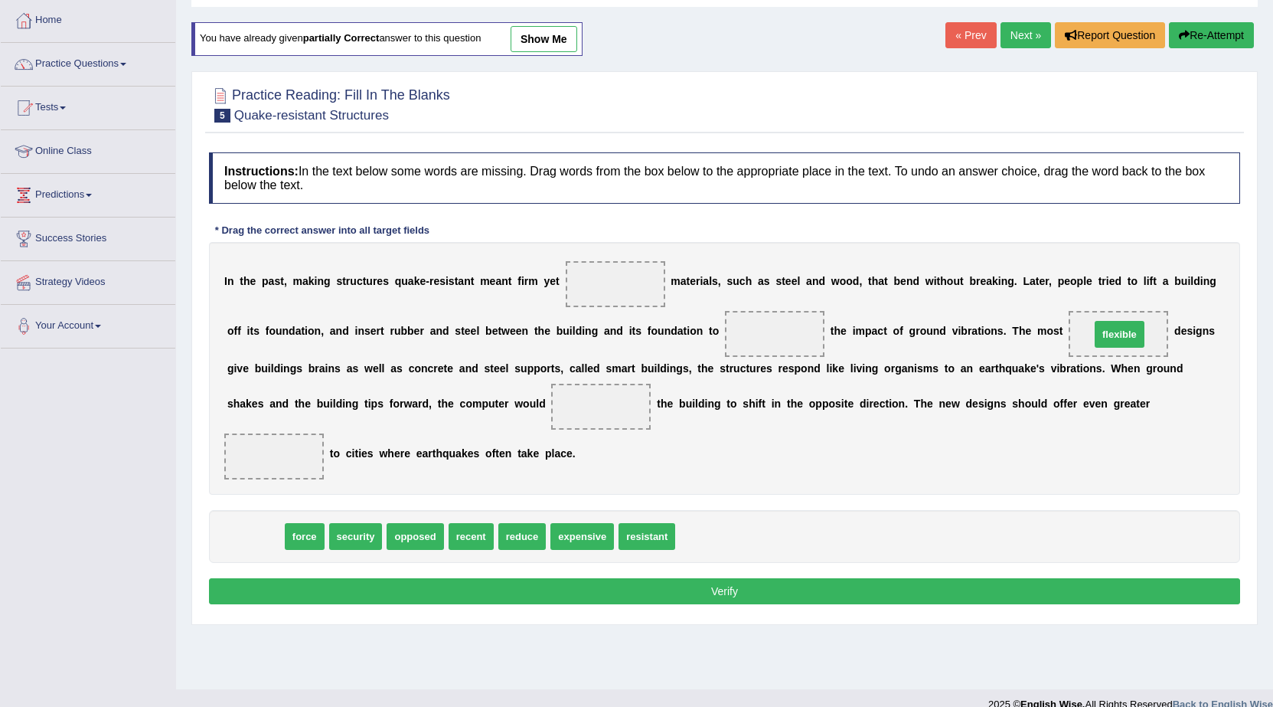
drag, startPoint x: 251, startPoint y: 533, endPoint x: 1116, endPoint y: 331, distance: 887.8
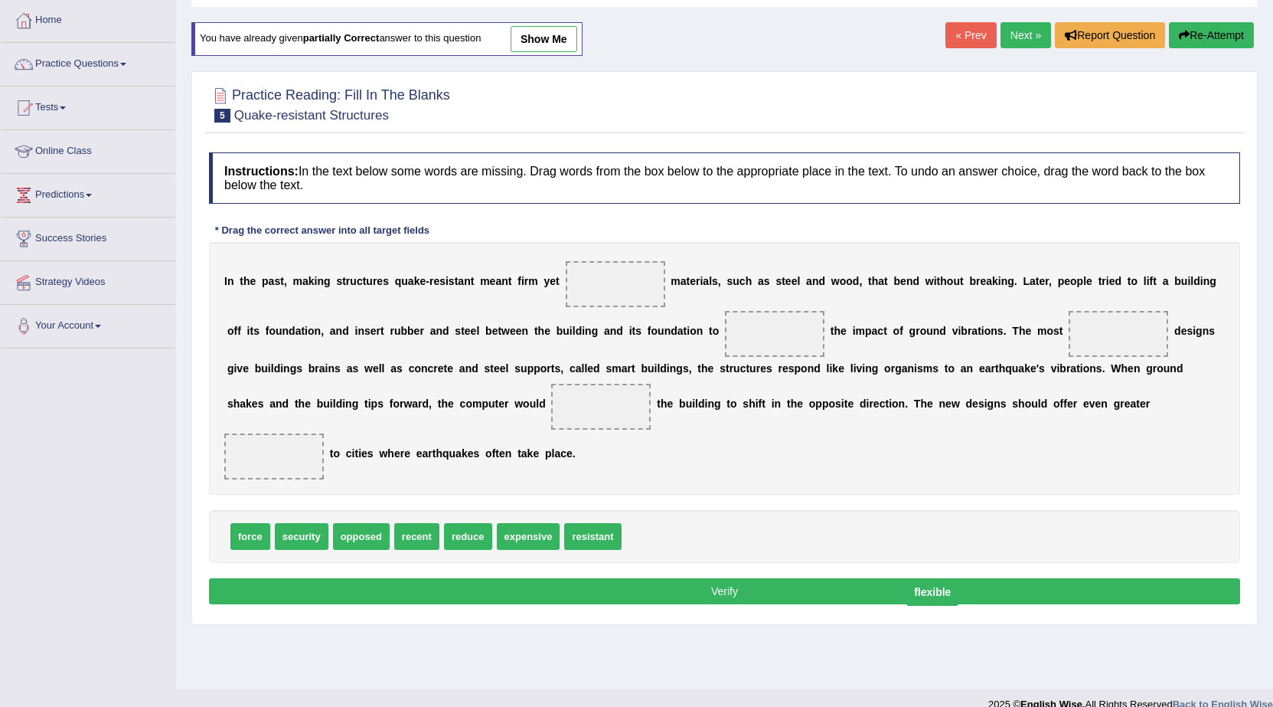
drag, startPoint x: 1106, startPoint y: 333, endPoint x: 707, endPoint y: 410, distance: 407.1
click at [933, 583] on span "flexible" at bounding box center [933, 592] width 52 height 28
drag, startPoint x: 419, startPoint y: 528, endPoint x: 1132, endPoint y: 324, distance: 741.6
drag, startPoint x: 244, startPoint y: 534, endPoint x: 581, endPoint y: 395, distance: 364.6
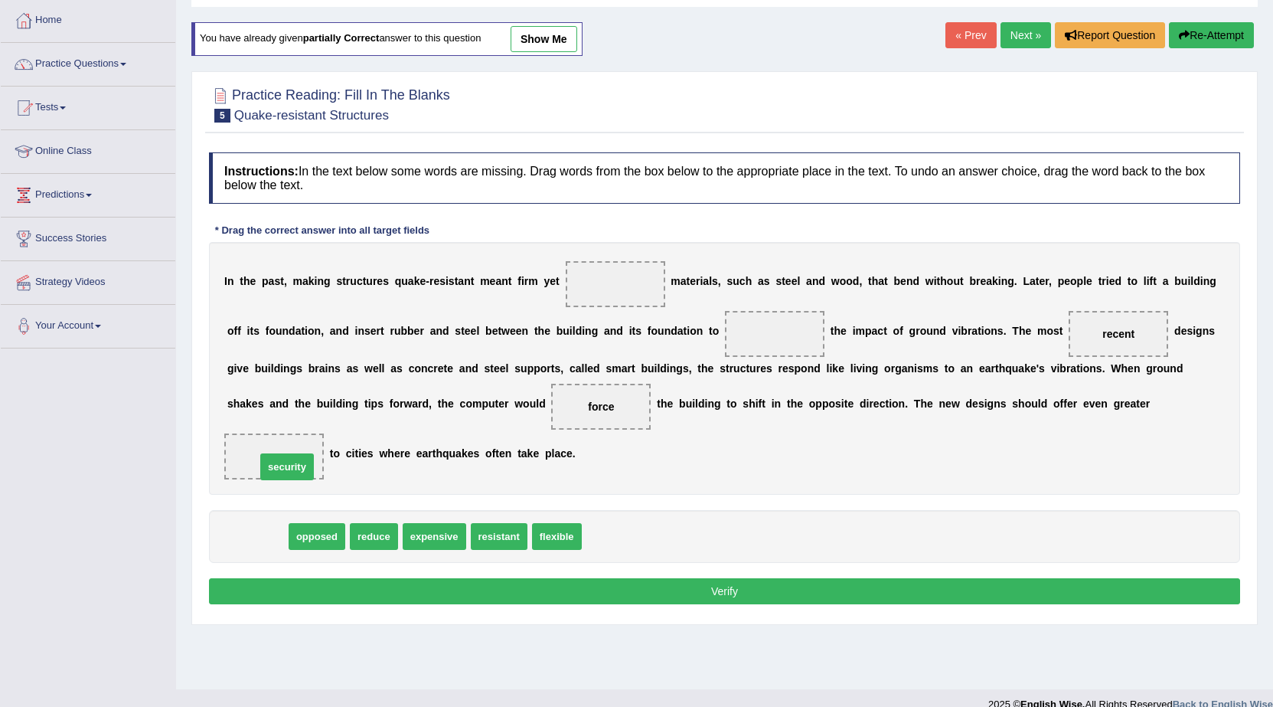
drag, startPoint x: 238, startPoint y: 532, endPoint x: 268, endPoint y: 462, distance: 75.8
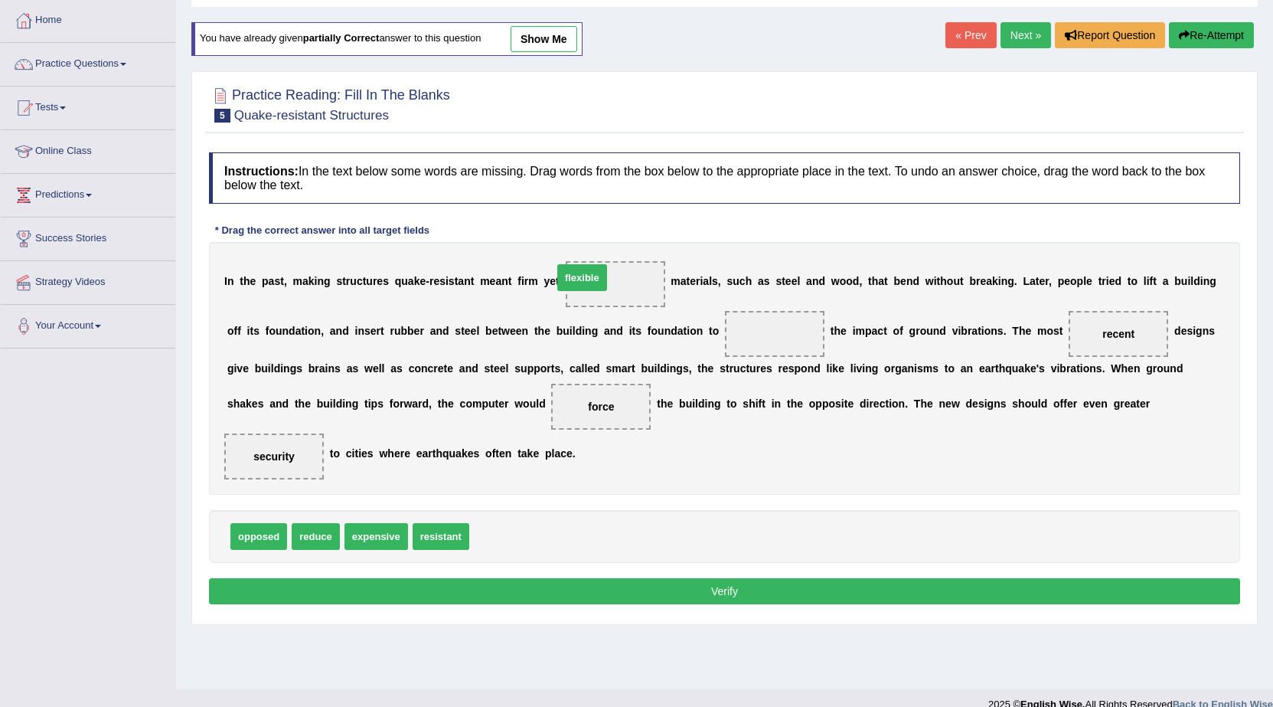
drag, startPoint x: 485, startPoint y: 543, endPoint x: 569, endPoint y: 284, distance: 271.9
click at [541, 583] on button "Verify" at bounding box center [724, 591] width 1031 height 26
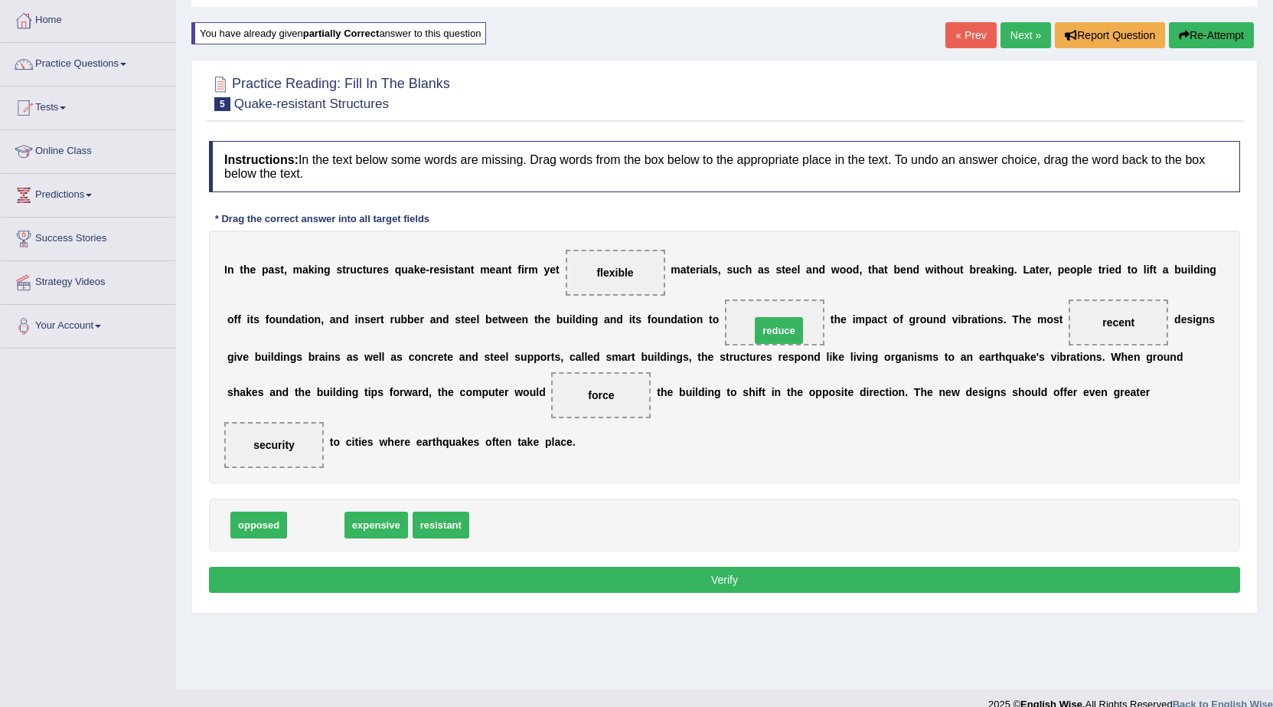
drag, startPoint x: 328, startPoint y: 528, endPoint x: 791, endPoint y: 334, distance: 502.4
click at [640, 593] on div "Instructions: In the text below some words are missing. Drag words from the box…" at bounding box center [724, 369] width 1039 height 472
click at [655, 567] on button "Verify" at bounding box center [724, 580] width 1031 height 26
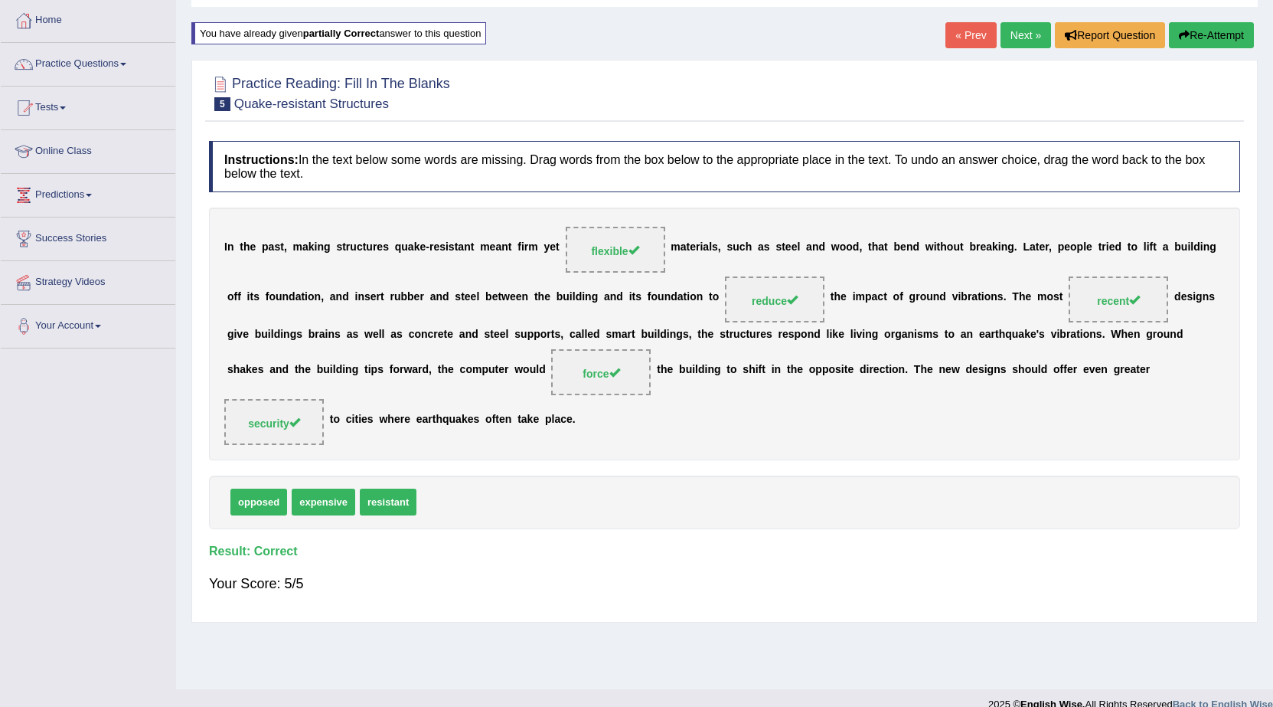
click at [1011, 45] on link "Next »" at bounding box center [1026, 35] width 51 height 26
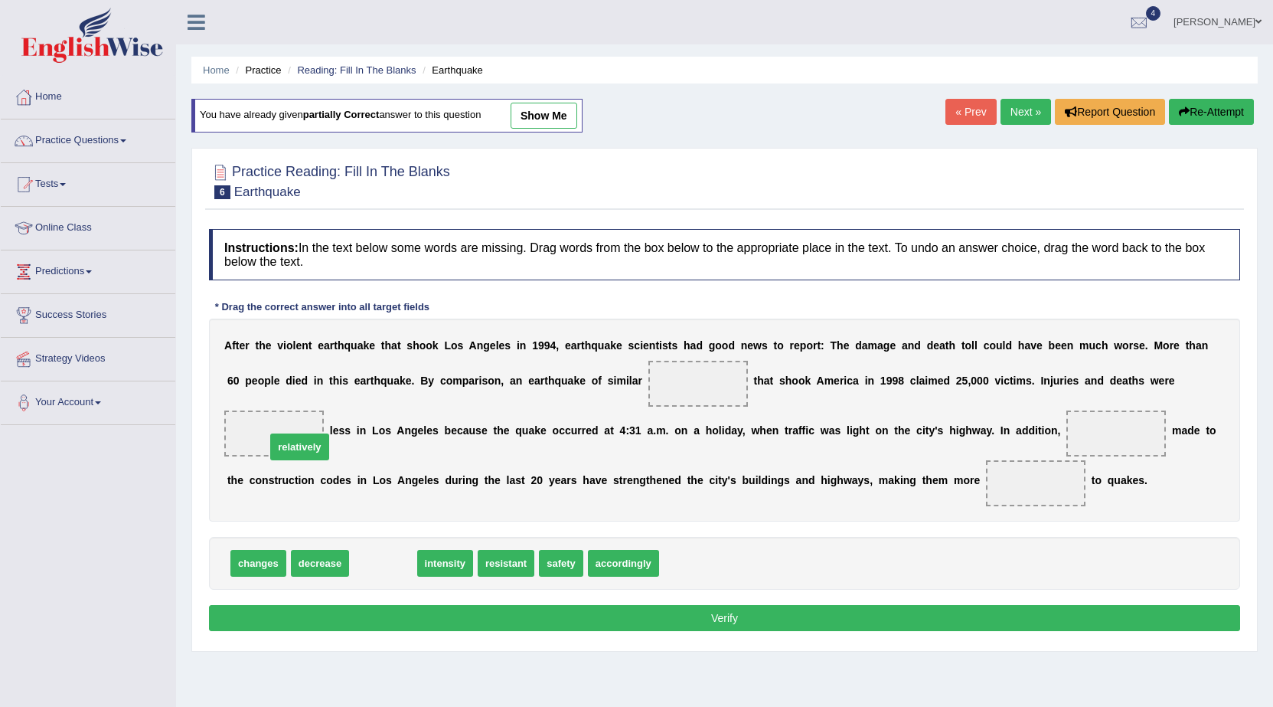
drag, startPoint x: 361, startPoint y: 554, endPoint x: 277, endPoint y: 438, distance: 143.2
drag, startPoint x: 369, startPoint y: 551, endPoint x: 679, endPoint y: 363, distance: 362.4
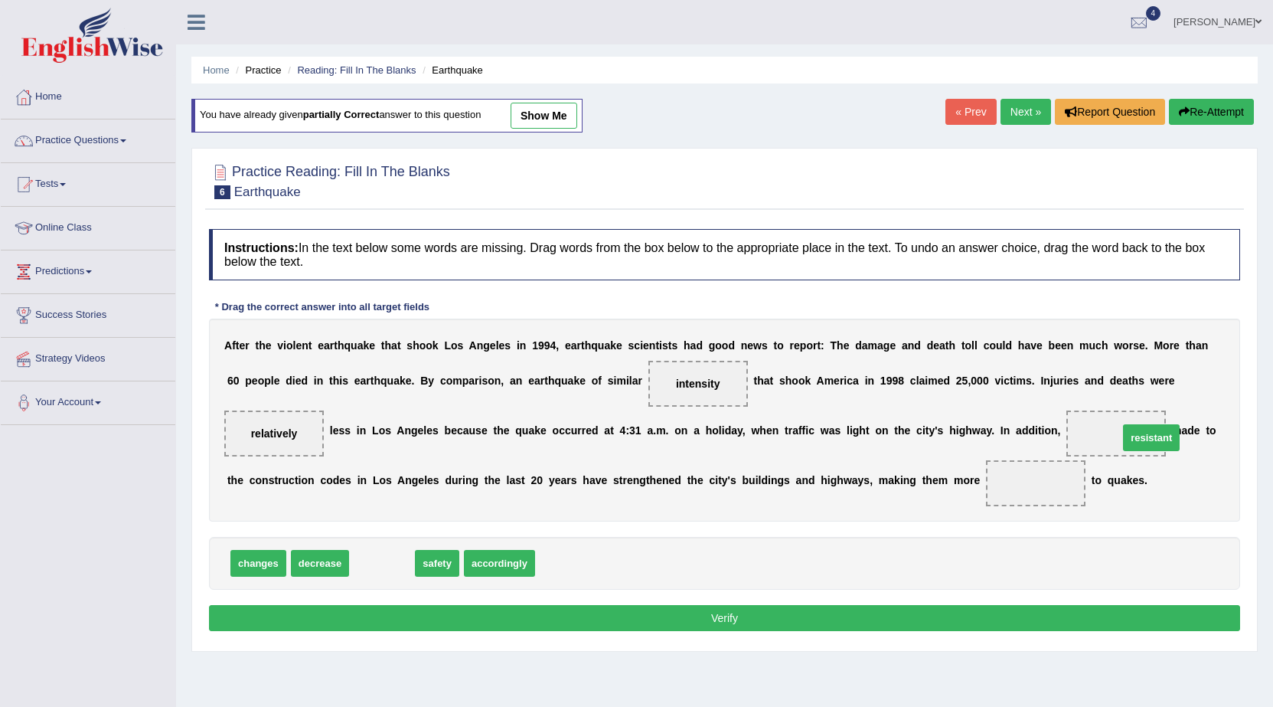
drag, startPoint x: 388, startPoint y: 567, endPoint x: 1150, endPoint y: 443, distance: 771.8
drag, startPoint x: 383, startPoint y: 559, endPoint x: 1020, endPoint y: 476, distance: 642.5
click at [1029, 608] on button "Verify" at bounding box center [724, 618] width 1031 height 26
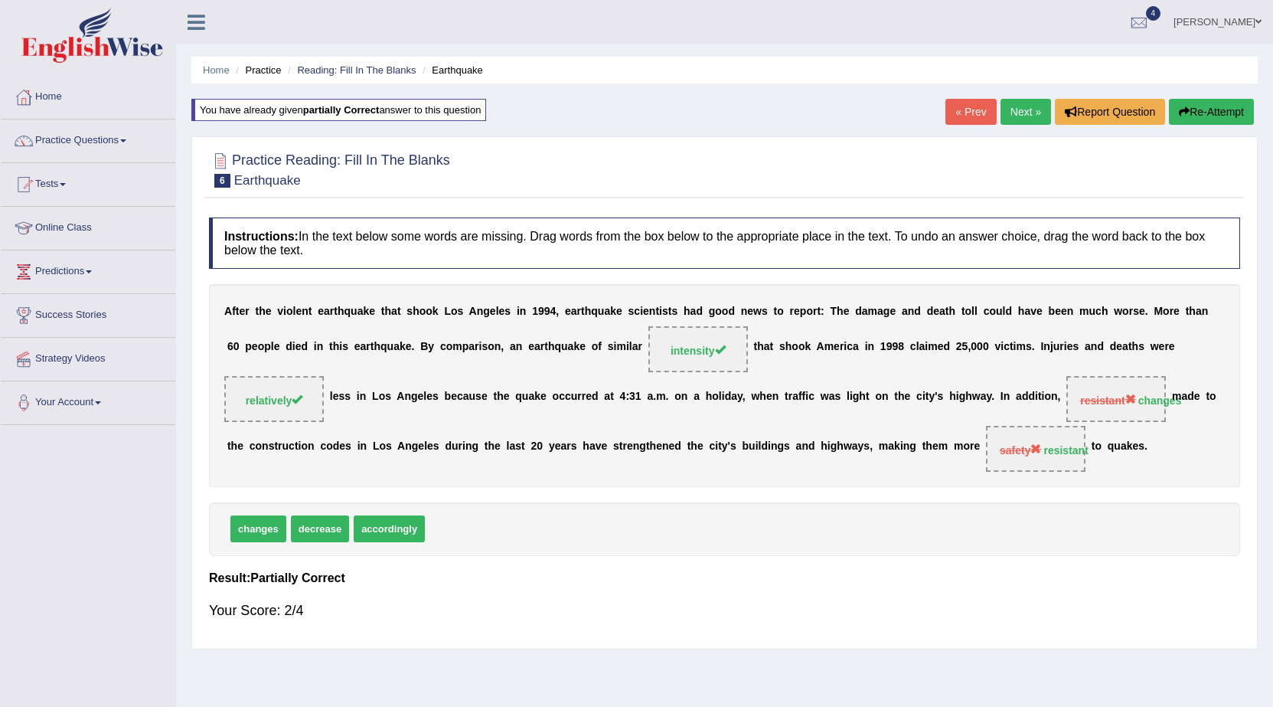
click at [1019, 116] on link "Next »" at bounding box center [1026, 112] width 51 height 26
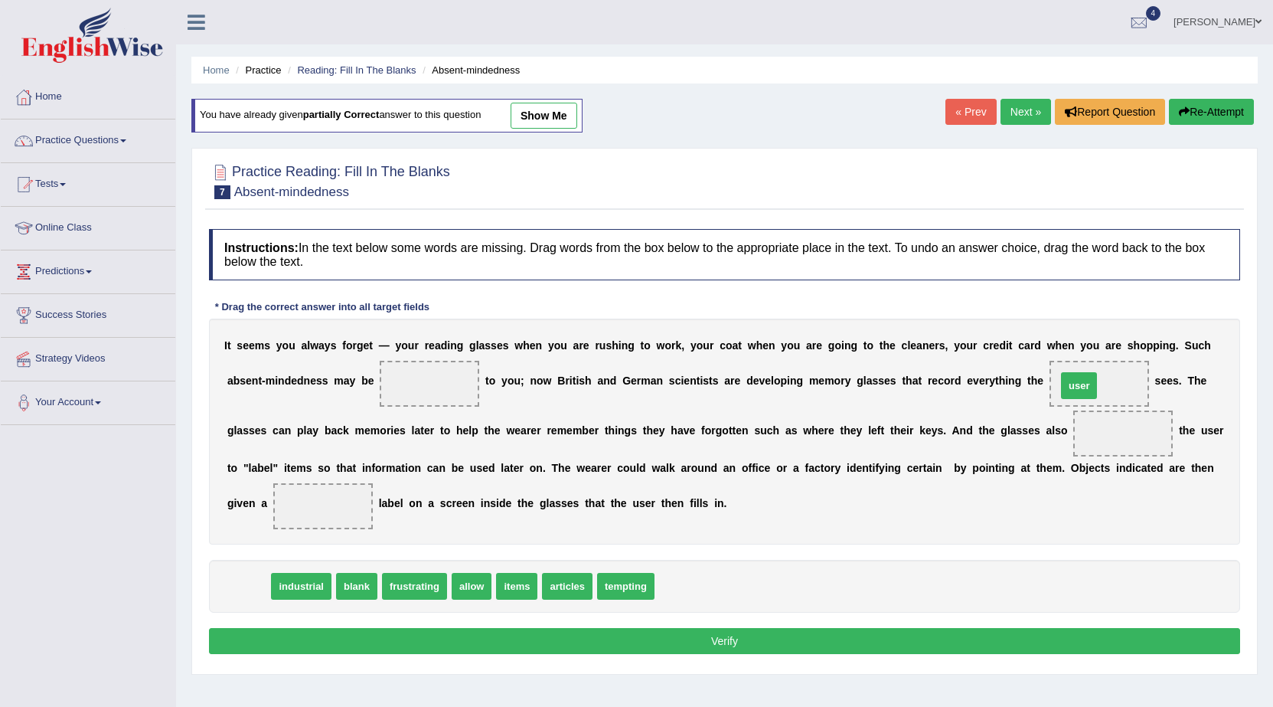
drag, startPoint x: 250, startPoint y: 582, endPoint x: 1081, endPoint y: 381, distance: 854.7
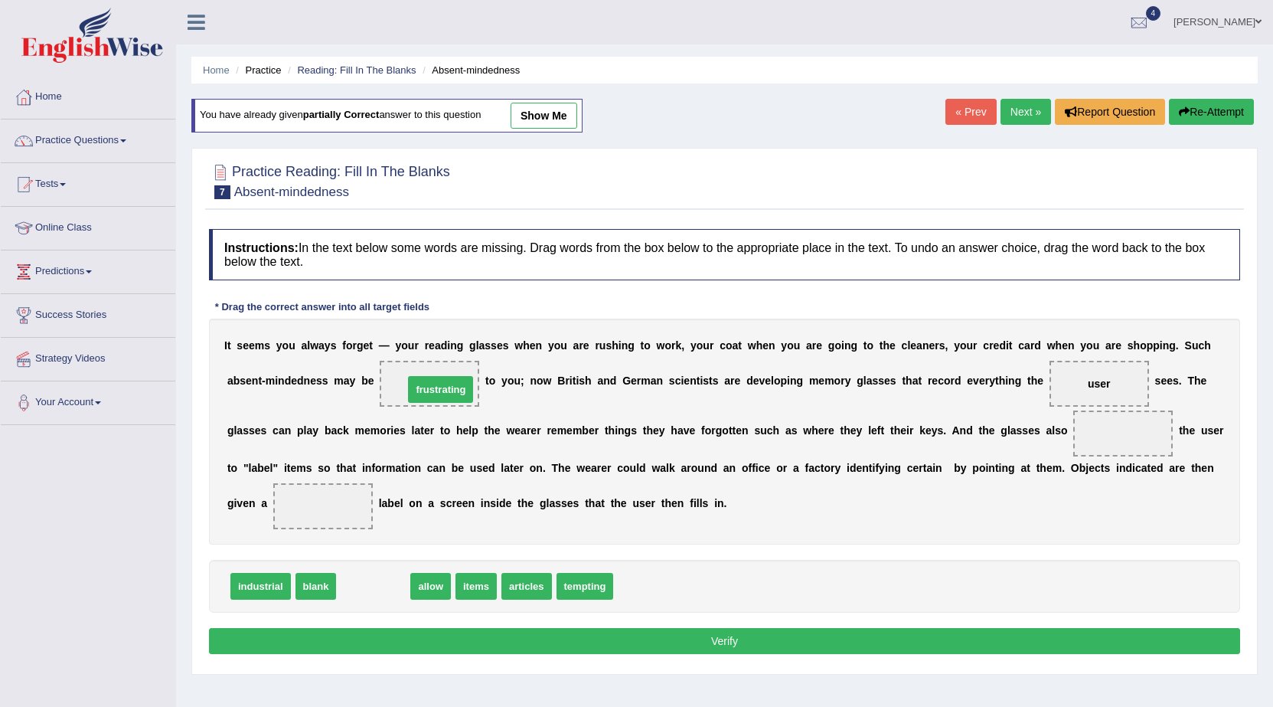
drag, startPoint x: 368, startPoint y: 578, endPoint x: 436, endPoint y: 381, distance: 208.0
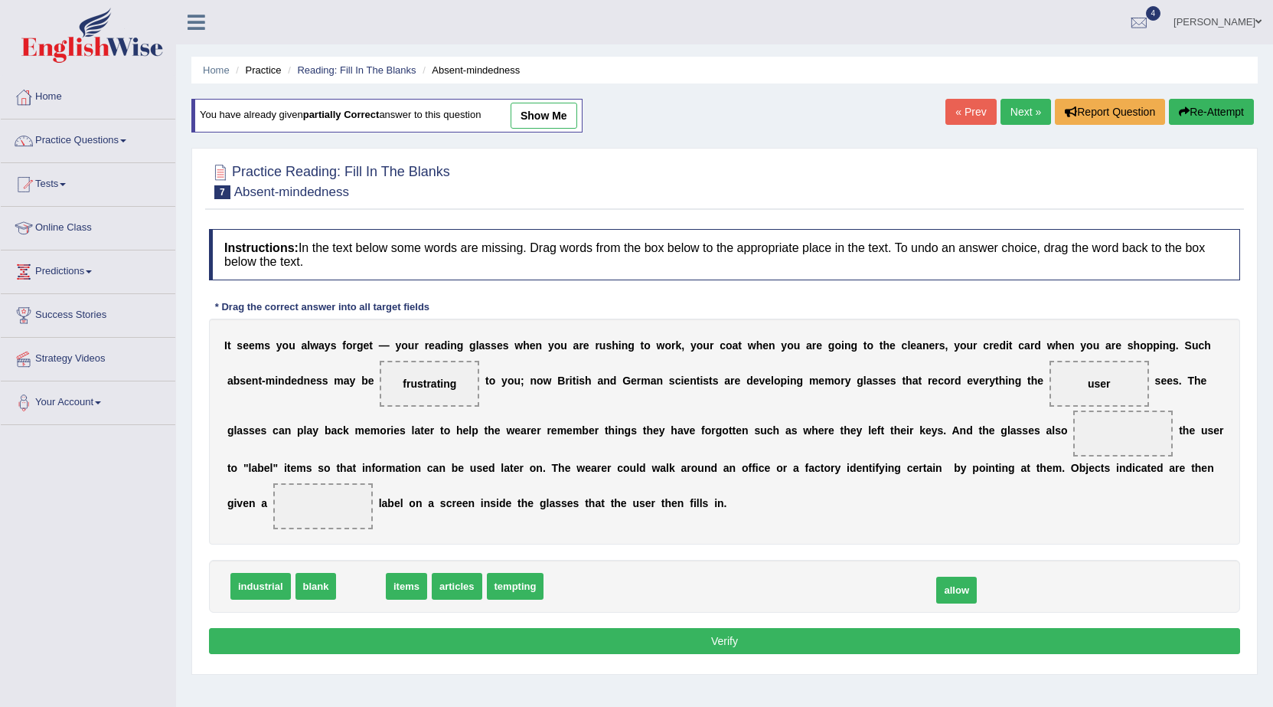
drag, startPoint x: 356, startPoint y: 590, endPoint x: 952, endPoint y: 593, distance: 595.7
